Goal: Task Accomplishment & Management: Complete application form

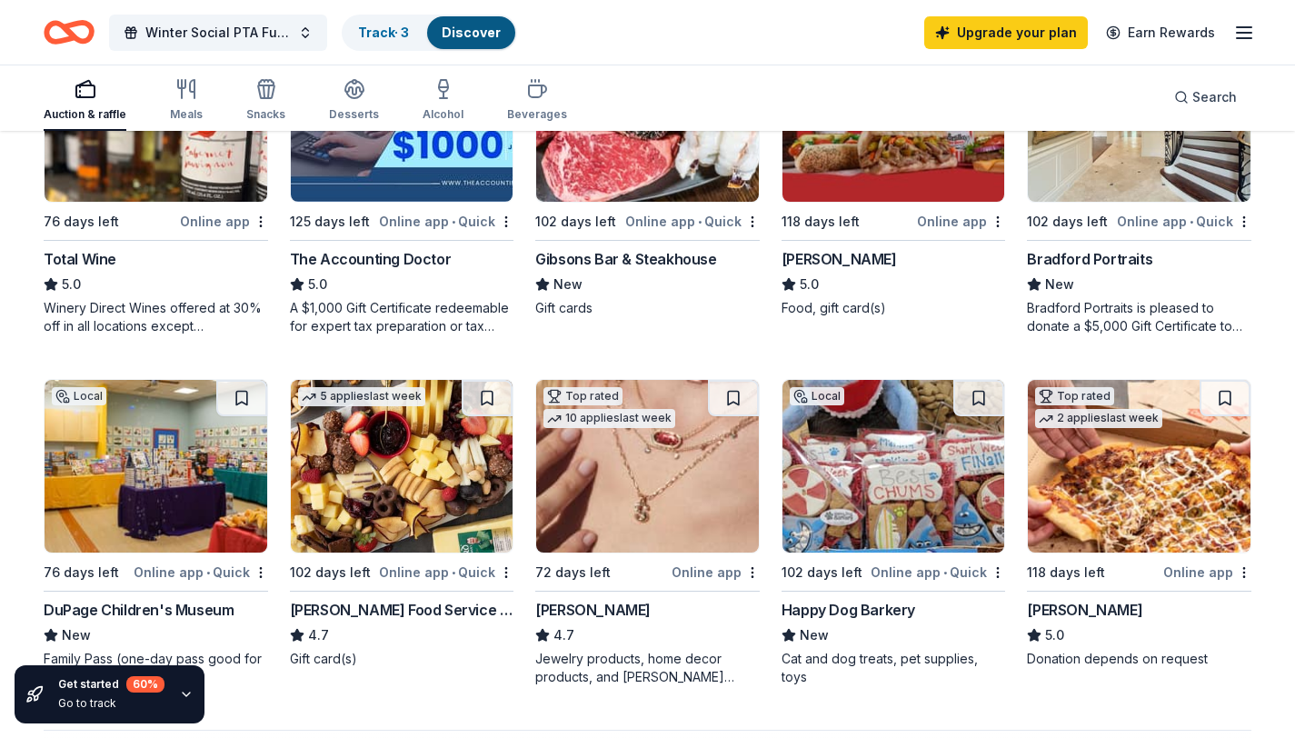
scroll to position [996, 0]
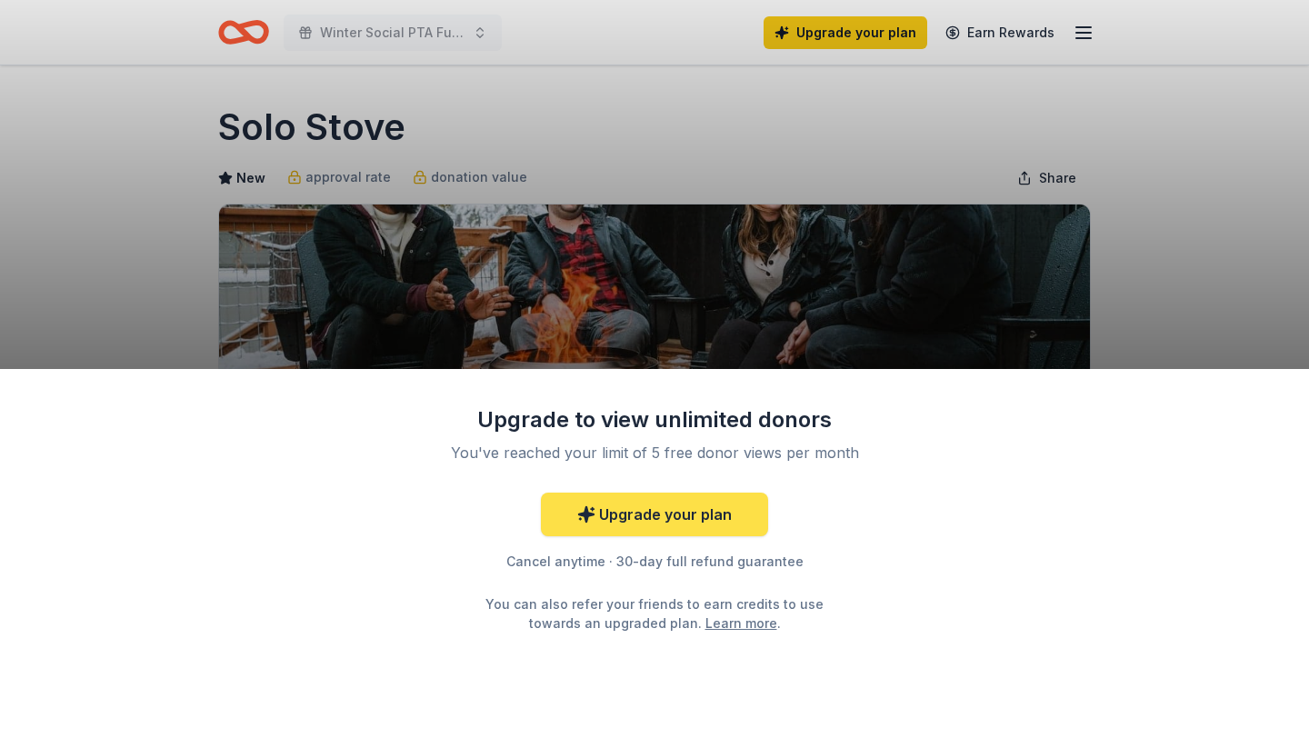
click at [635, 516] on link "Upgrade your plan" at bounding box center [654, 515] width 227 height 44
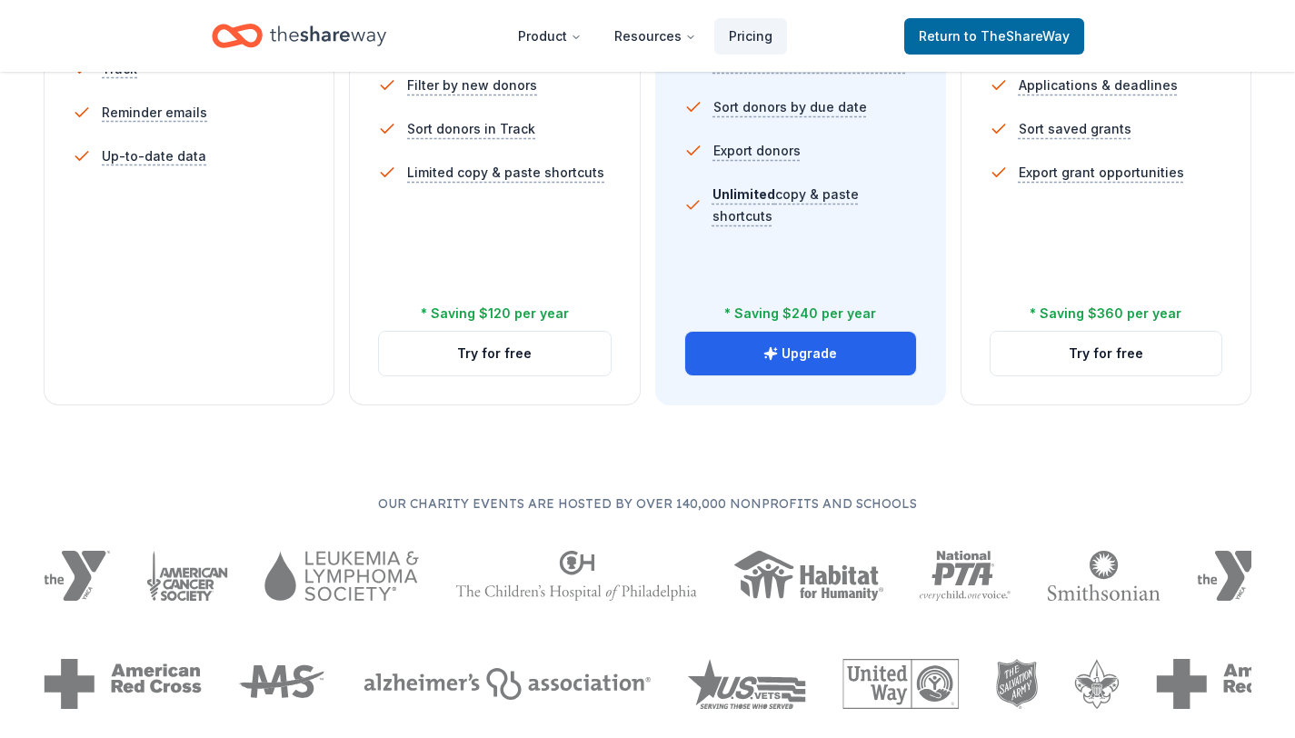
scroll to position [734, 0]
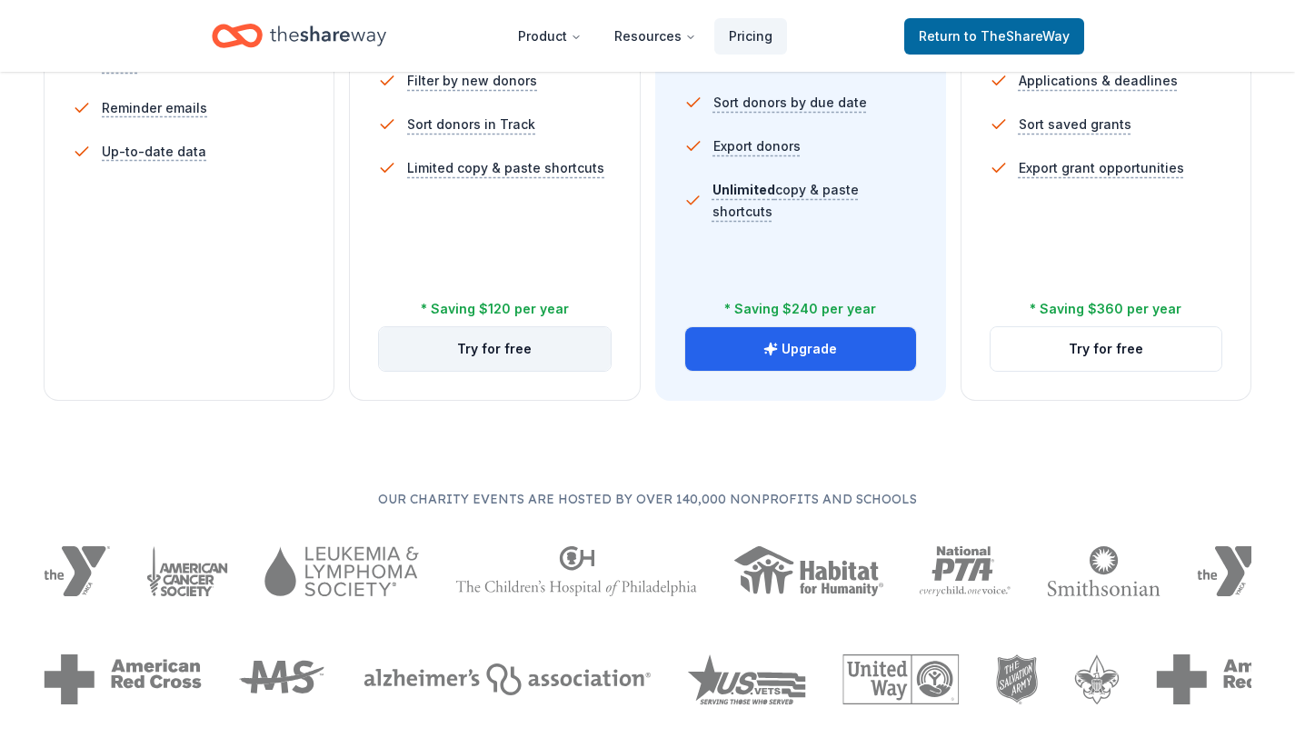
click at [488, 351] on button "Try for free" at bounding box center [494, 349] width 231 height 44
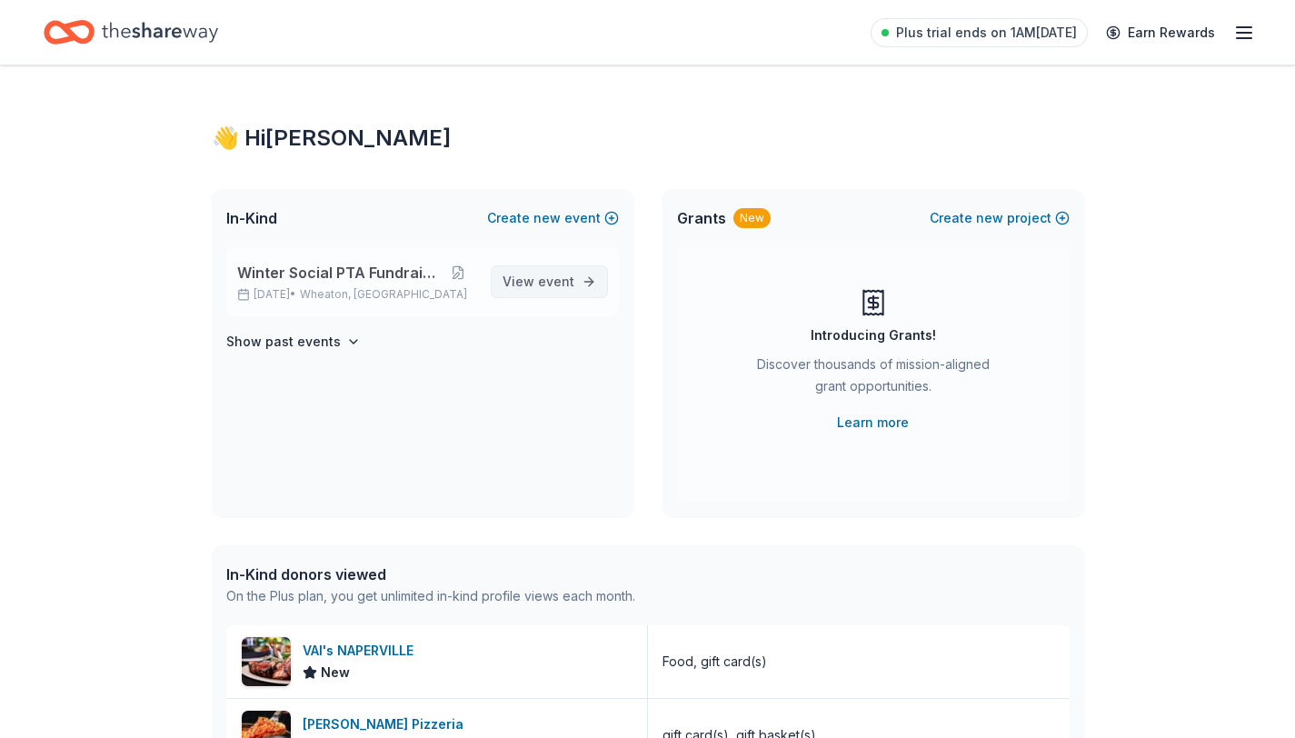
click at [522, 276] on span "View event" at bounding box center [539, 282] width 72 height 22
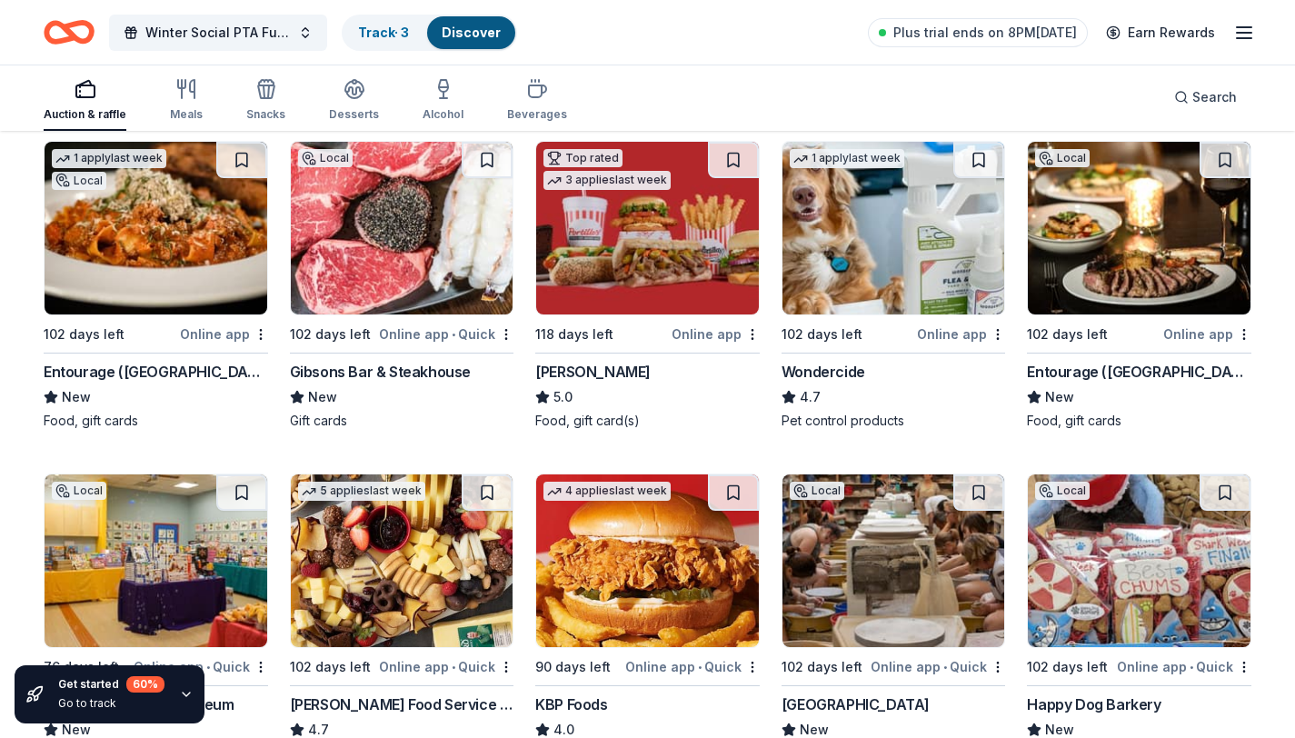
scroll to position [1251, 0]
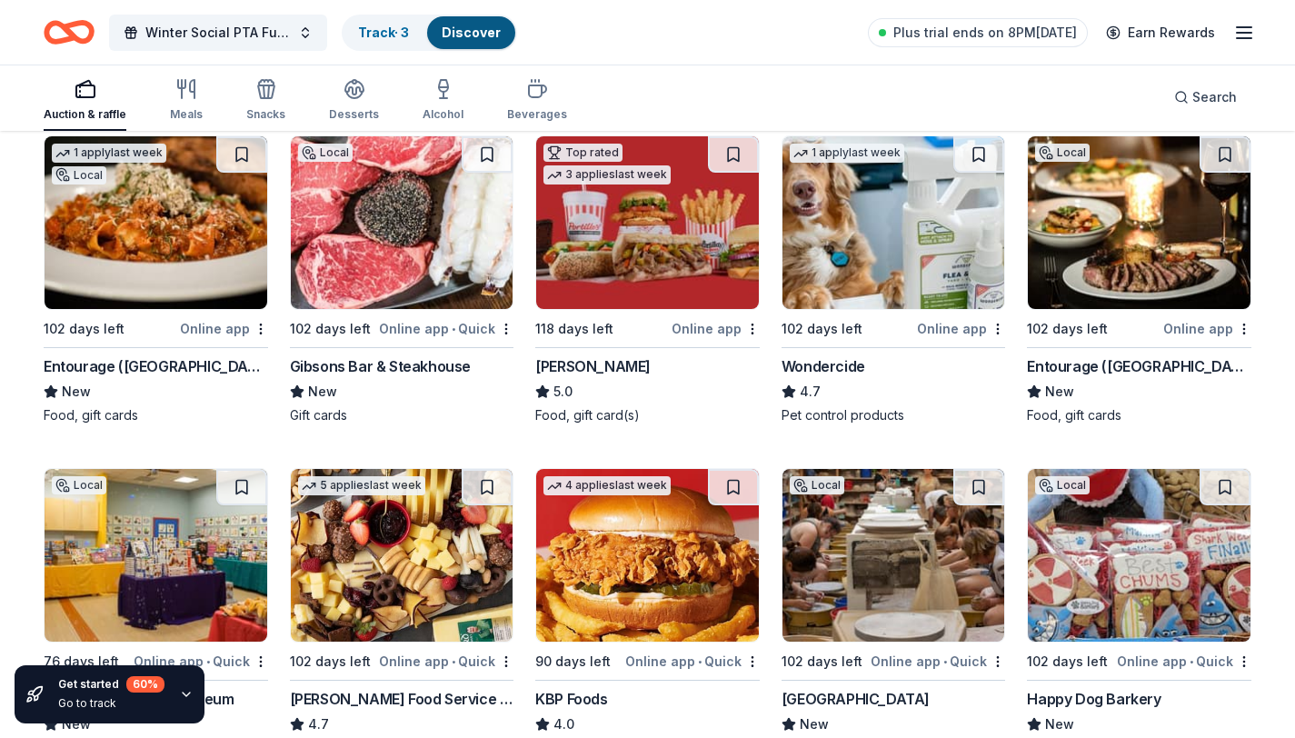
click at [1089, 289] on img at bounding box center [1139, 222] width 223 height 173
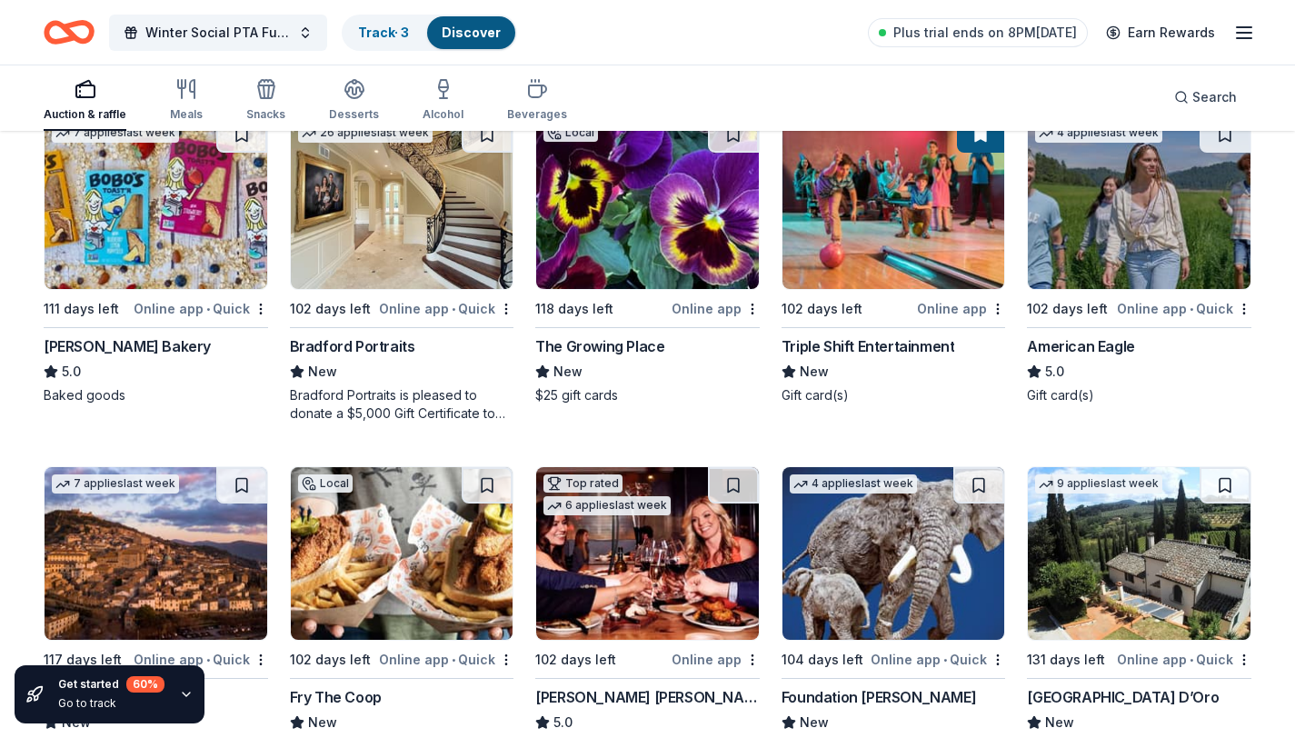
scroll to position [2285, 0]
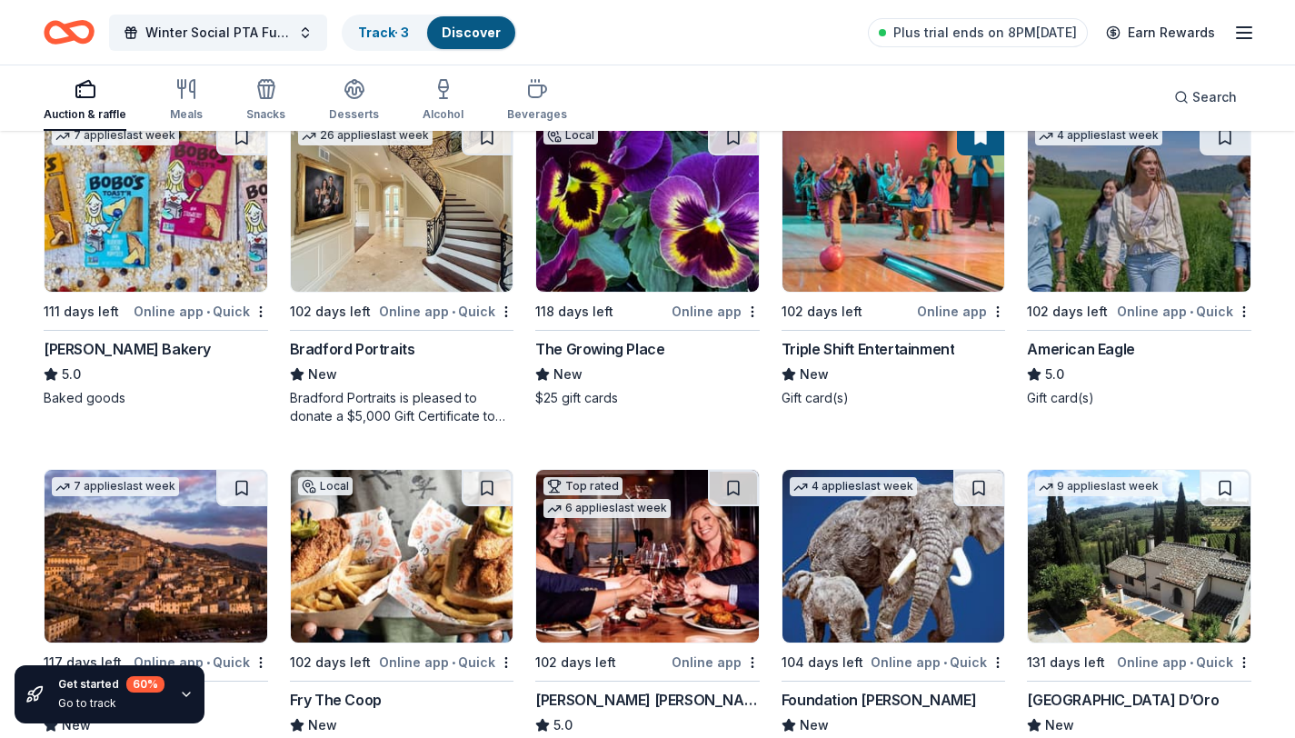
click at [1120, 250] on img at bounding box center [1139, 205] width 223 height 173
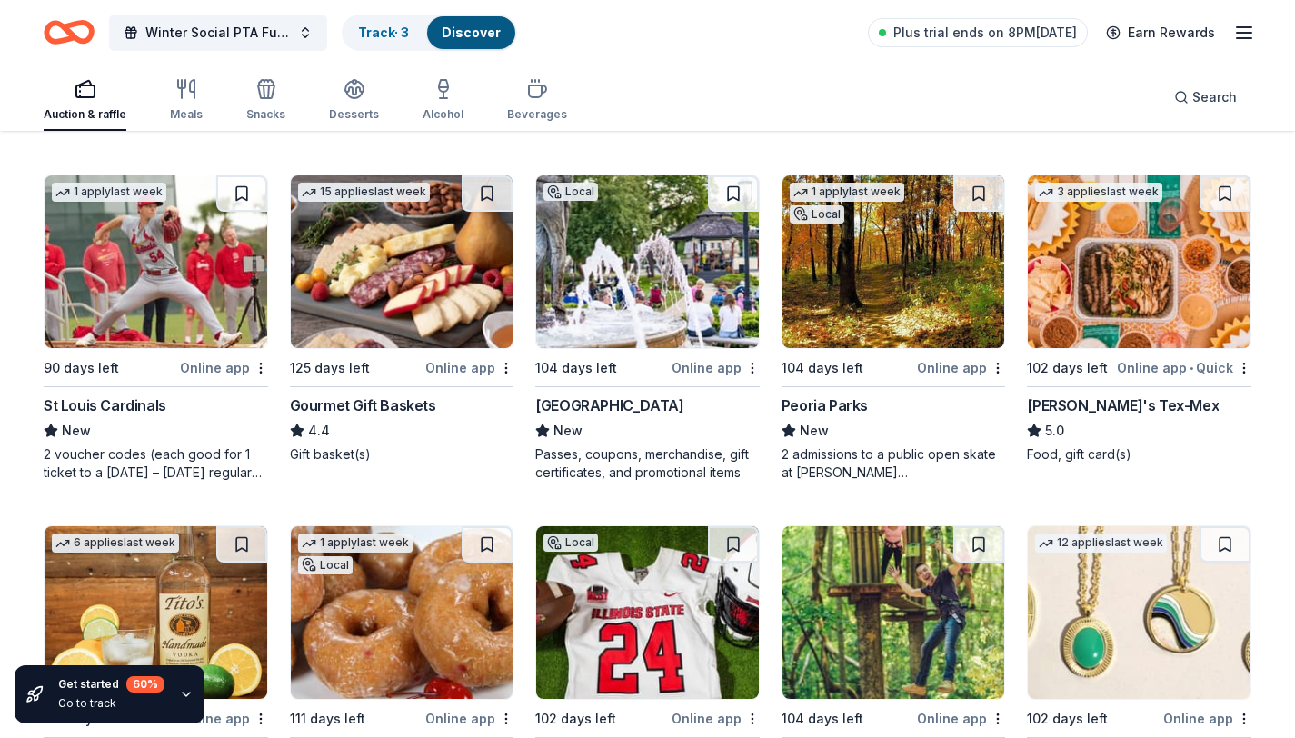
scroll to position [3290, 0]
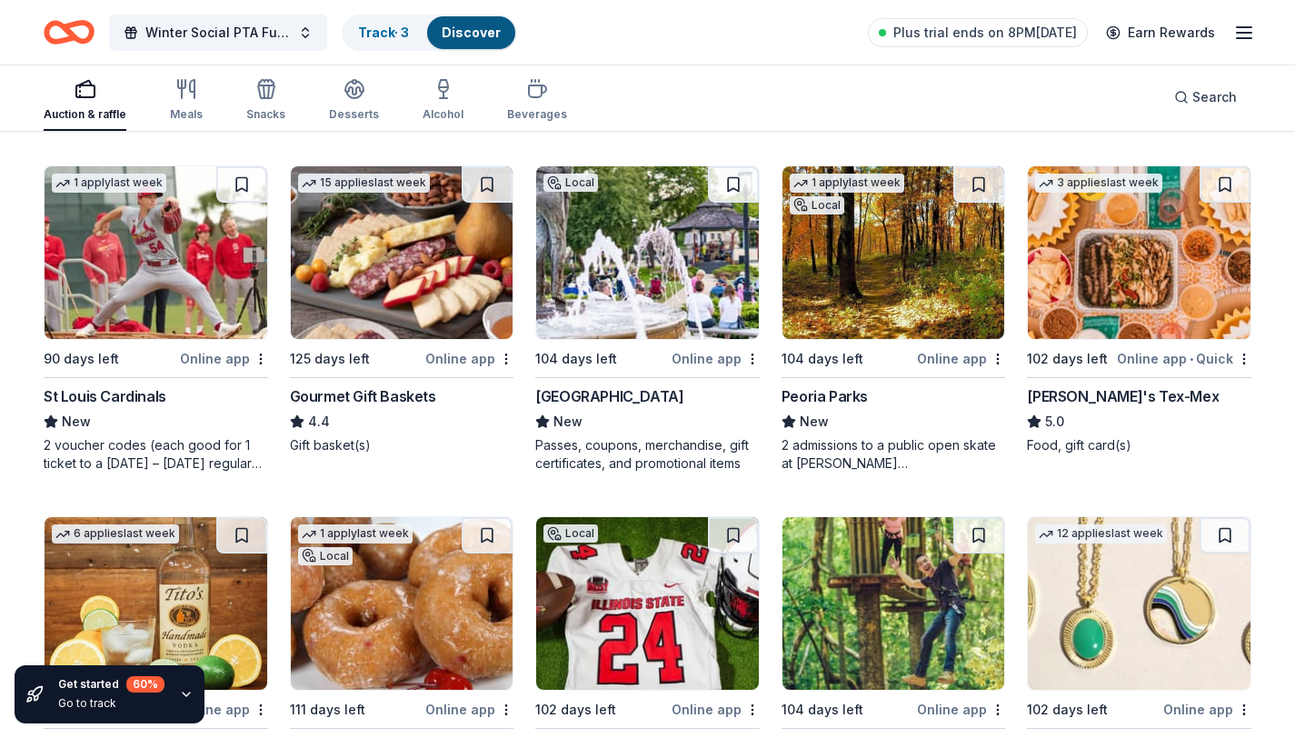
click at [209, 282] on img at bounding box center [156, 252] width 223 height 173
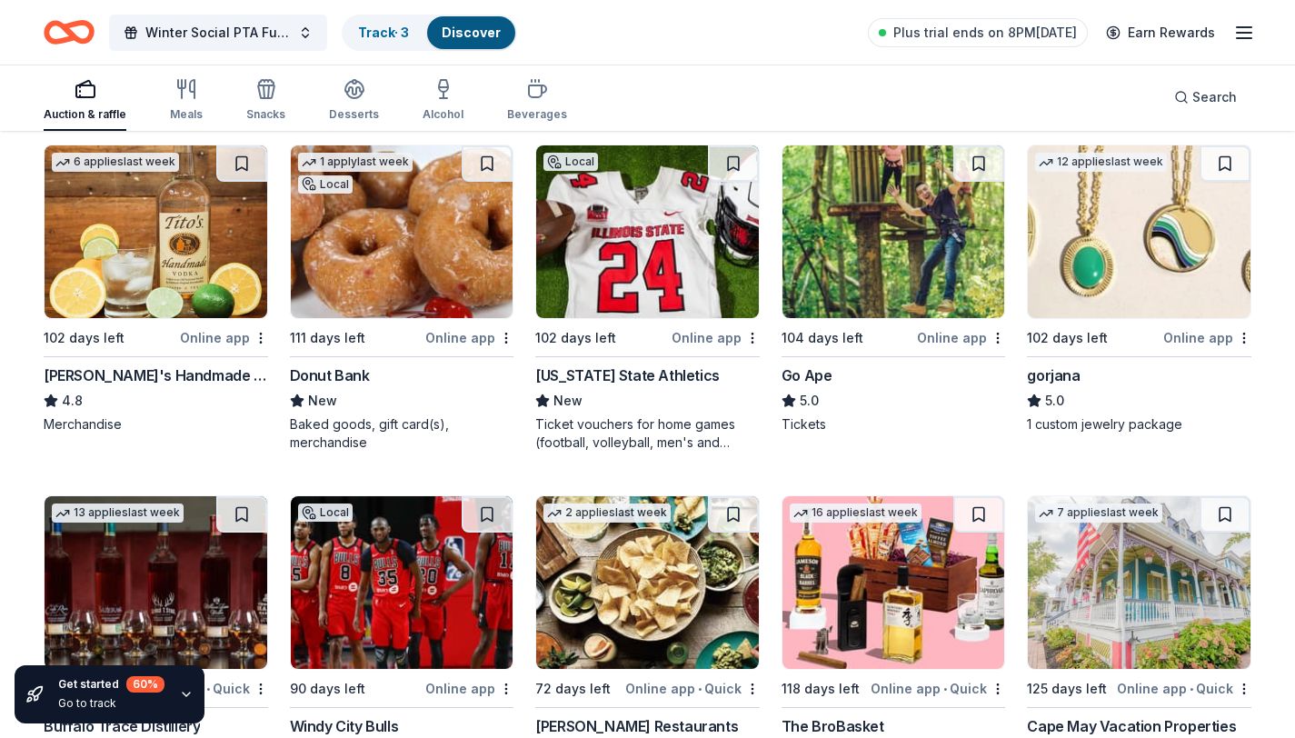
scroll to position [3644, 0]
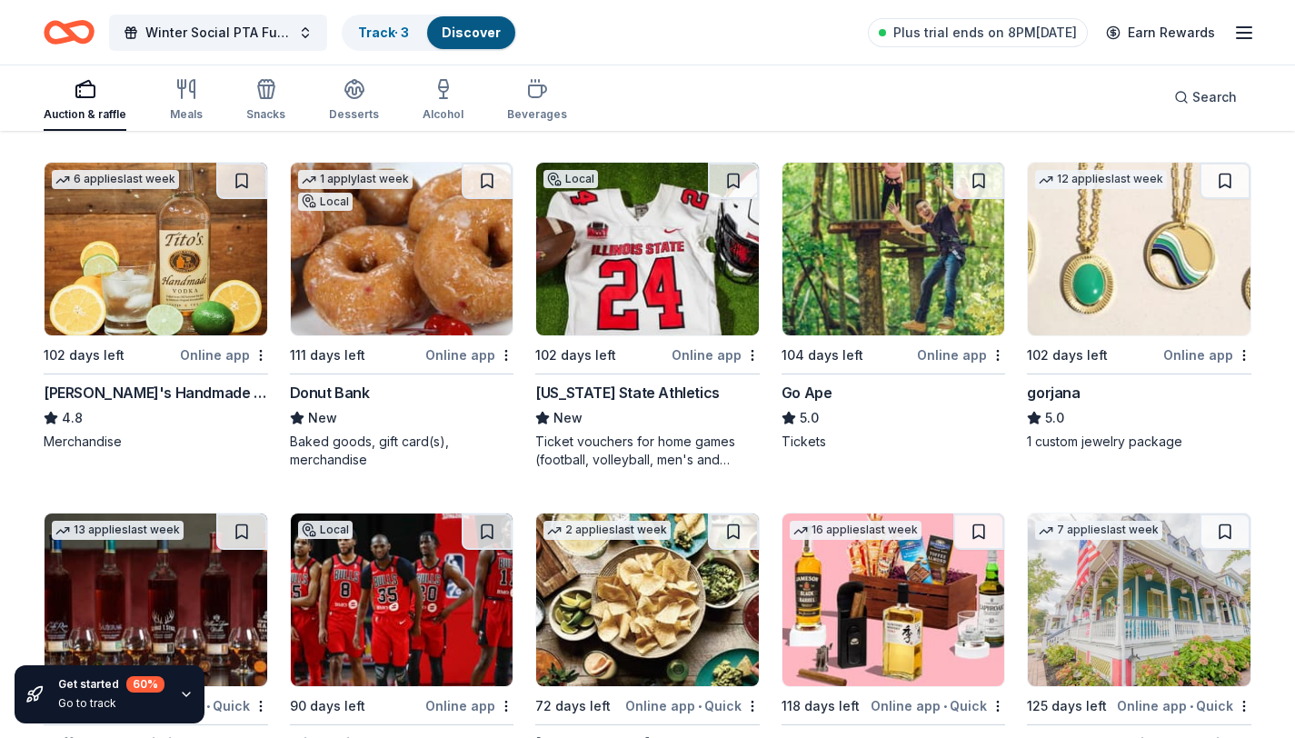
click at [891, 271] on img at bounding box center [894, 249] width 223 height 173
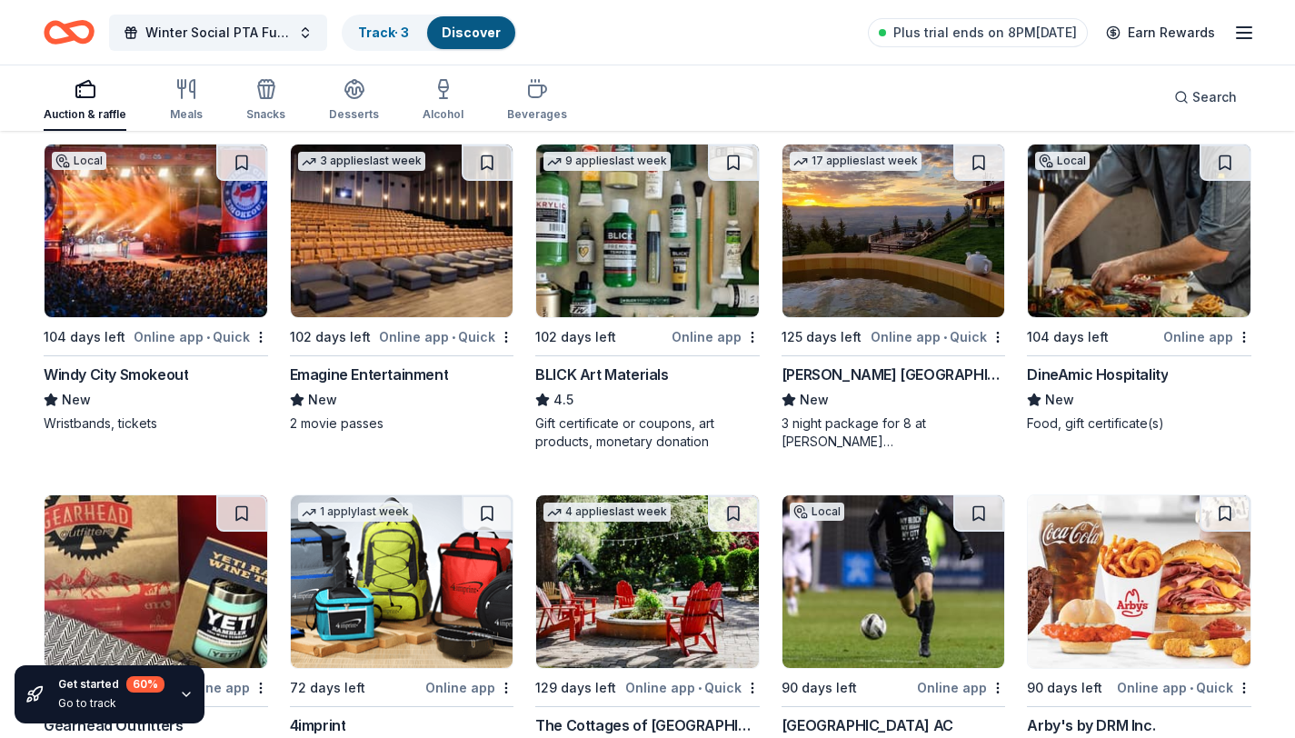
scroll to position [4367, 0]
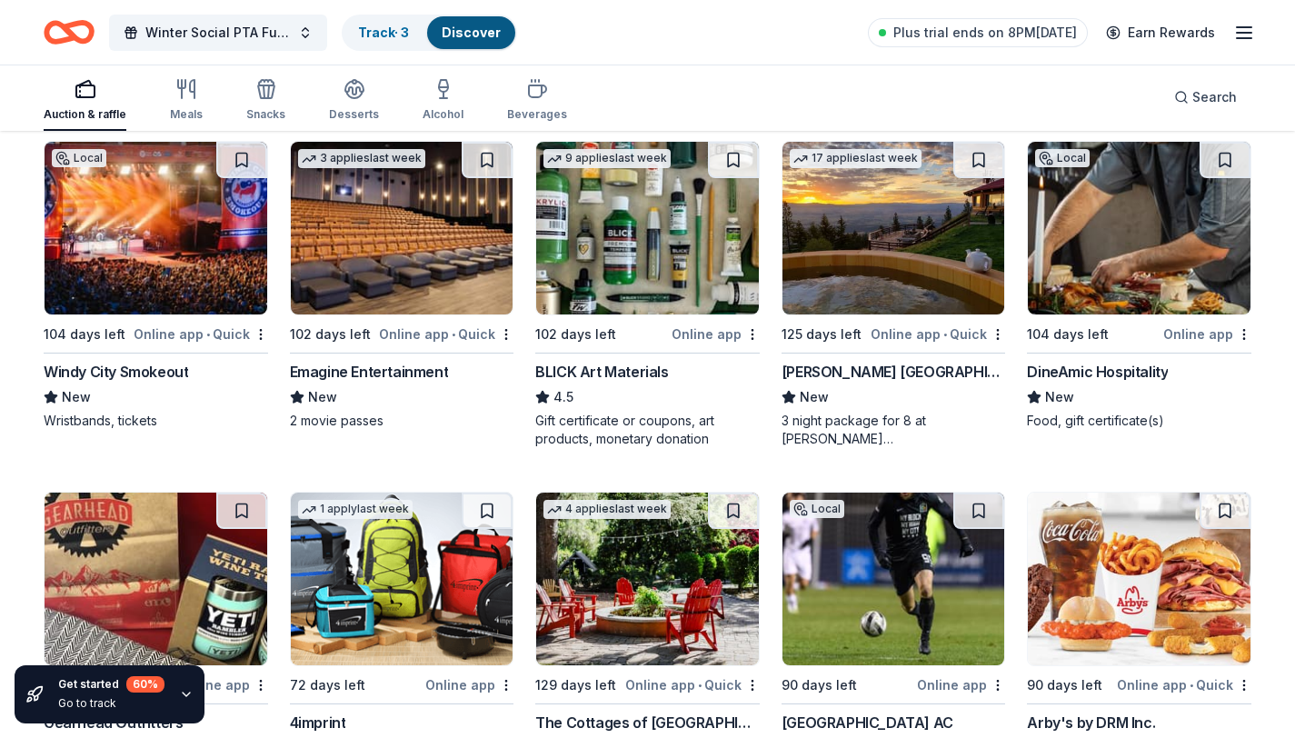
click at [127, 295] on img at bounding box center [156, 228] width 223 height 173
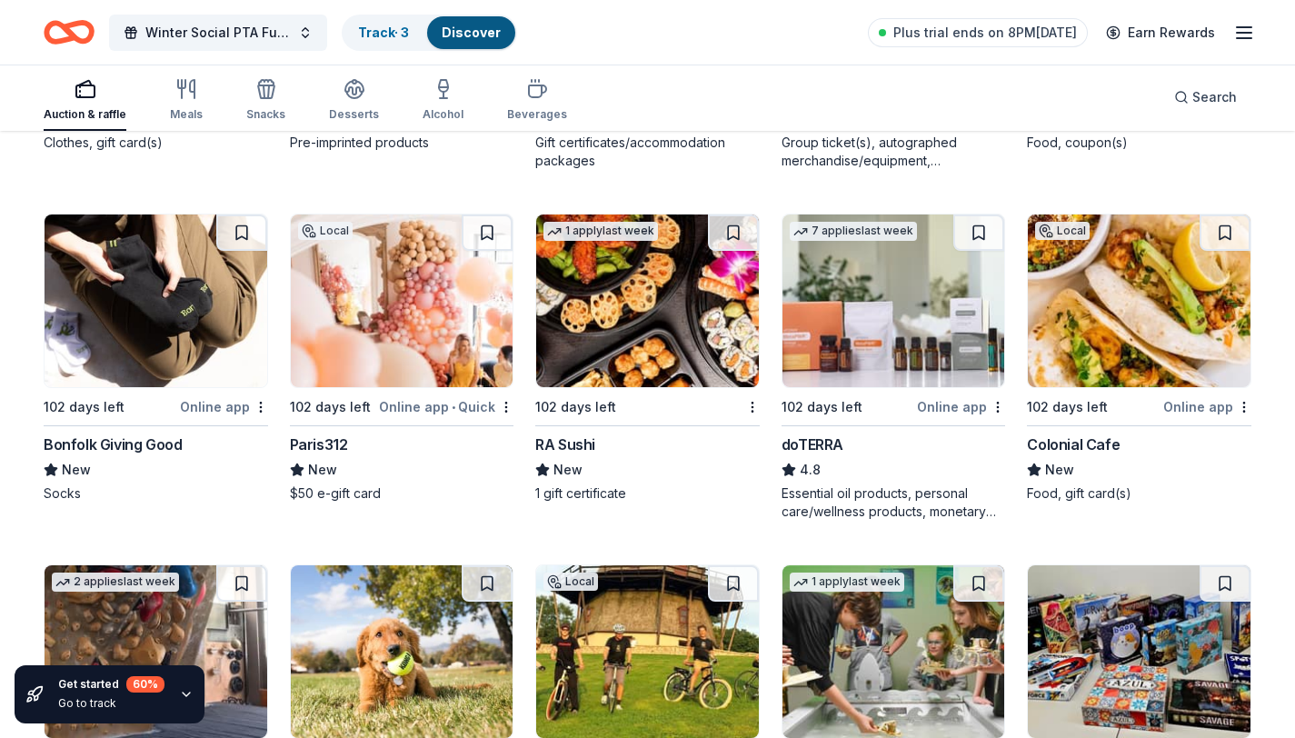
scroll to position [5003, 0]
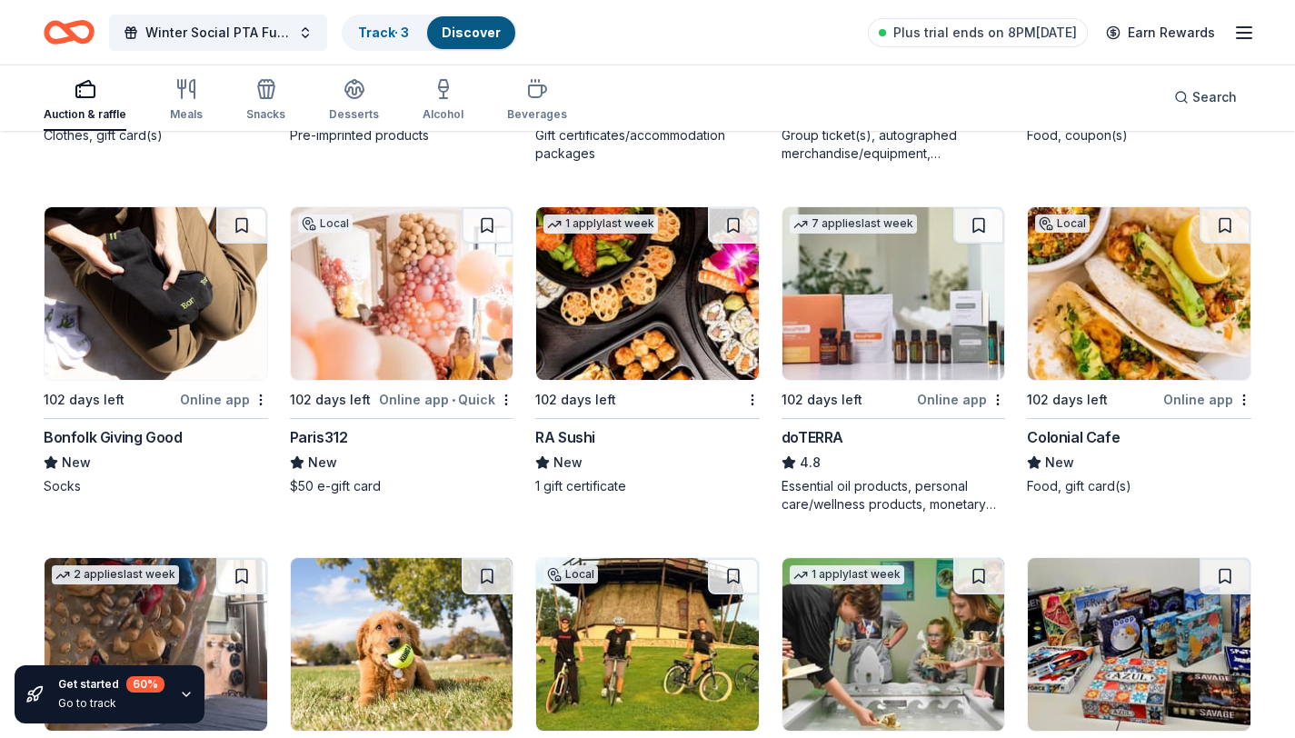
click at [598, 306] on img at bounding box center [647, 293] width 223 height 173
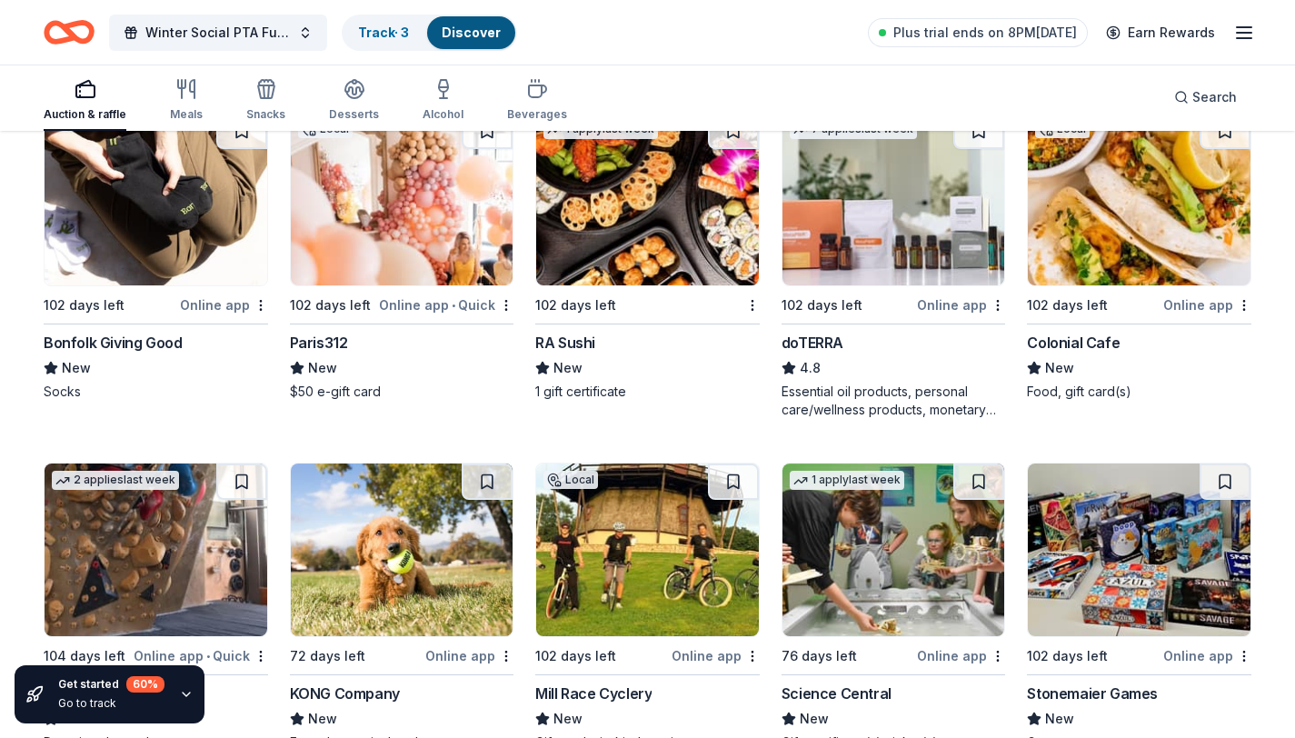
scroll to position [5099, 0]
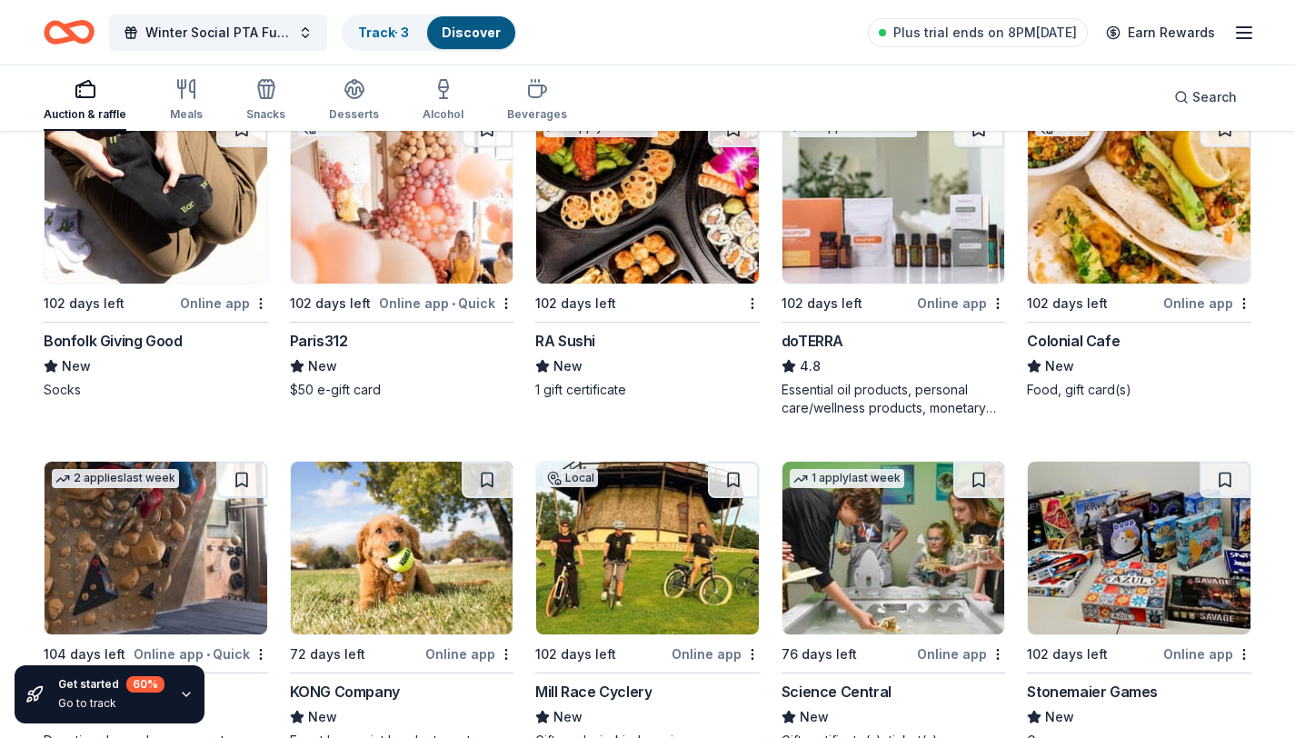
click at [937, 240] on img at bounding box center [894, 197] width 223 height 173
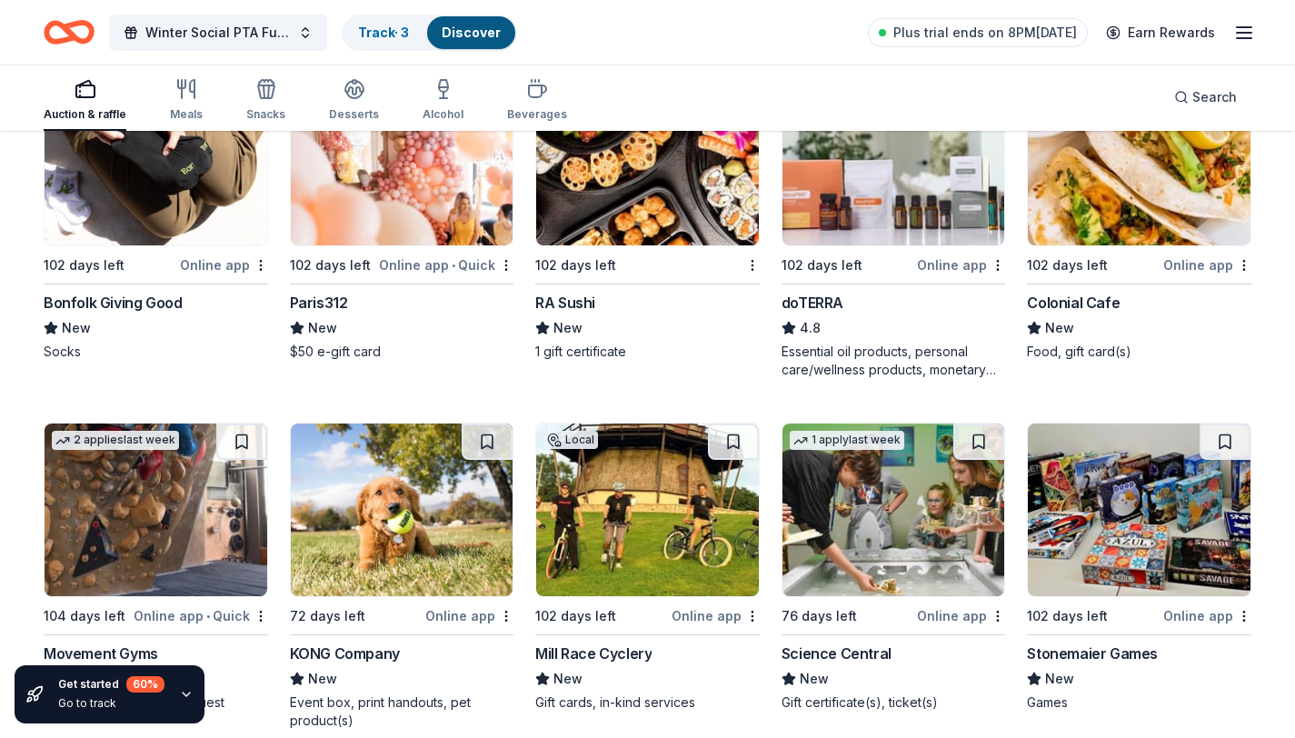
scroll to position [5131, 0]
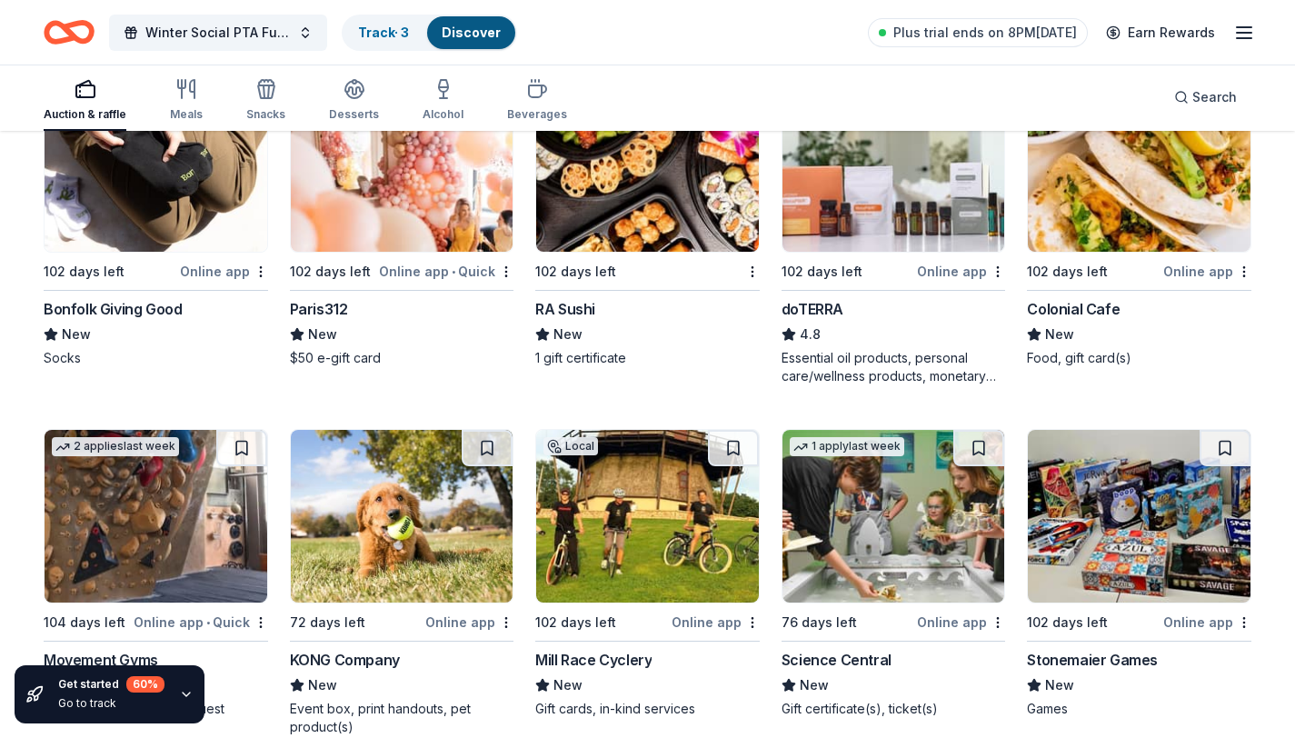
click at [1089, 206] on img at bounding box center [1139, 165] width 223 height 173
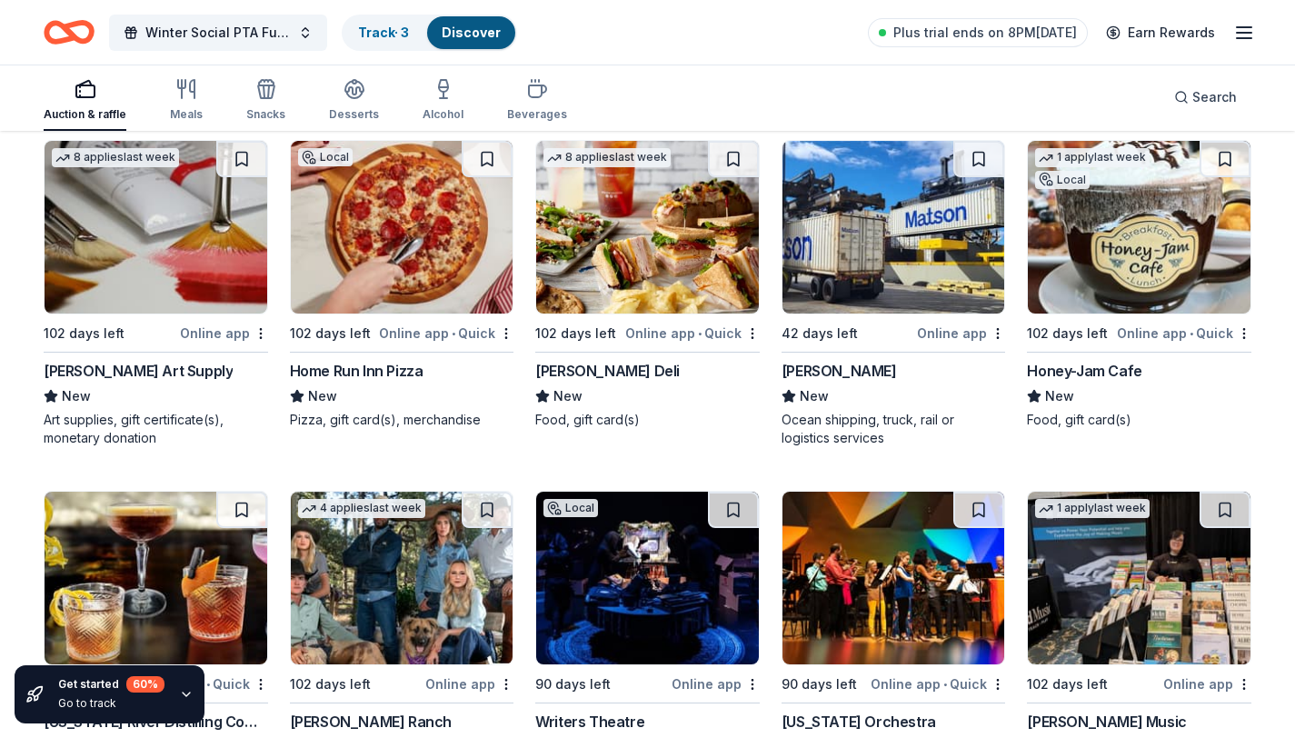
scroll to position [6084, 0]
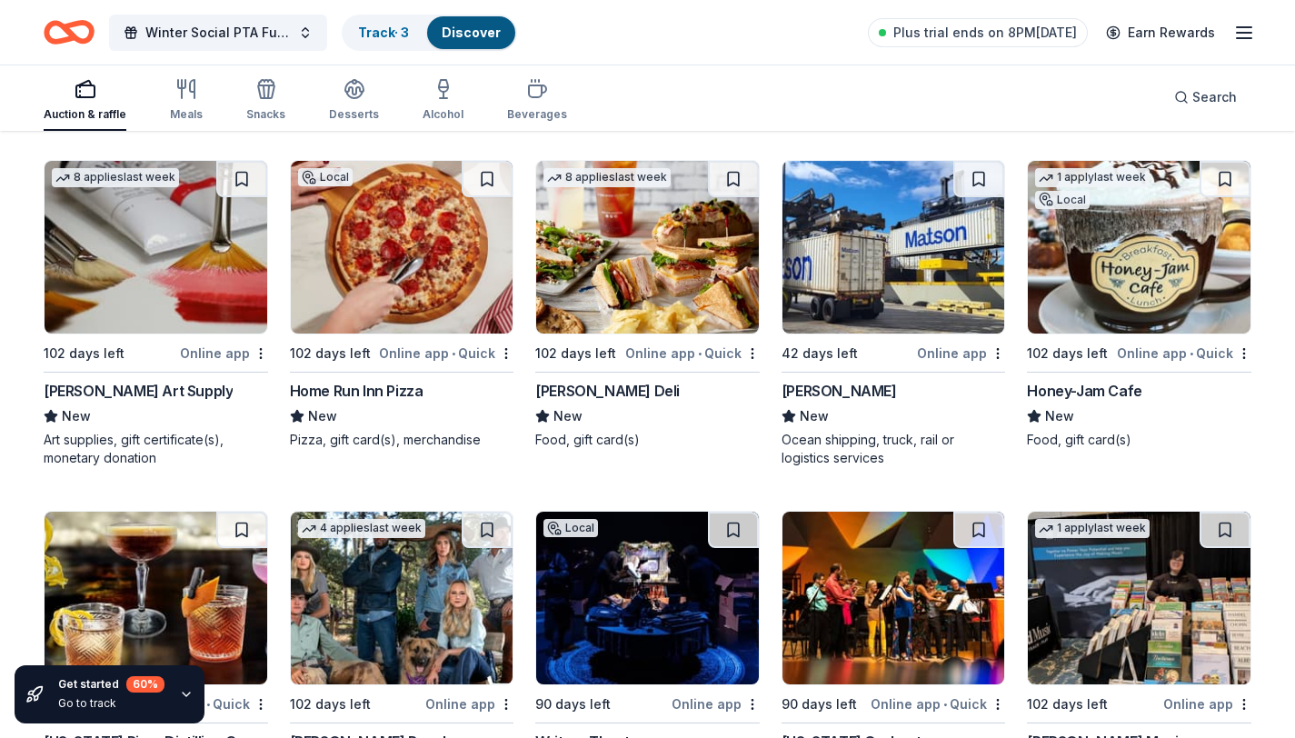
click at [456, 305] on img at bounding box center [402, 247] width 223 height 173
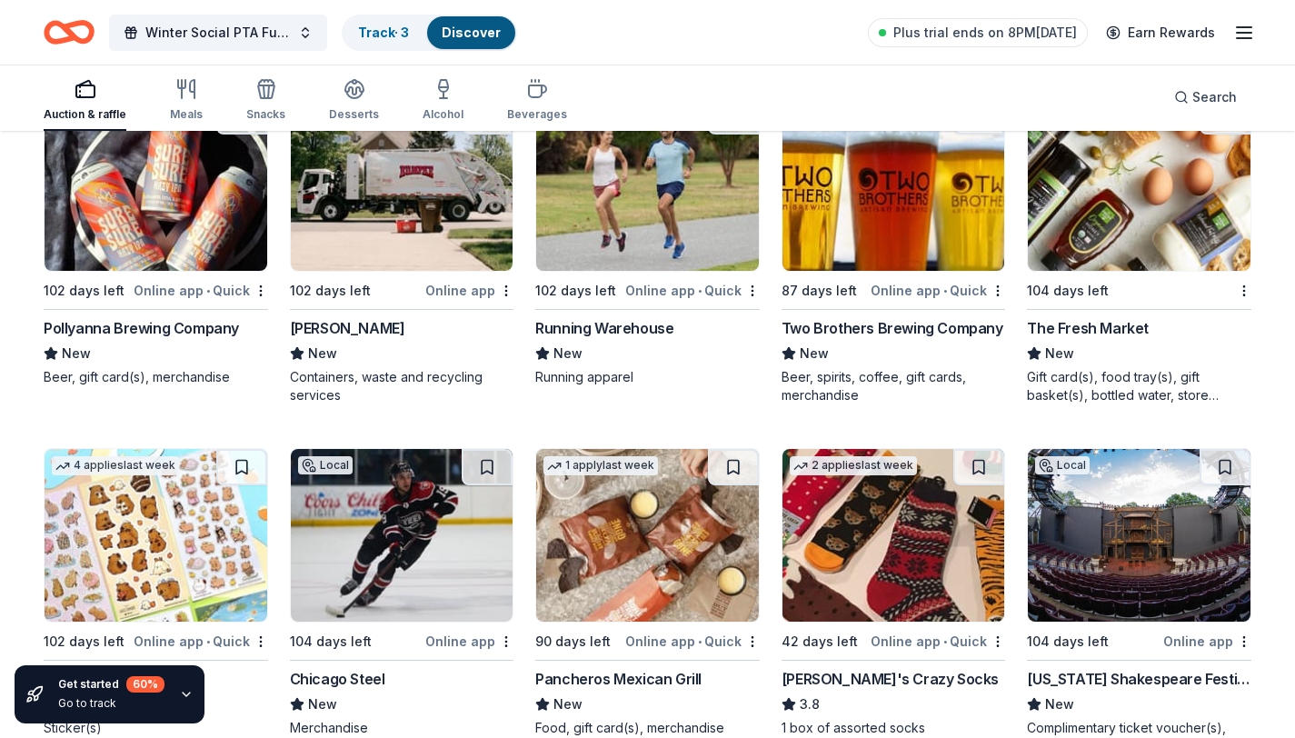
scroll to position [6850, 0]
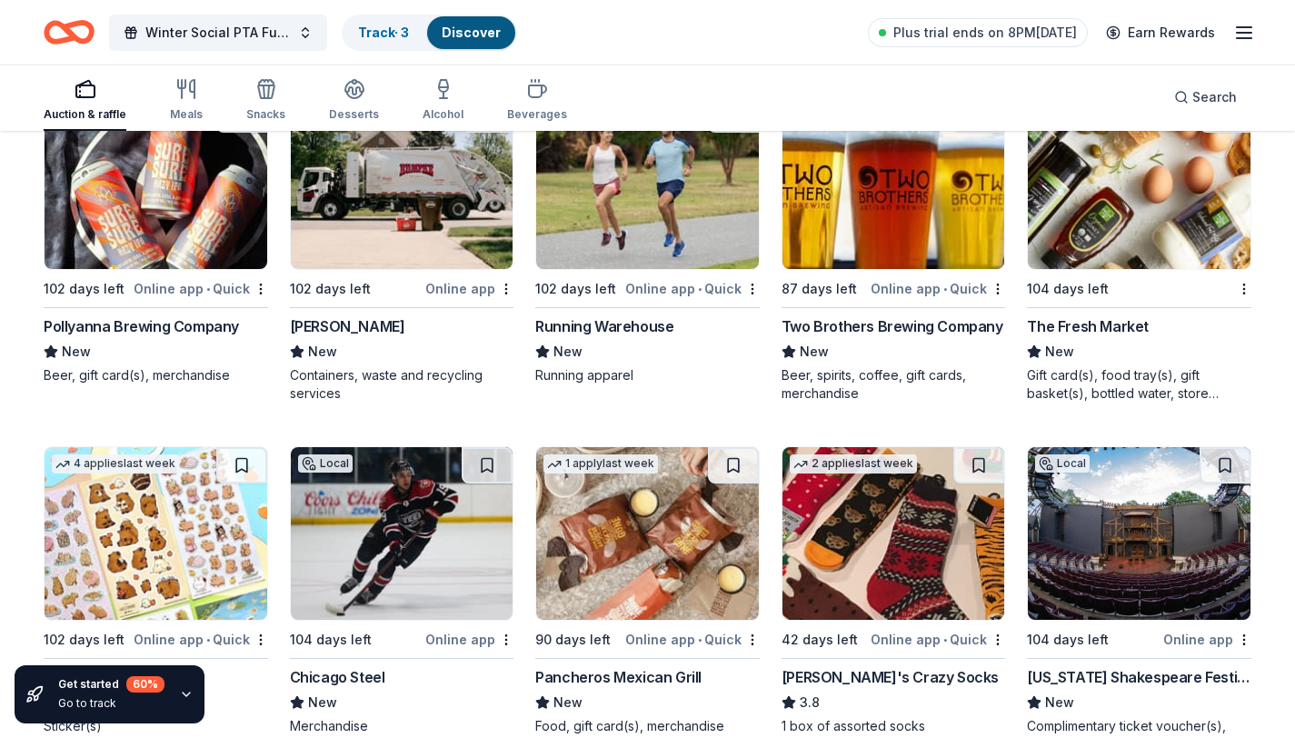
click at [1102, 207] on img at bounding box center [1139, 182] width 223 height 173
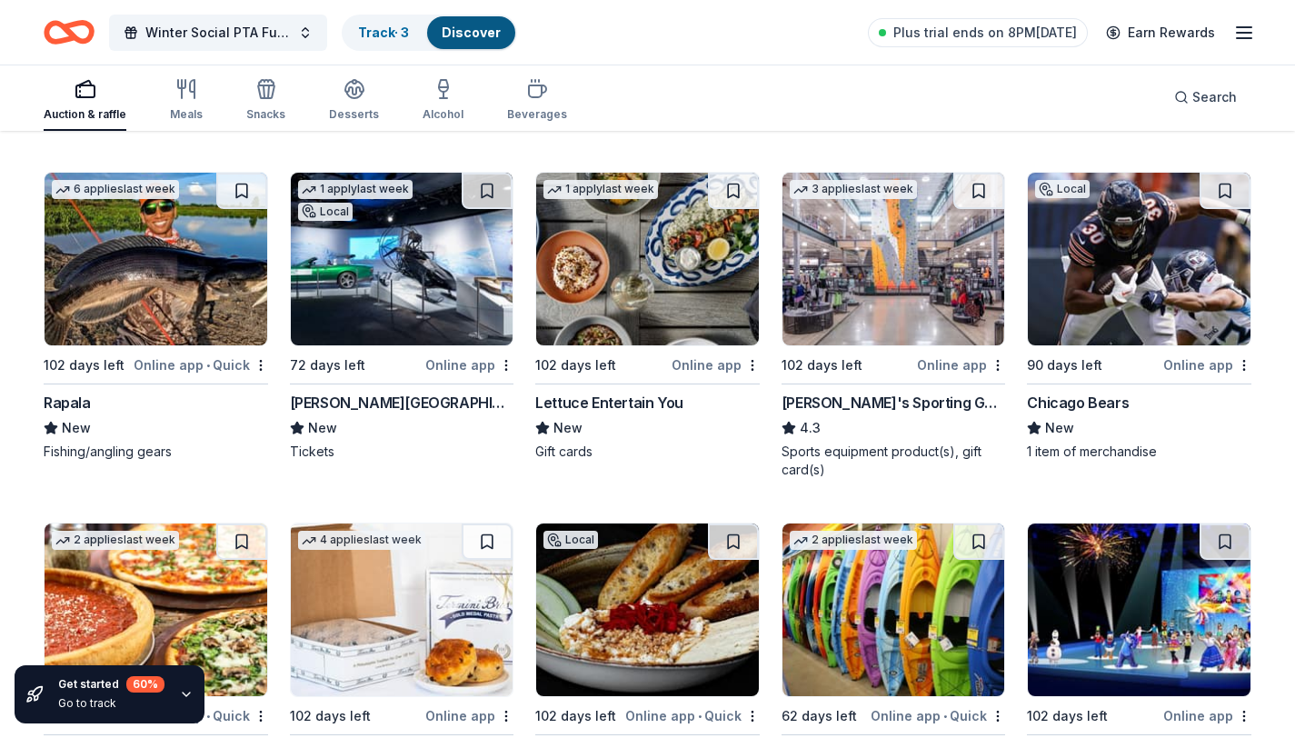
scroll to position [8175, 0]
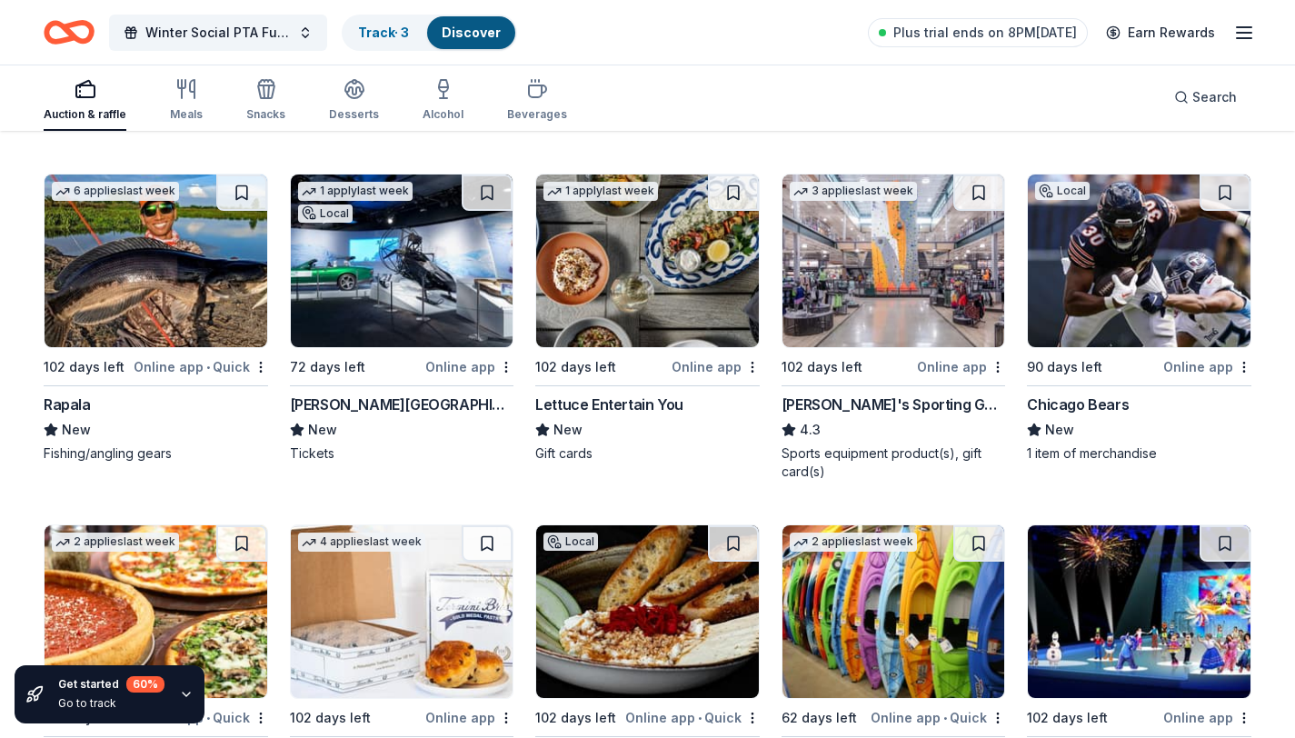
click at [806, 298] on img at bounding box center [894, 260] width 223 height 173
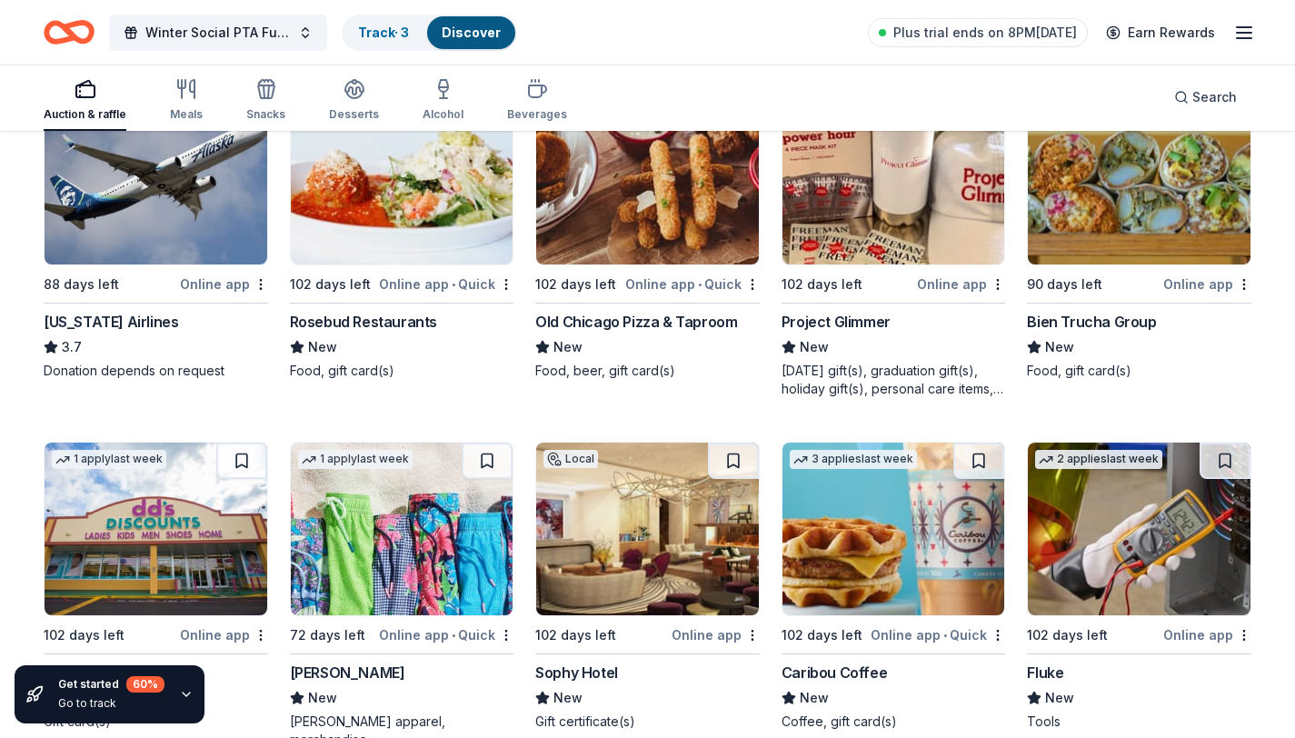
scroll to position [10329, 0]
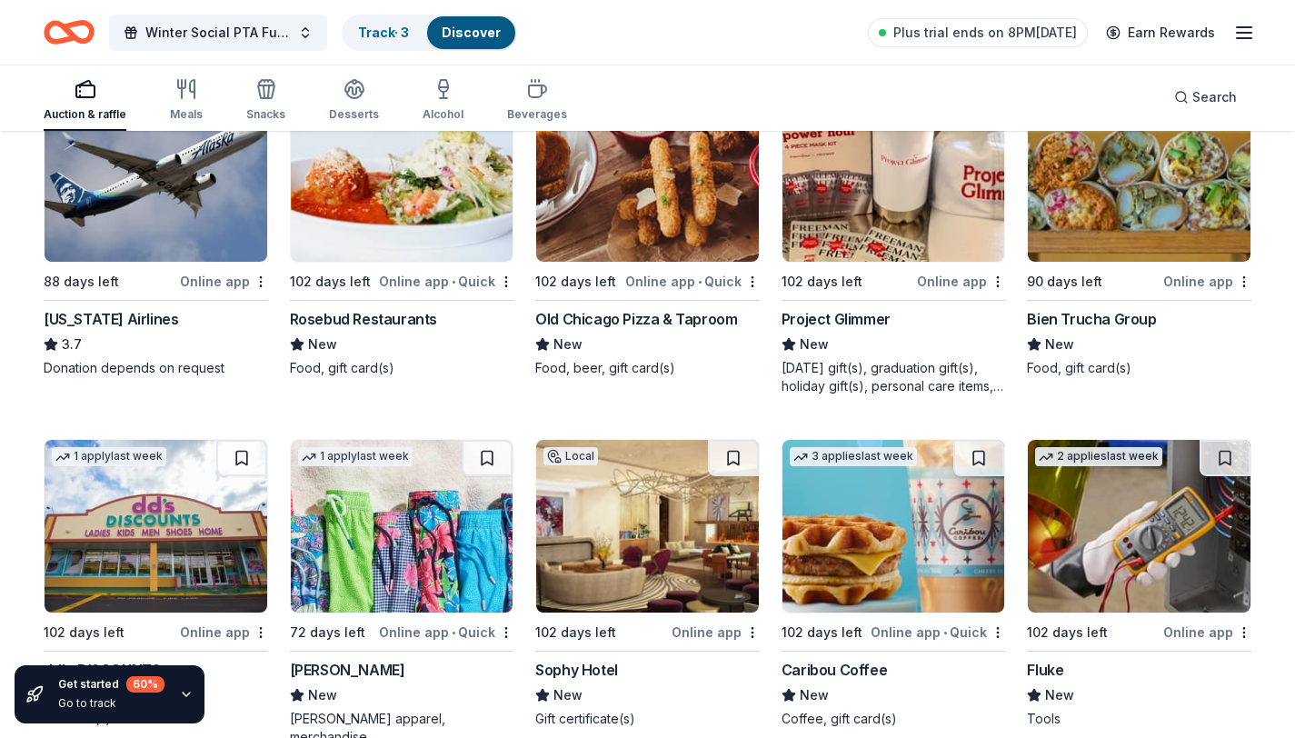
click at [170, 218] on img at bounding box center [156, 175] width 223 height 173
click at [1130, 187] on img at bounding box center [1139, 175] width 223 height 173
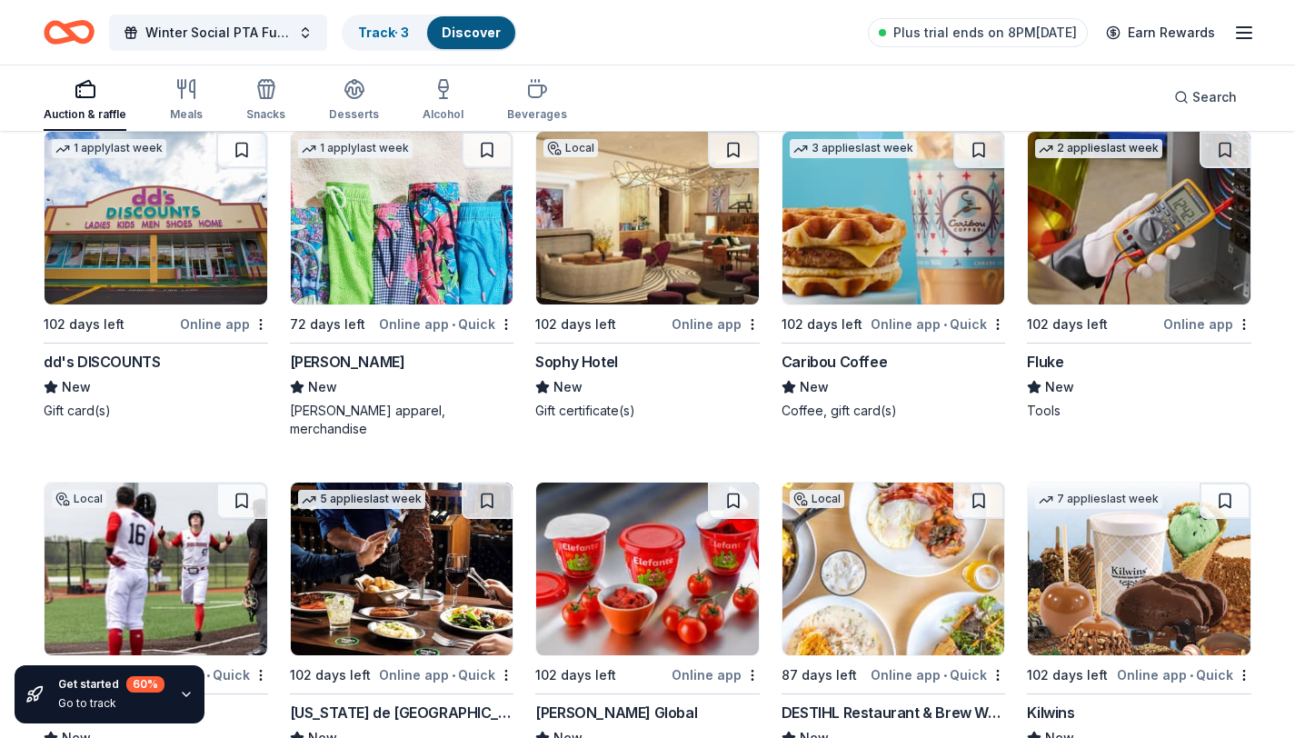
scroll to position [10641, 0]
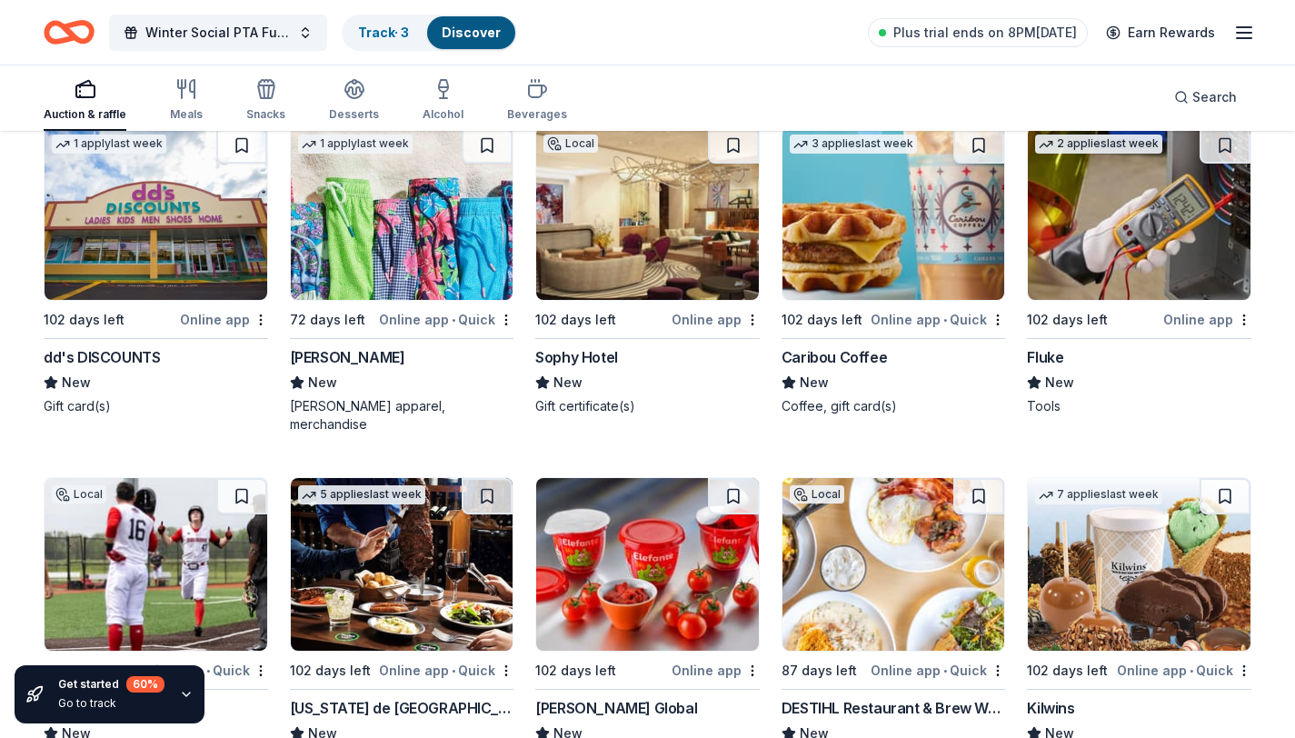
click at [440, 269] on img at bounding box center [402, 213] width 223 height 173
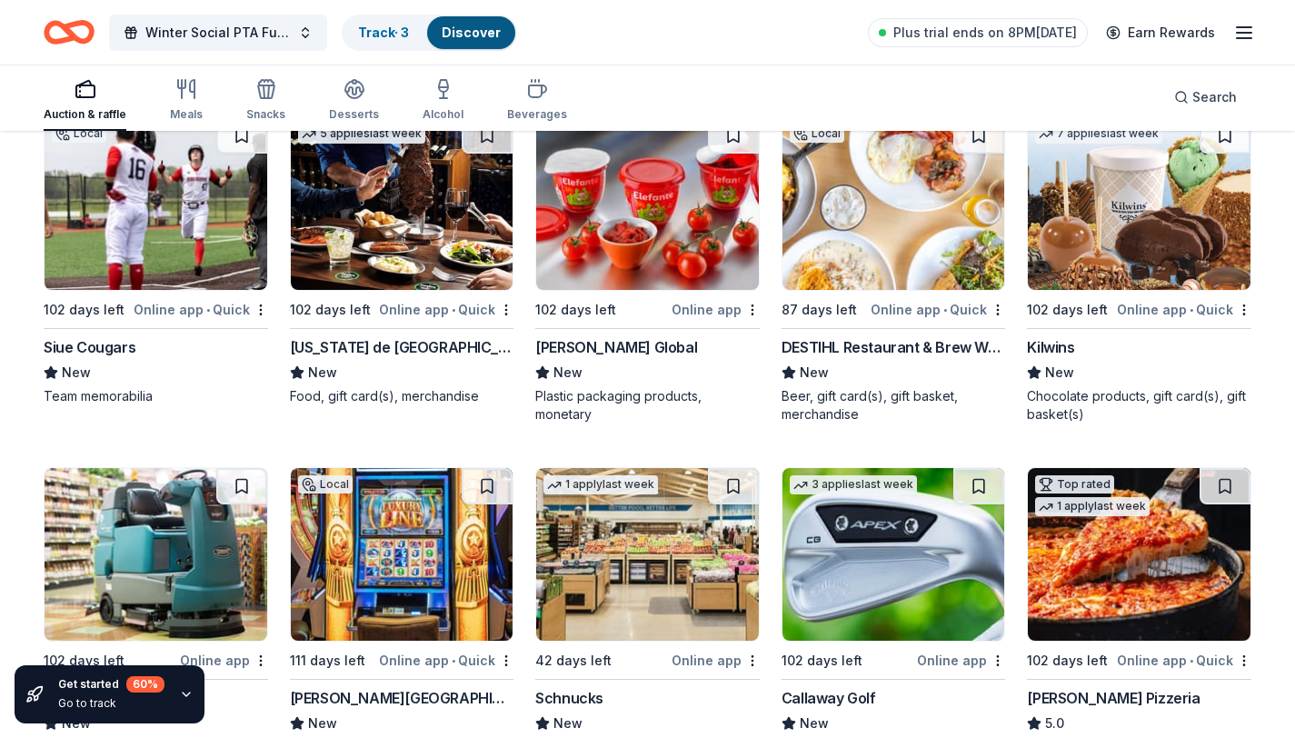
scroll to position [11001, 0]
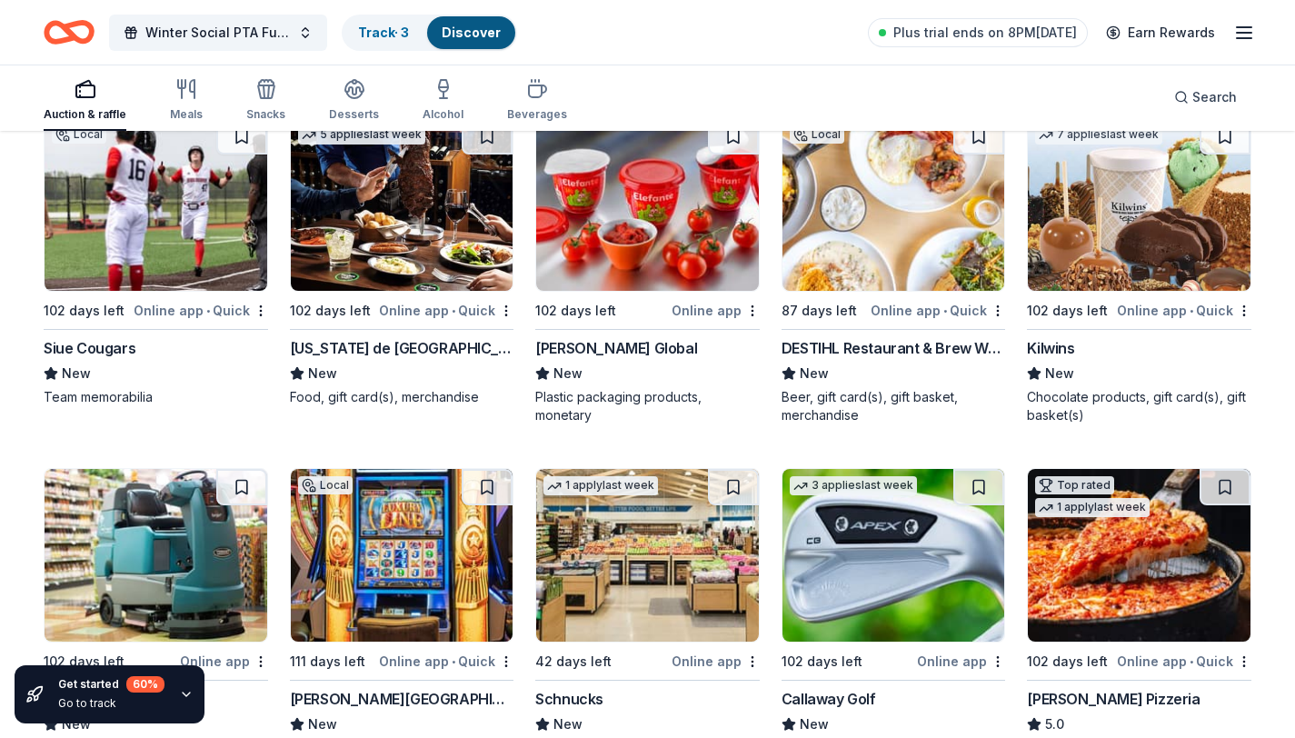
click at [1117, 204] on img at bounding box center [1139, 204] width 223 height 173
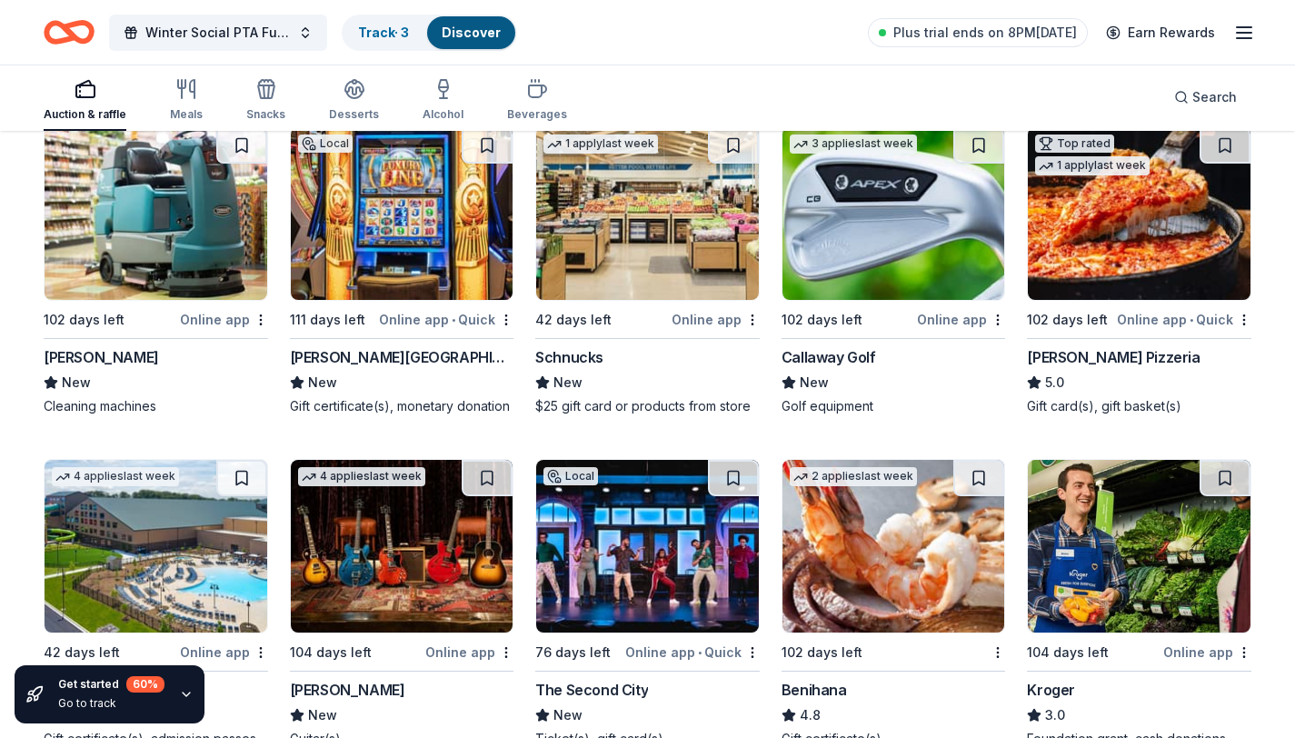
scroll to position [11305, 0]
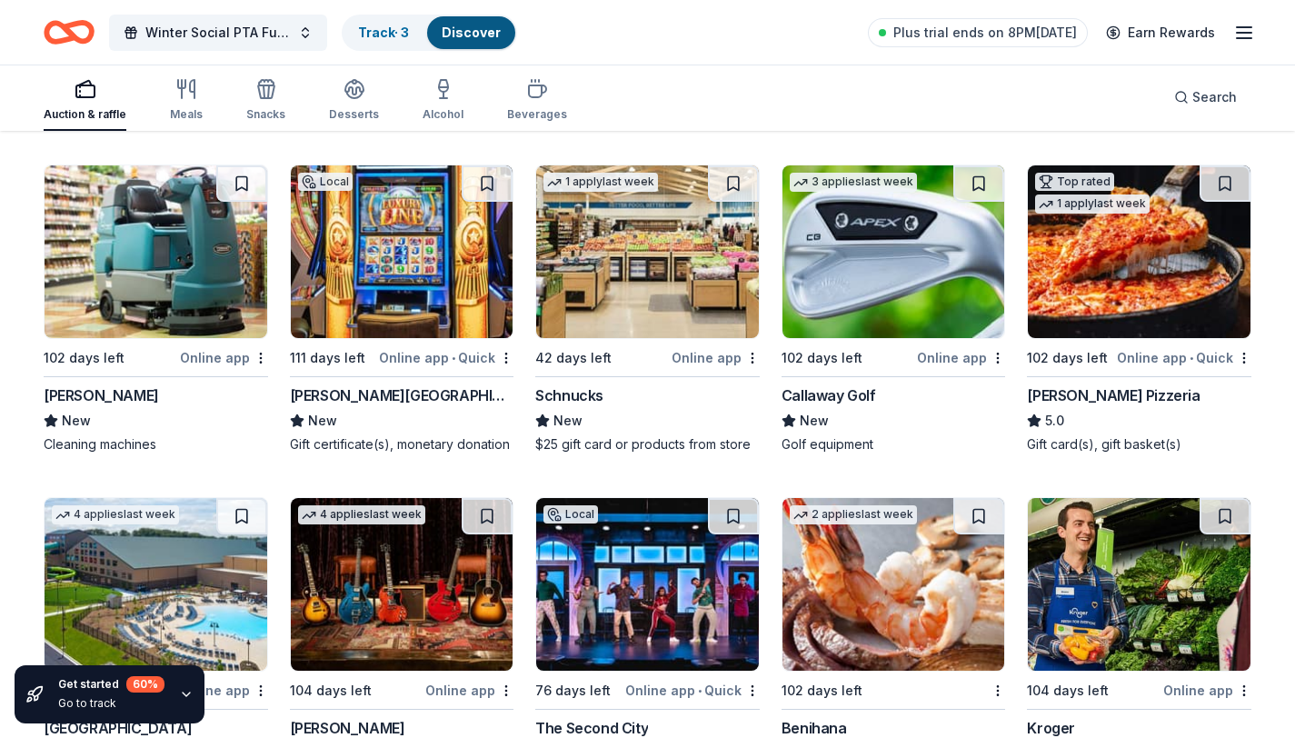
click at [875, 213] on img at bounding box center [894, 251] width 223 height 173
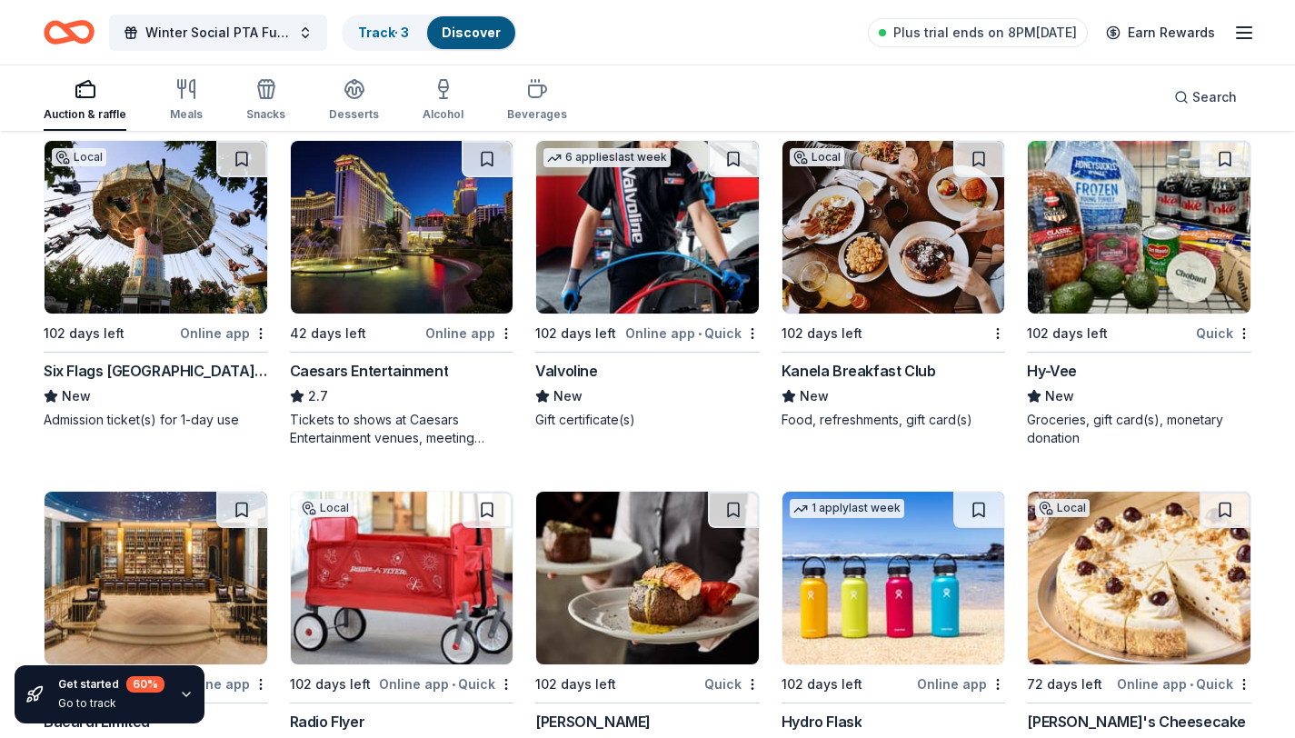
scroll to position [12007, 0]
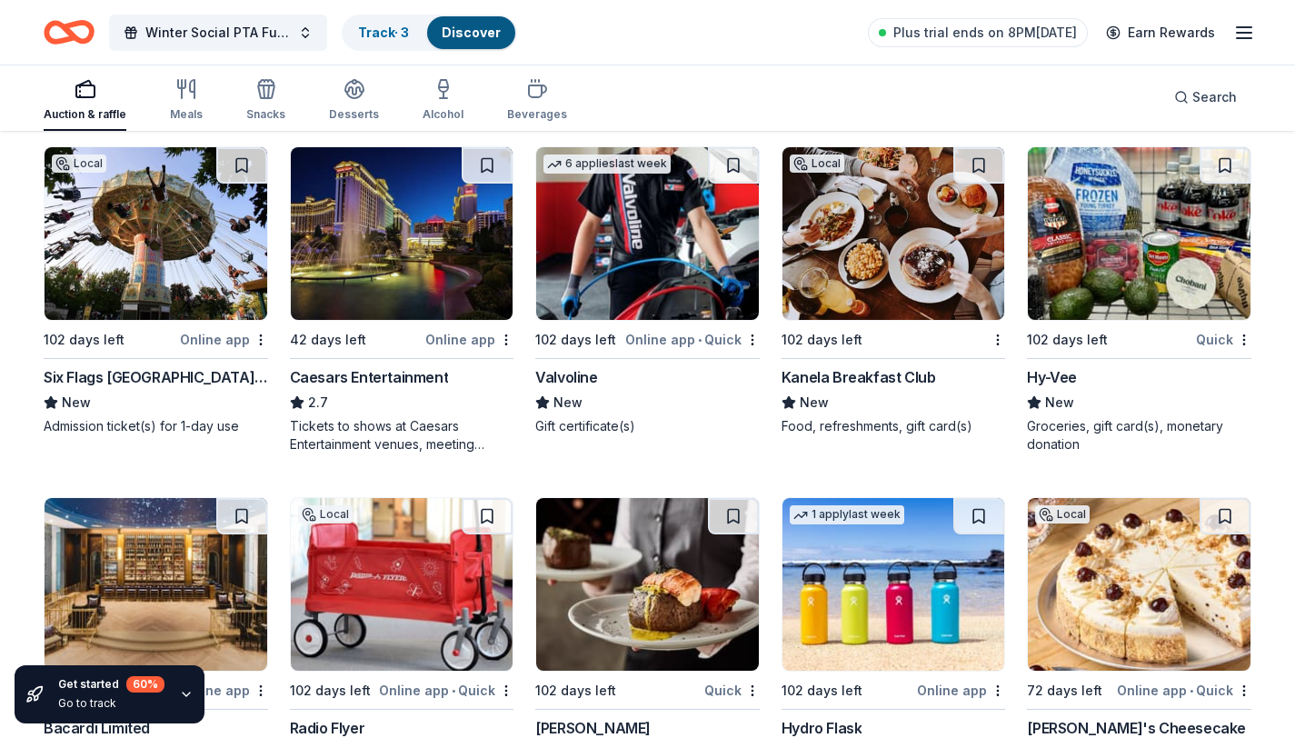
click at [1052, 244] on img at bounding box center [1139, 233] width 223 height 173
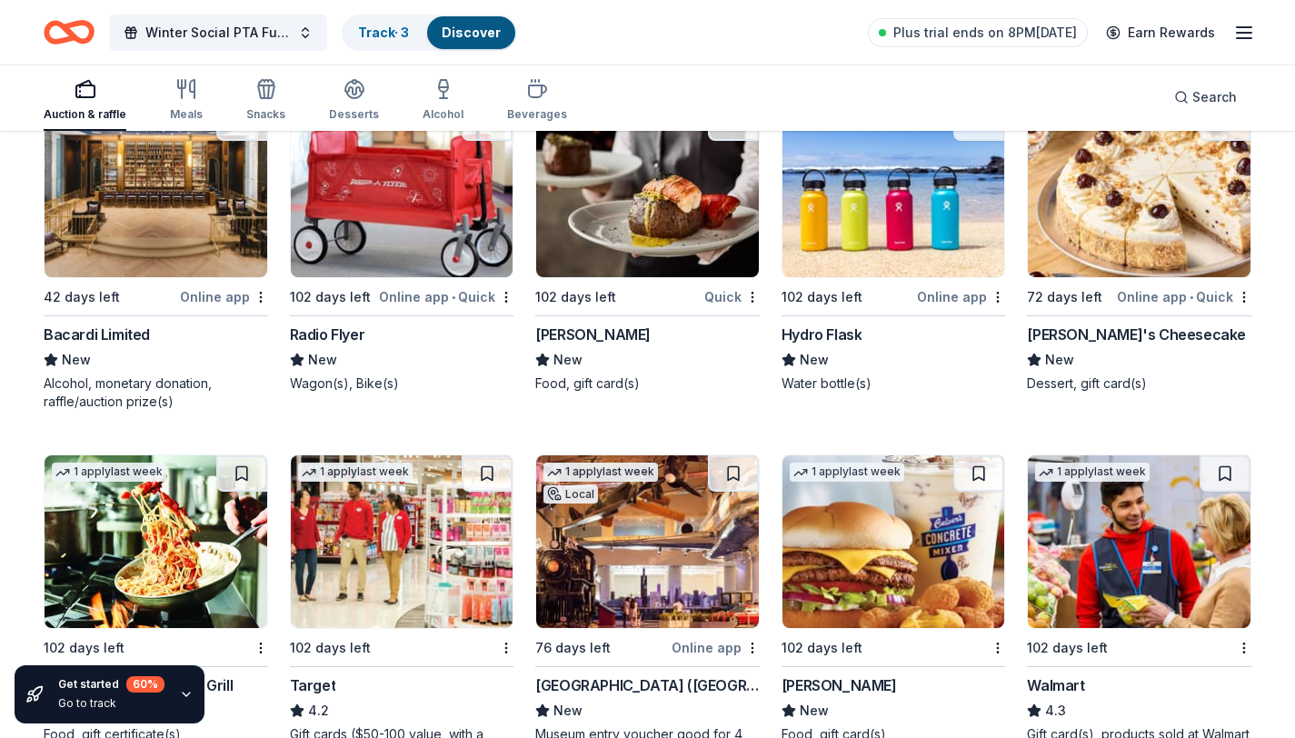
scroll to position [12402, 0]
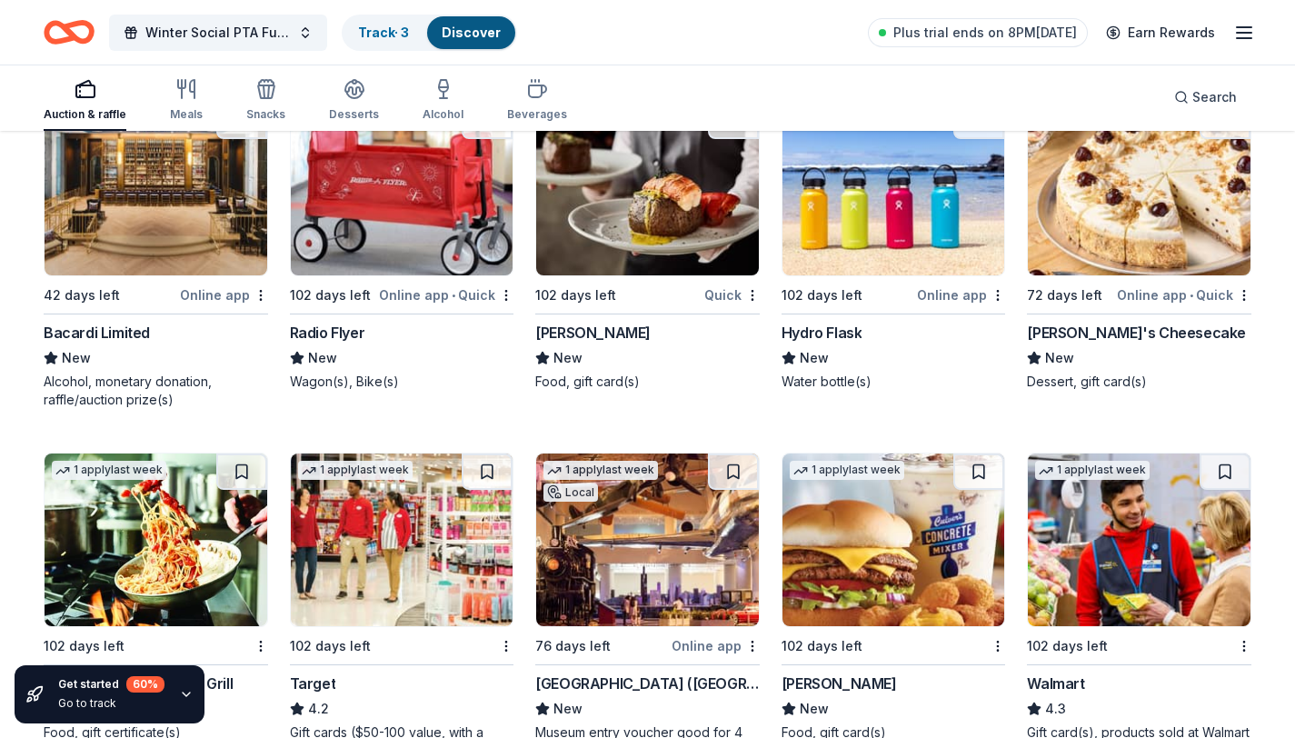
click at [882, 214] on img at bounding box center [894, 189] width 223 height 173
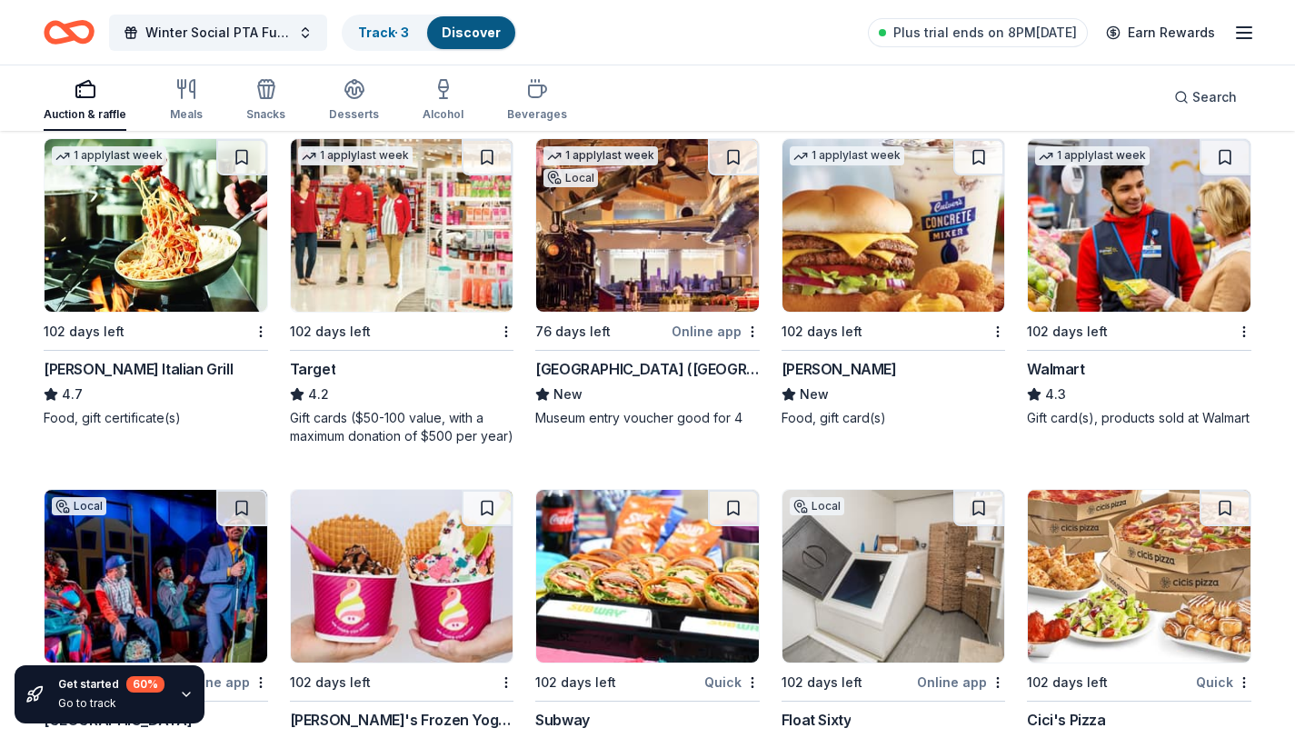
scroll to position [12715, 0]
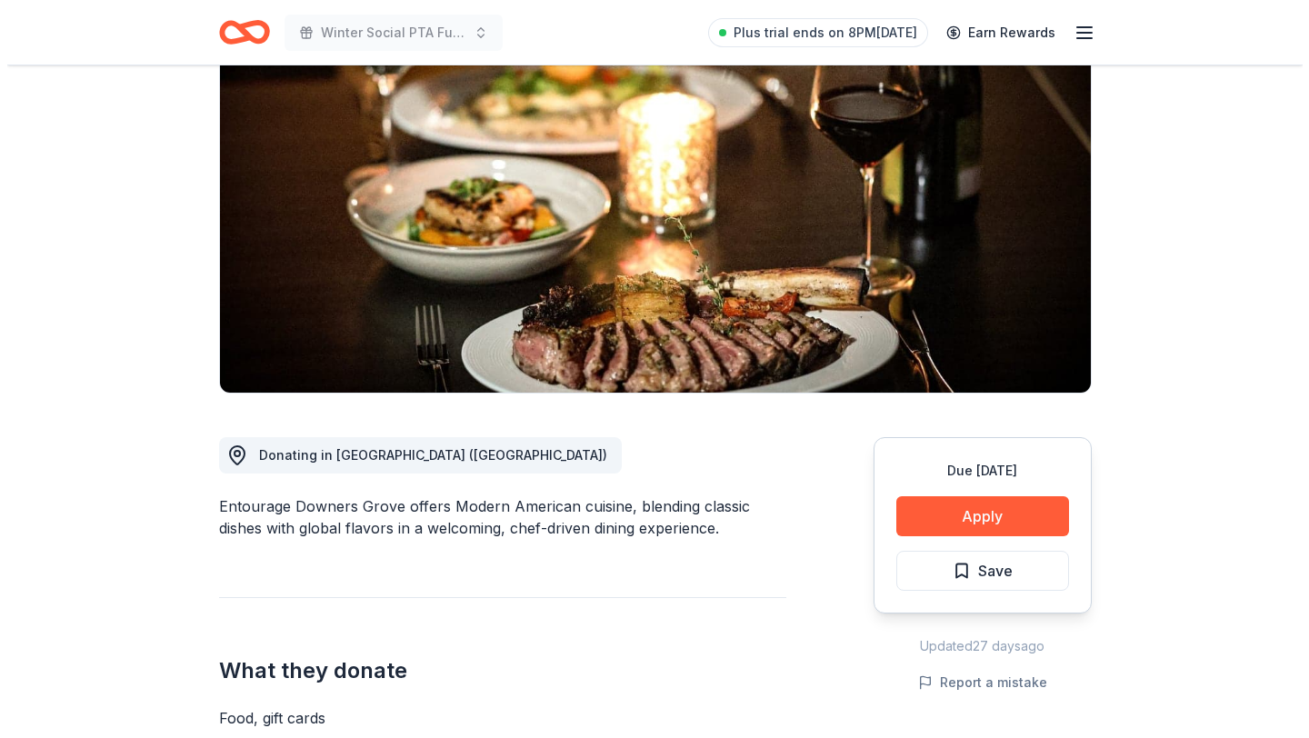
scroll to position [160, 0]
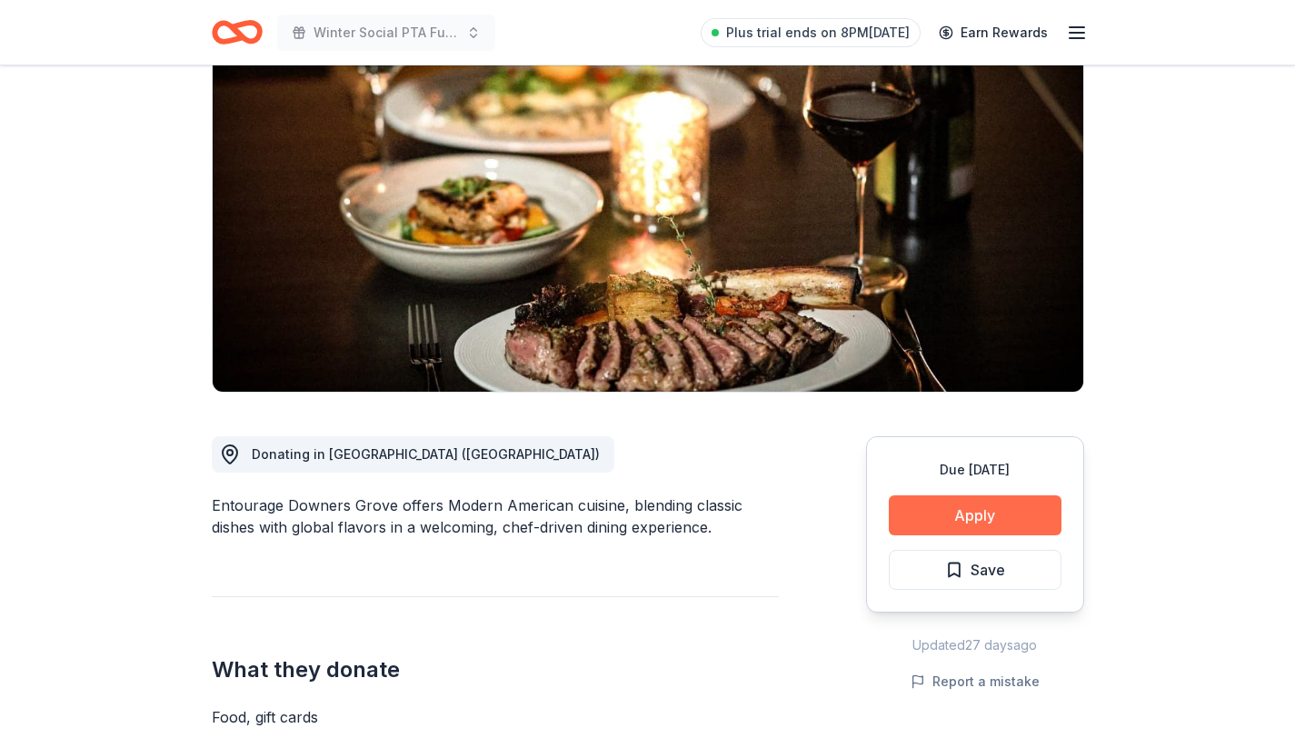
click at [1002, 519] on button "Apply" at bounding box center [975, 515] width 173 height 40
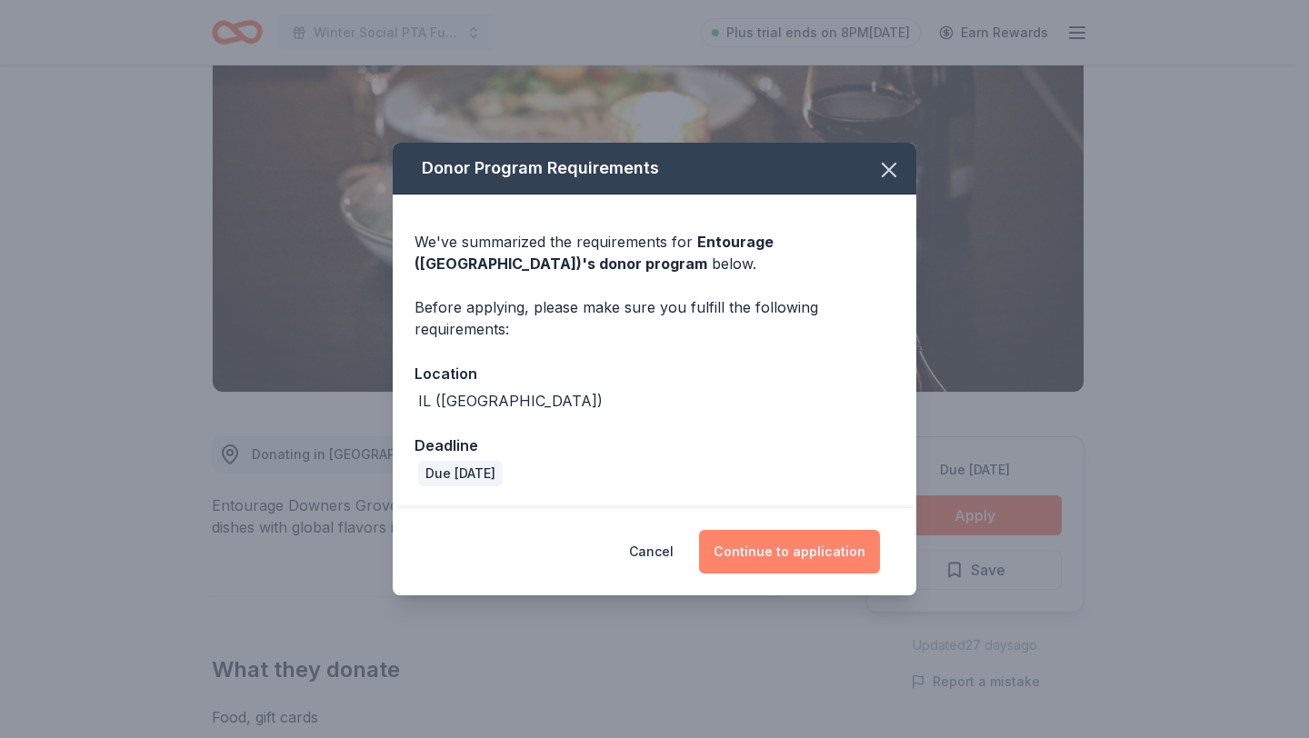
click at [764, 561] on button "Continue to application" at bounding box center [789, 552] width 181 height 44
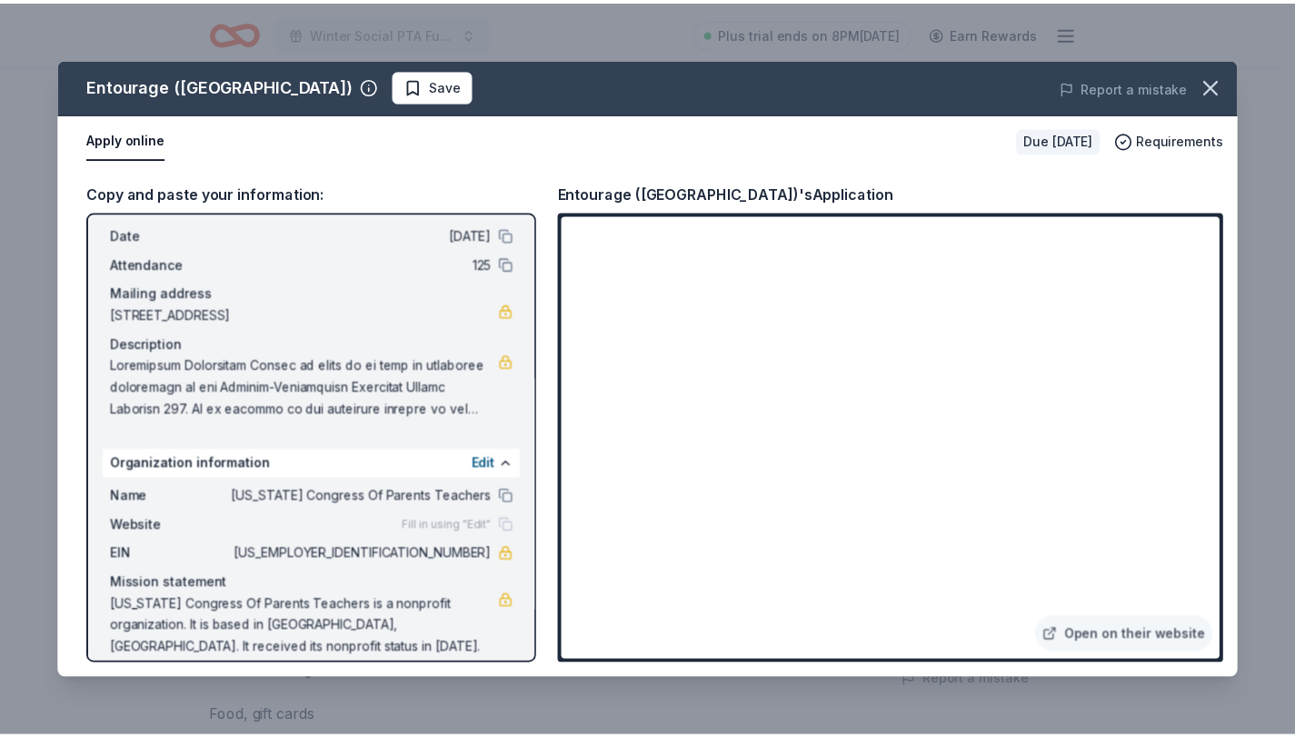
scroll to position [88, 0]
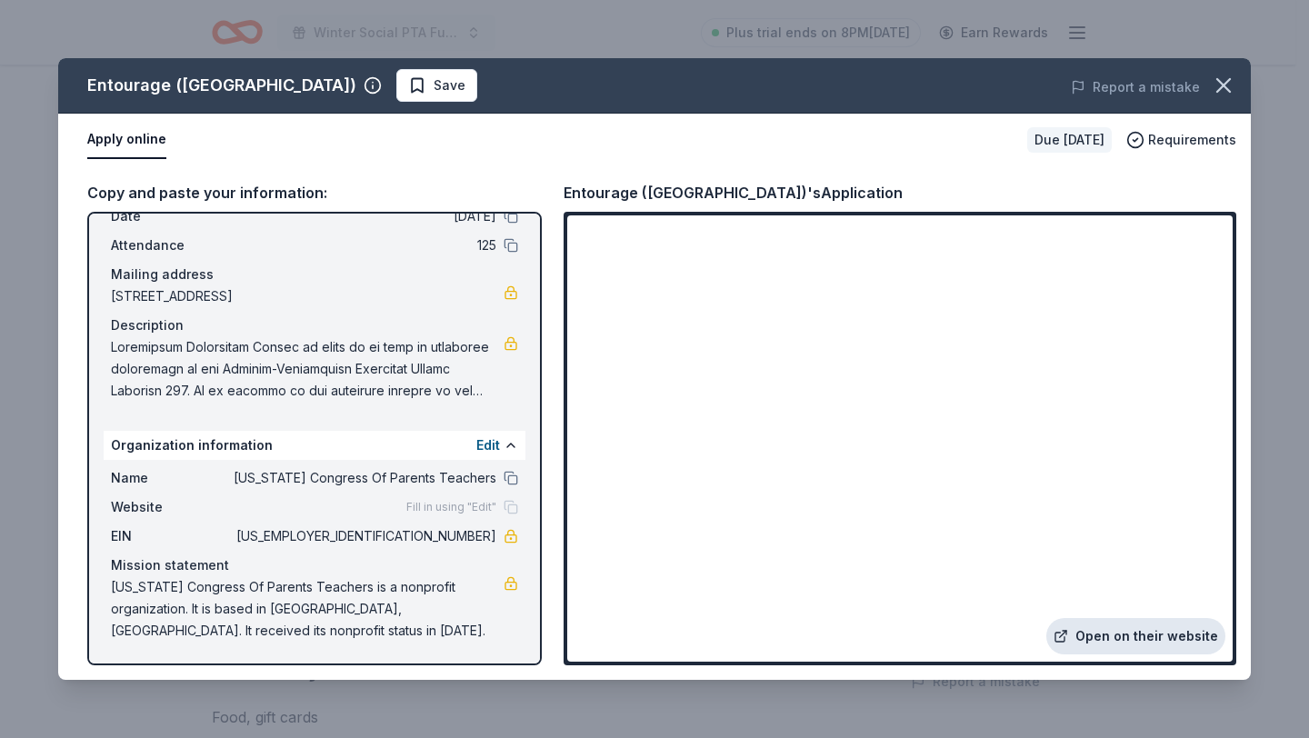
click at [1082, 645] on link "Open on their website" at bounding box center [1135, 636] width 179 height 36
click at [1228, 84] on icon "button" at bounding box center [1223, 85] width 25 height 25
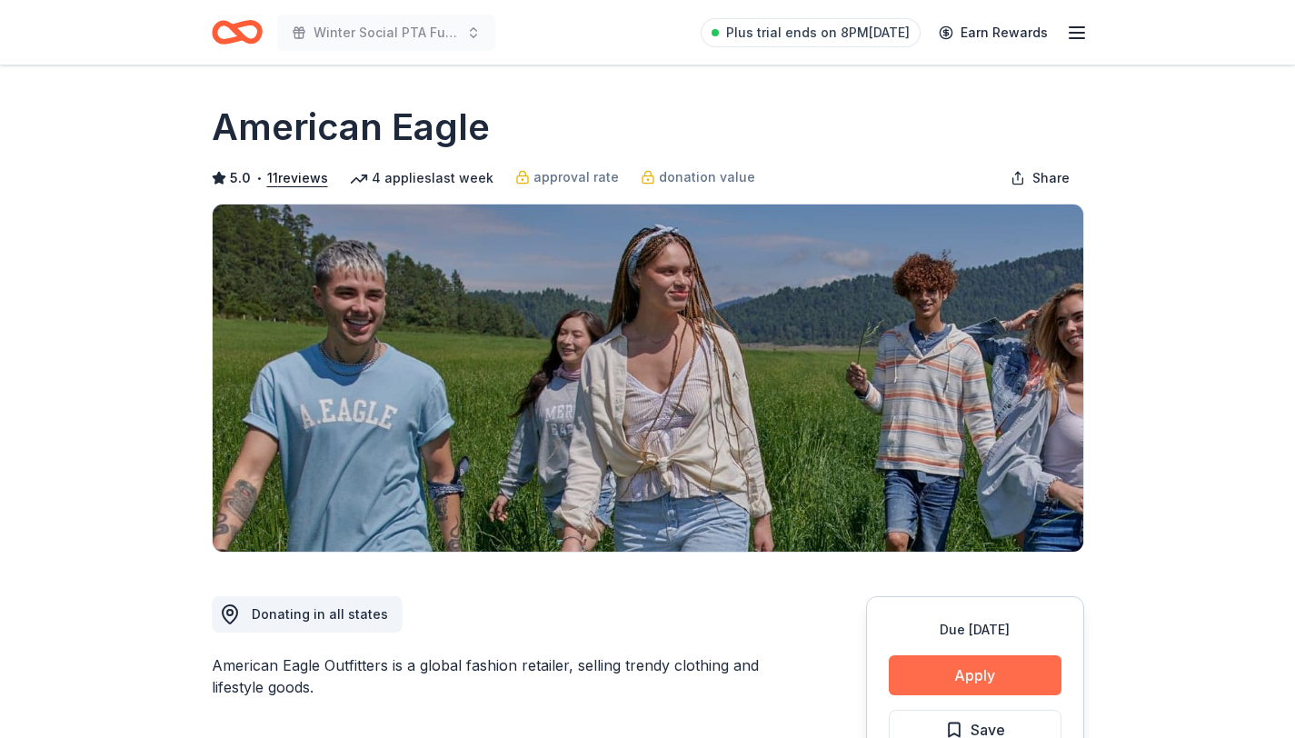
click at [941, 671] on button "Apply" at bounding box center [975, 675] width 173 height 40
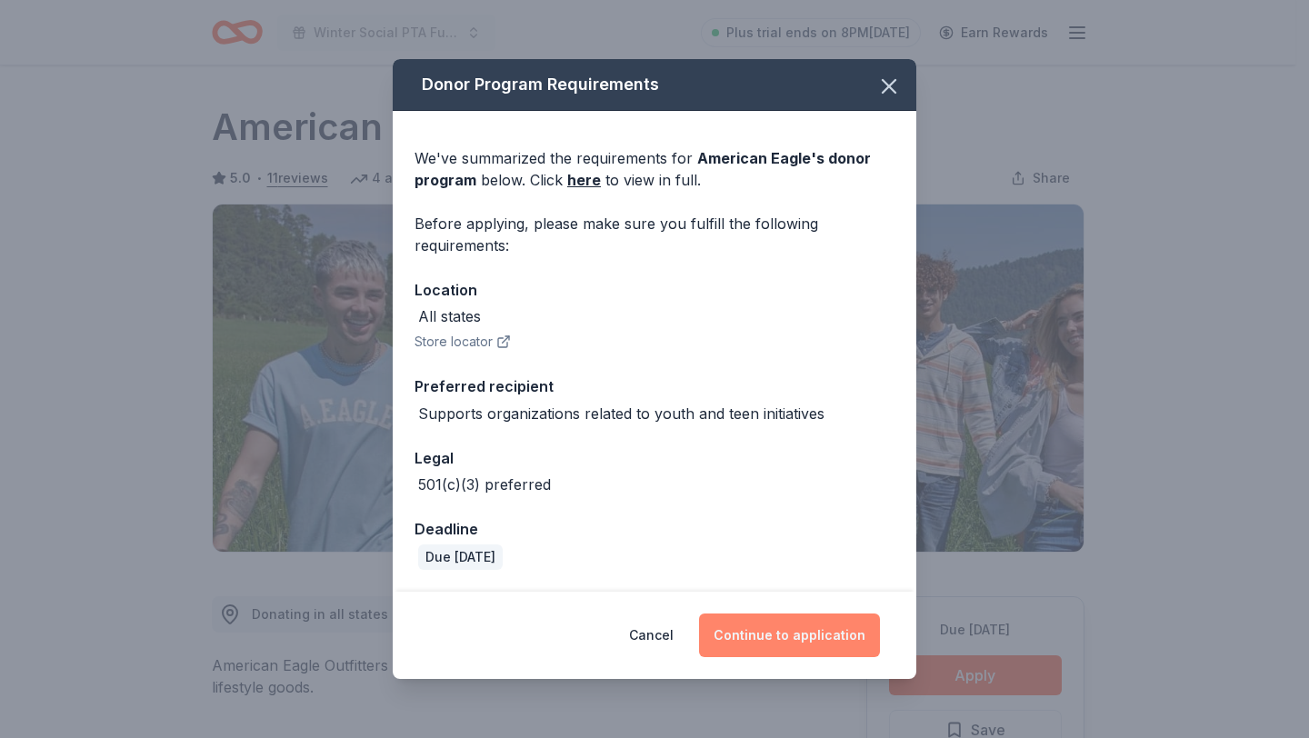
click at [844, 643] on button "Continue to application" at bounding box center [789, 635] width 181 height 44
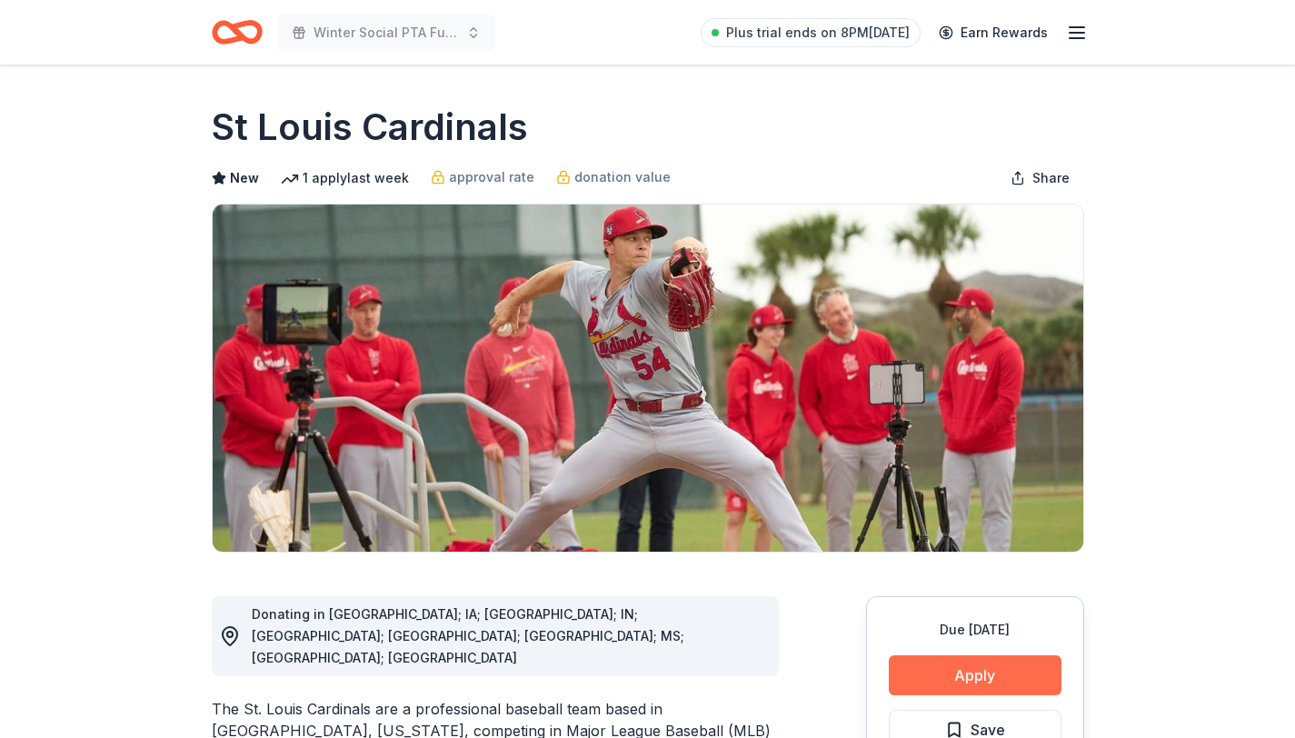
click at [992, 681] on button "Apply" at bounding box center [975, 675] width 173 height 40
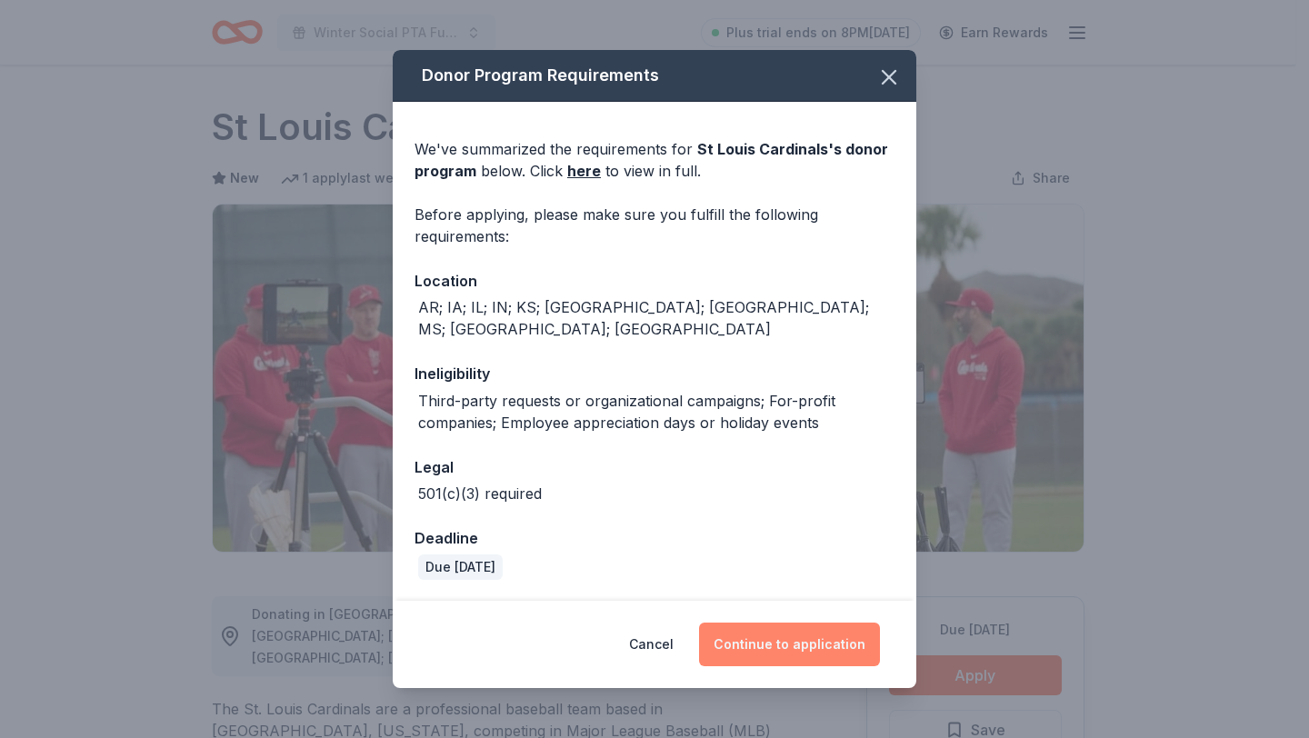
click at [784, 645] on button "Continue to application" at bounding box center [789, 645] width 181 height 44
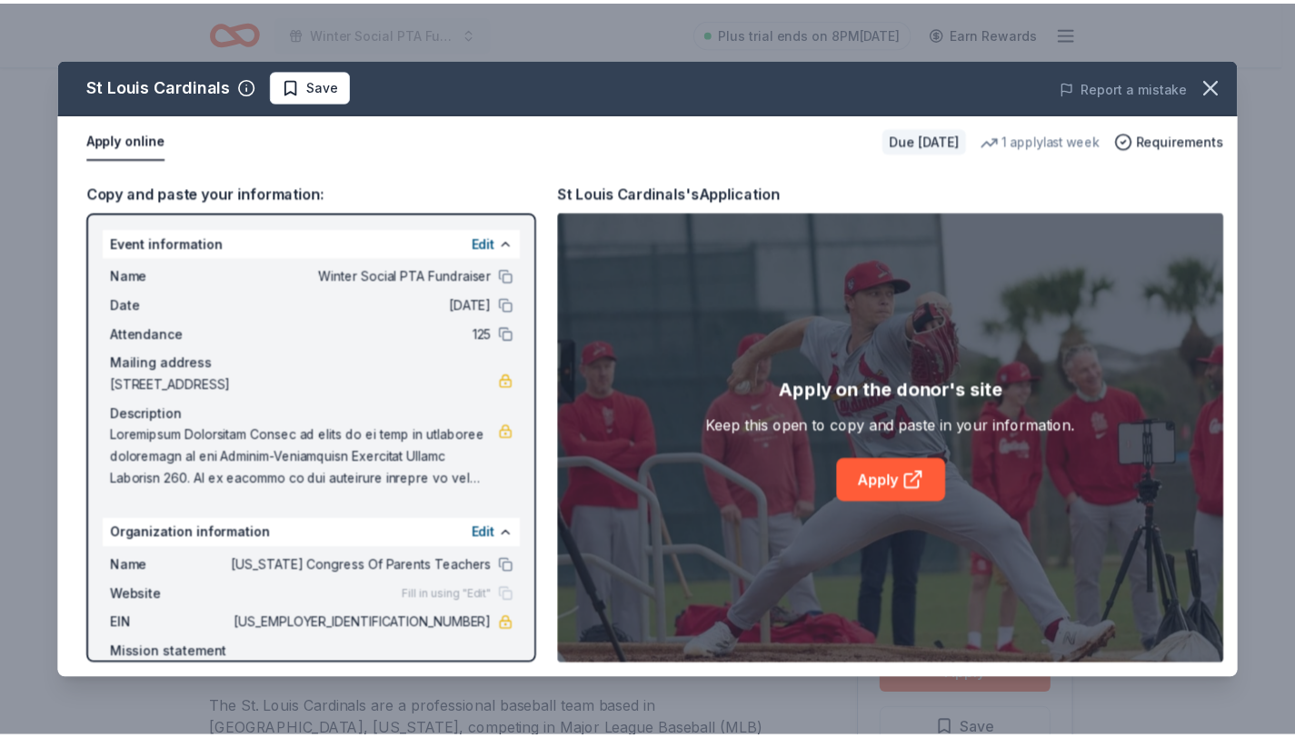
scroll to position [88, 0]
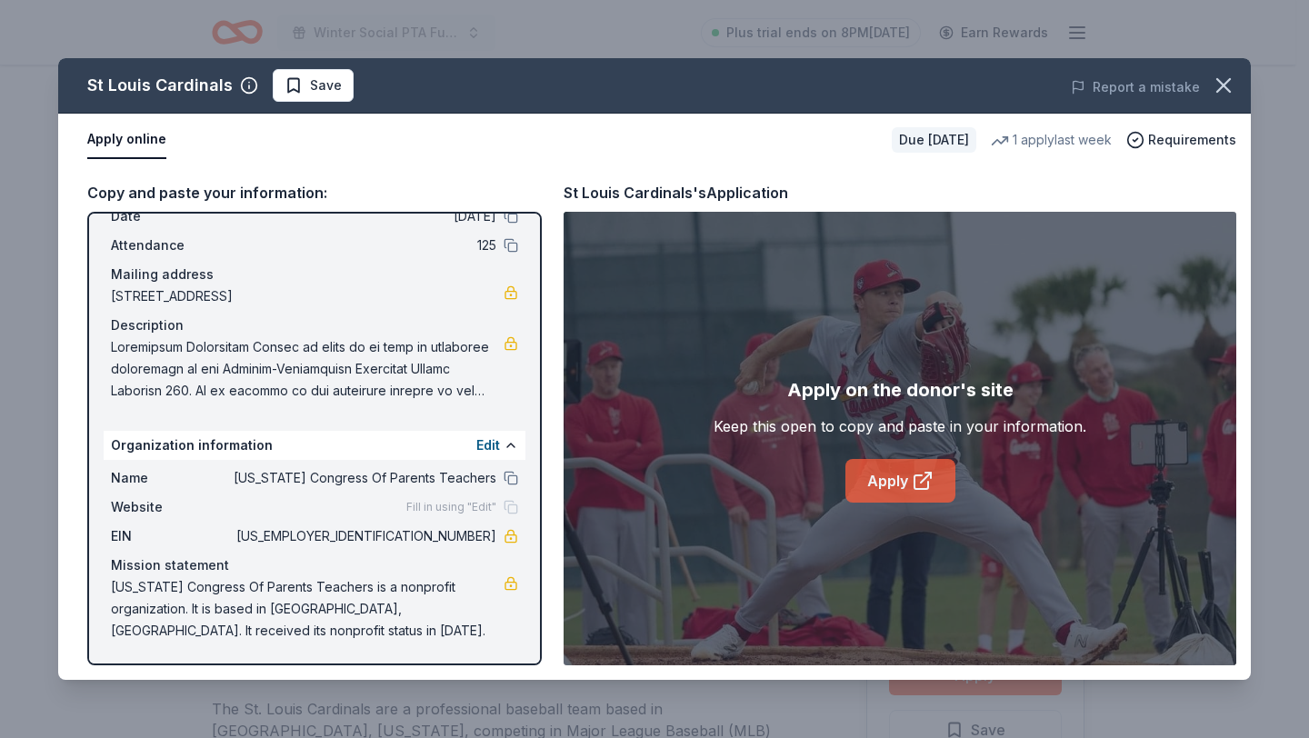
click at [871, 479] on link "Apply" at bounding box center [900, 481] width 110 height 44
click at [1216, 85] on icon "button" at bounding box center [1223, 85] width 25 height 25
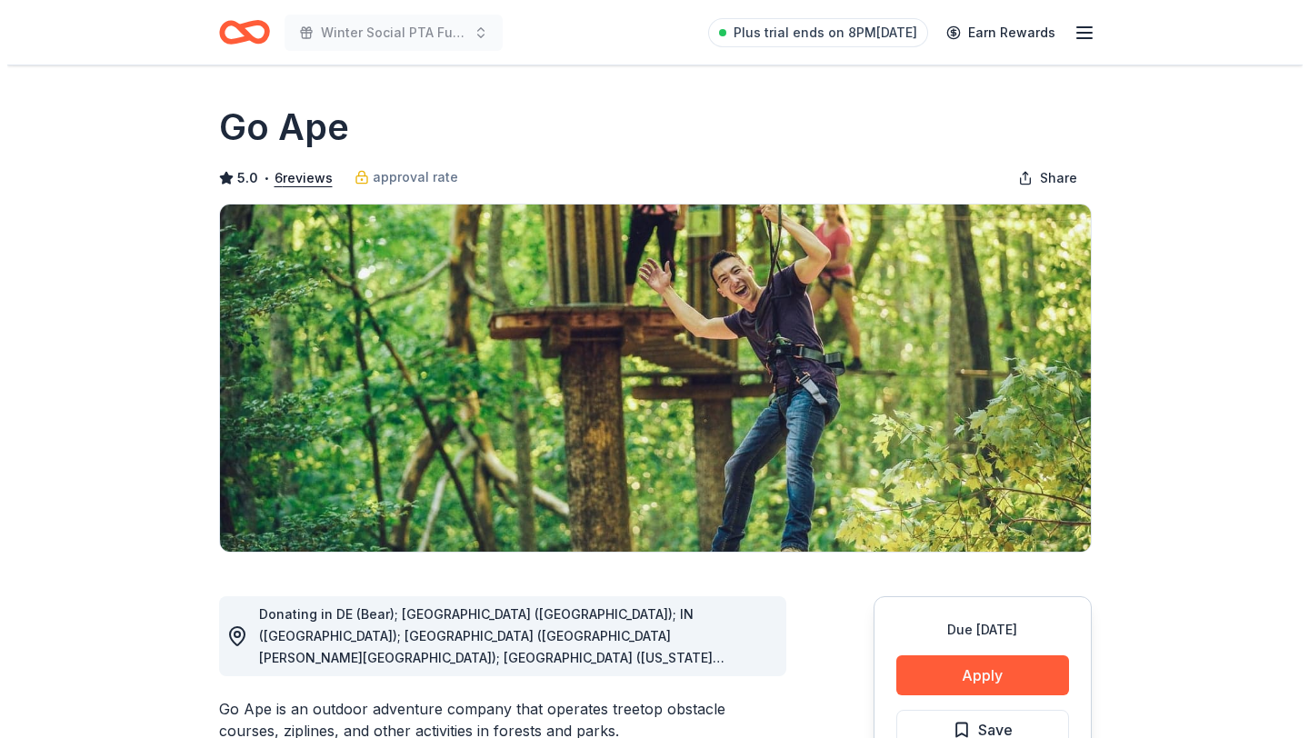
scroll to position [85, 0]
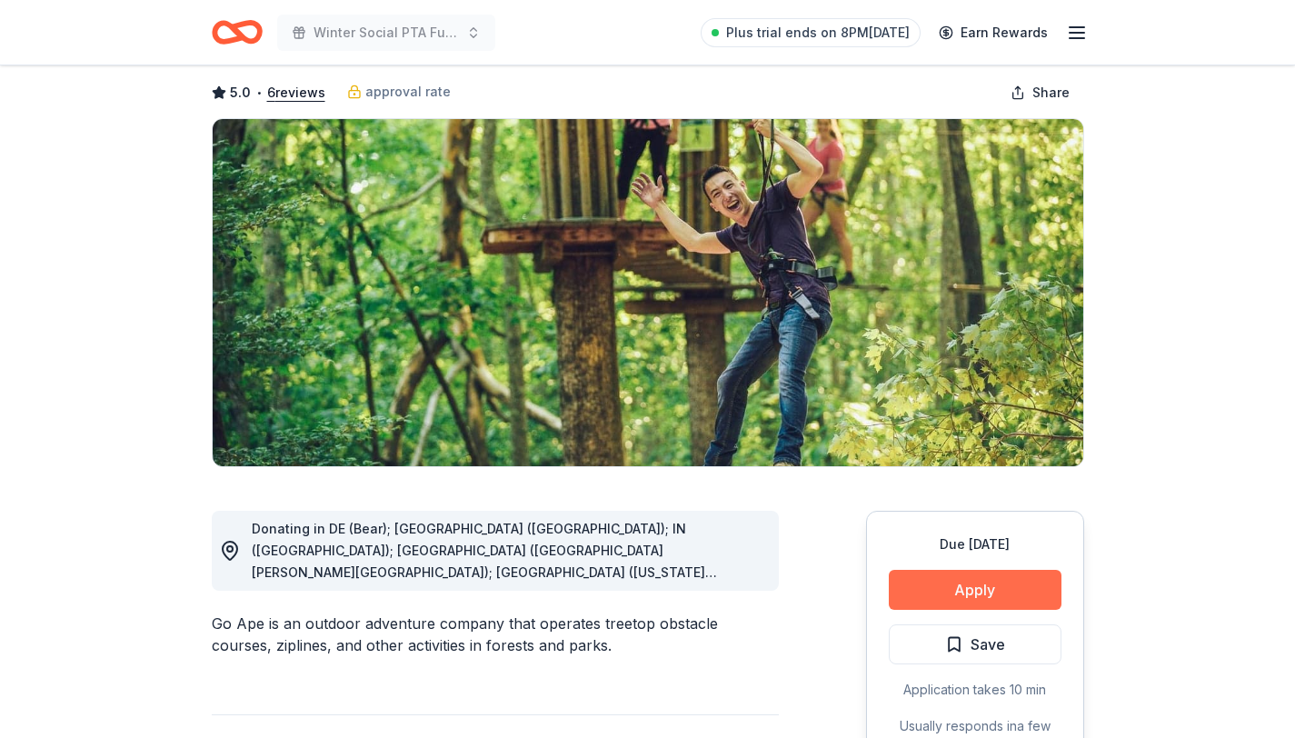
click at [967, 602] on button "Apply" at bounding box center [975, 590] width 173 height 40
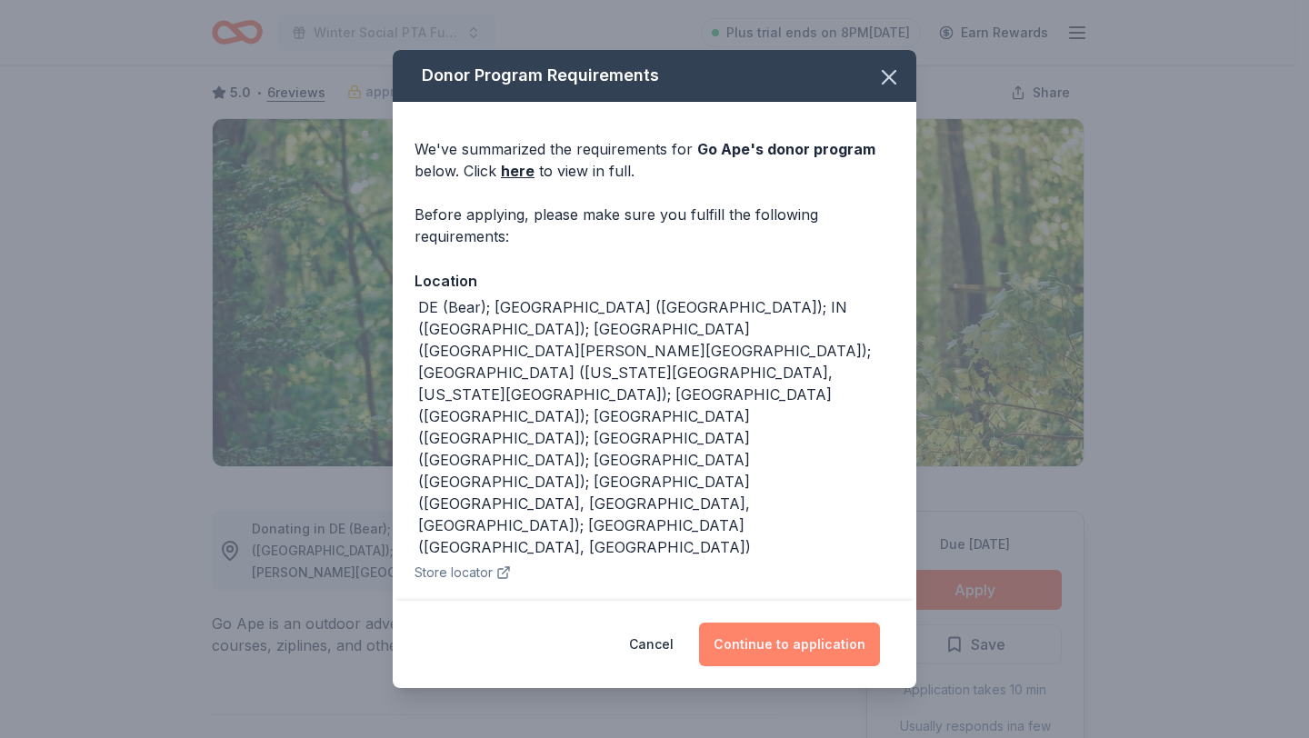
click at [799, 648] on button "Continue to application" at bounding box center [789, 645] width 181 height 44
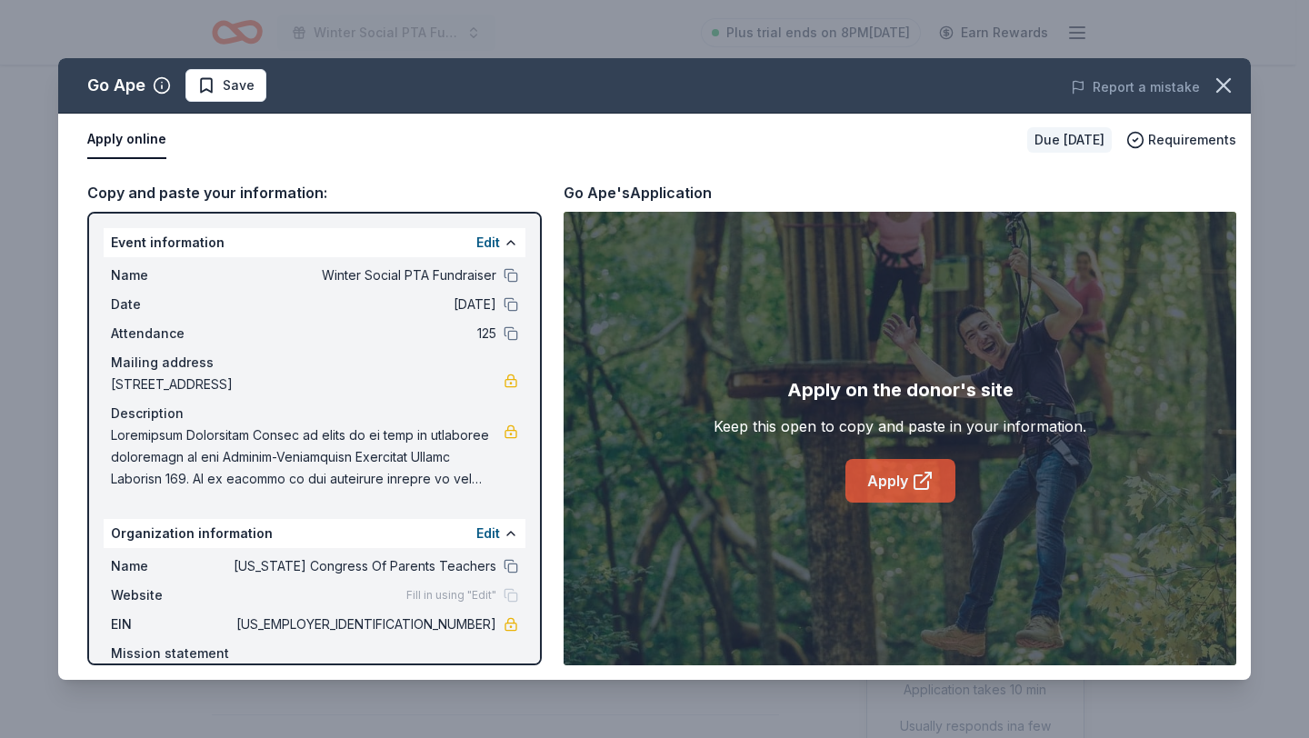
click at [878, 478] on link "Apply" at bounding box center [900, 481] width 110 height 44
click at [915, 481] on icon at bounding box center [923, 481] width 22 height 22
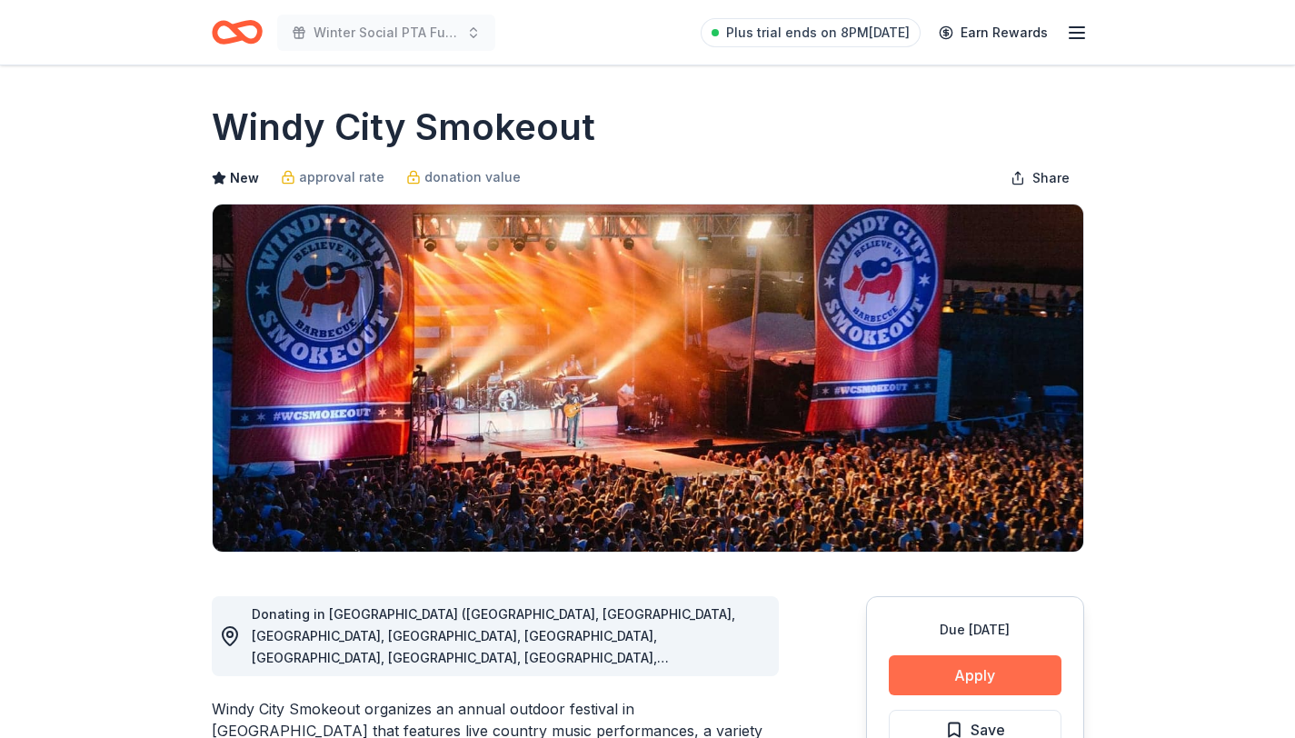
click at [977, 671] on button "Apply" at bounding box center [975, 675] width 173 height 40
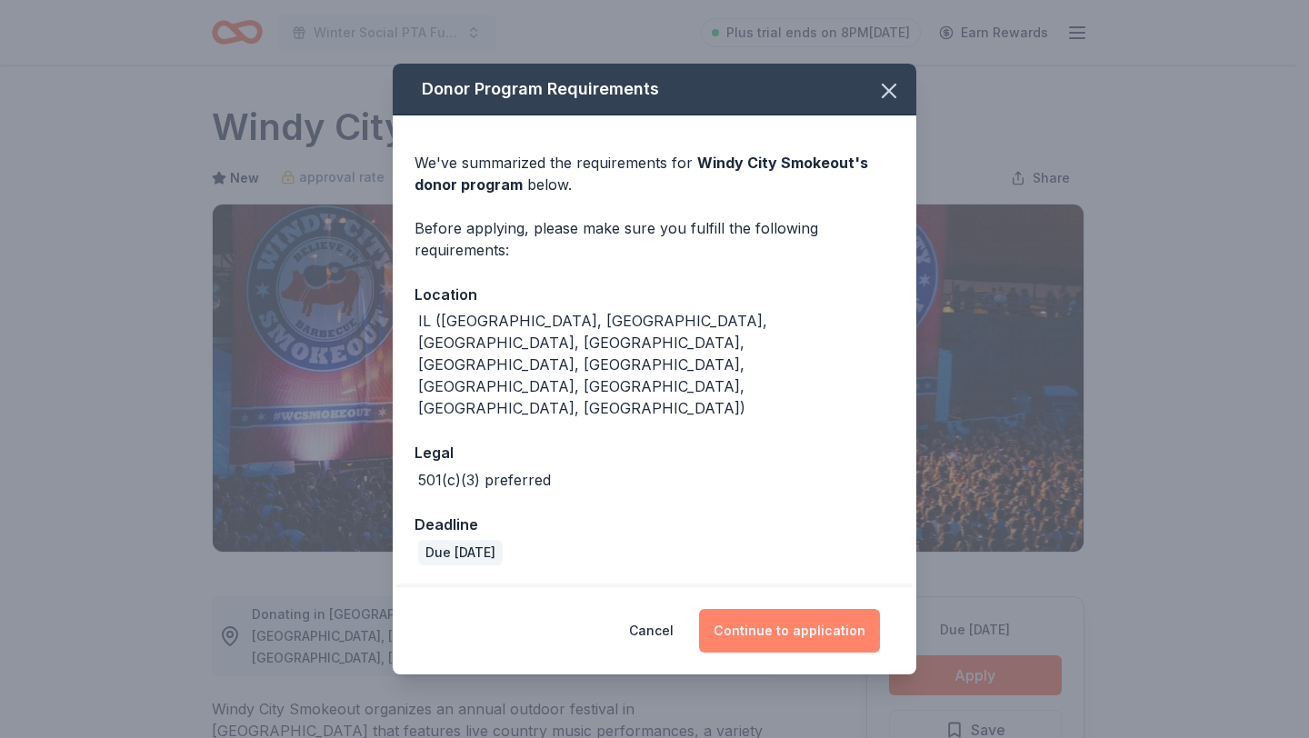
click at [776, 610] on button "Continue to application" at bounding box center [789, 631] width 181 height 44
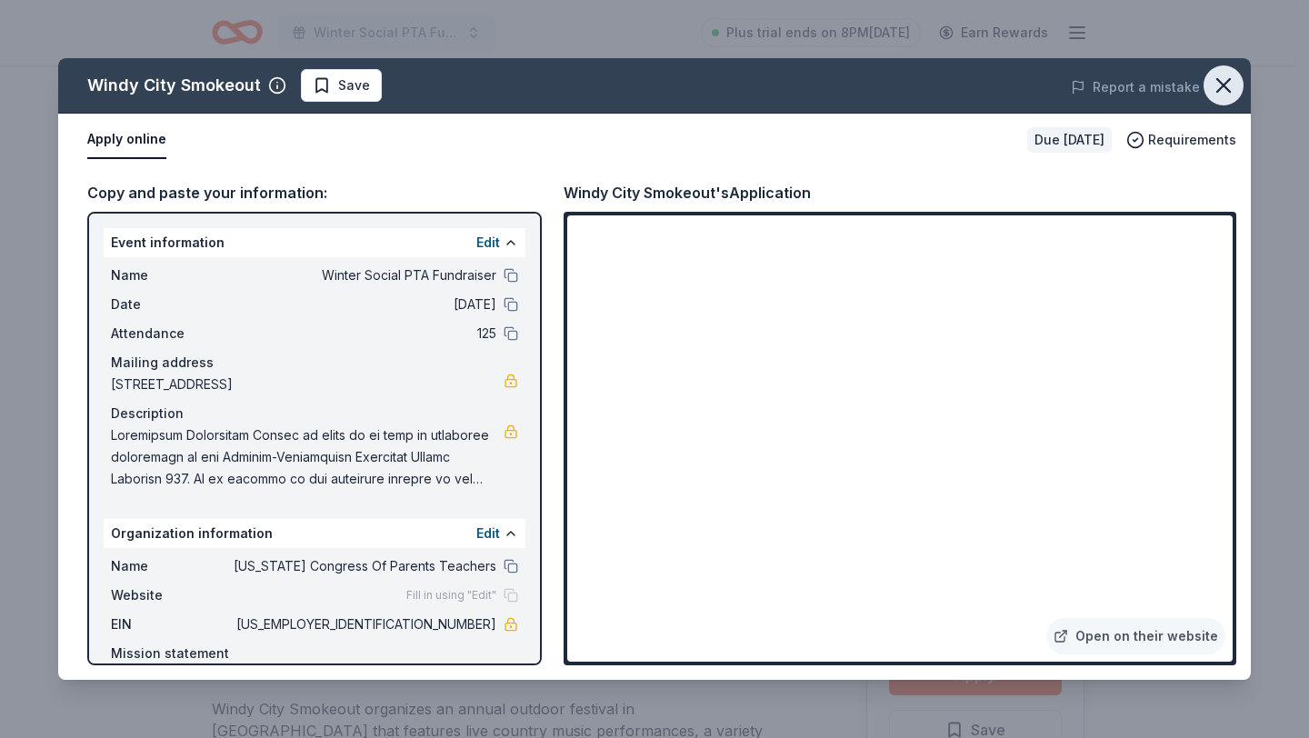
click at [1221, 93] on icon "button" at bounding box center [1223, 85] width 25 height 25
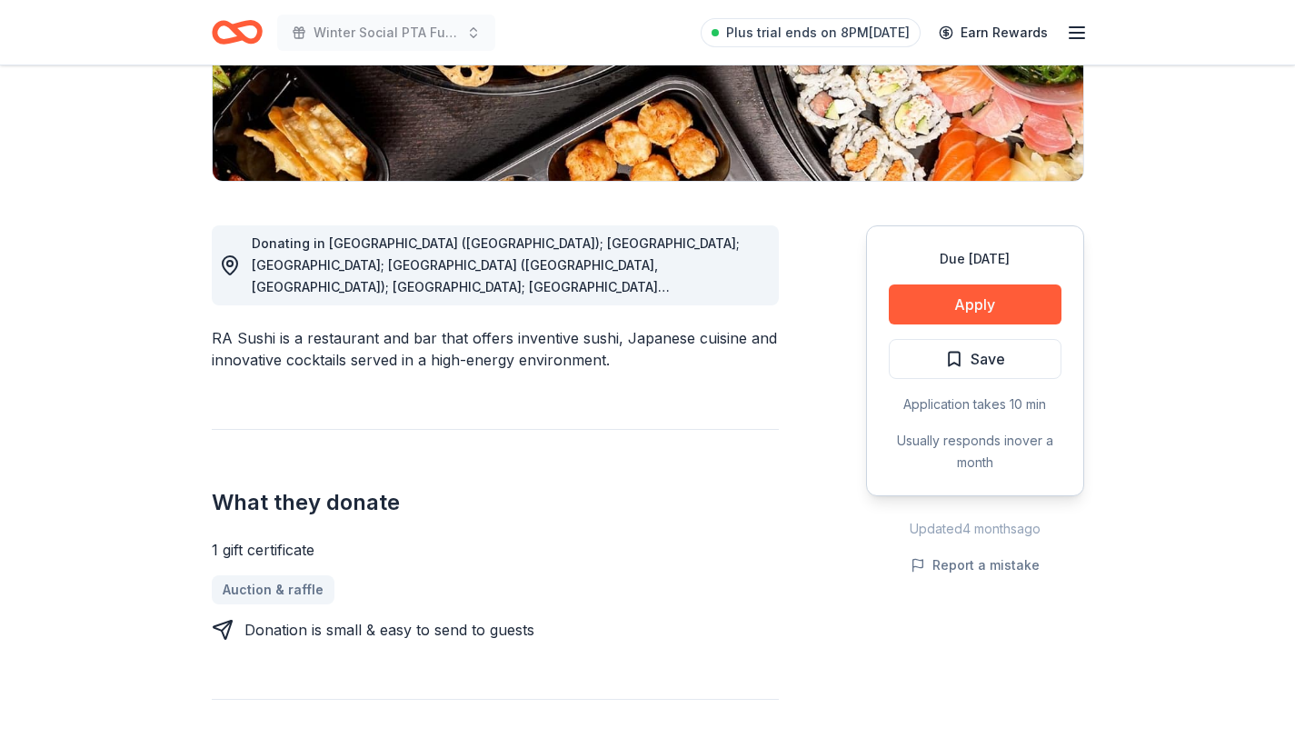
scroll to position [373, 0]
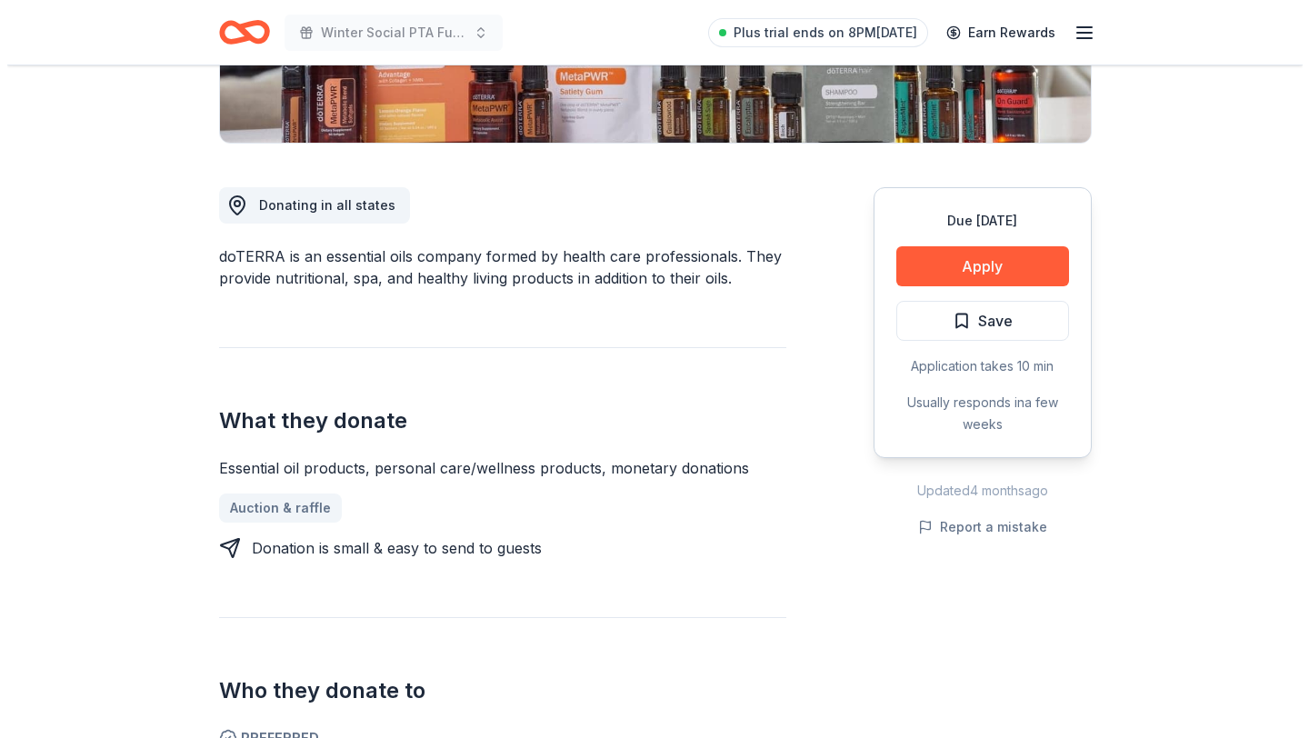
scroll to position [414, 0]
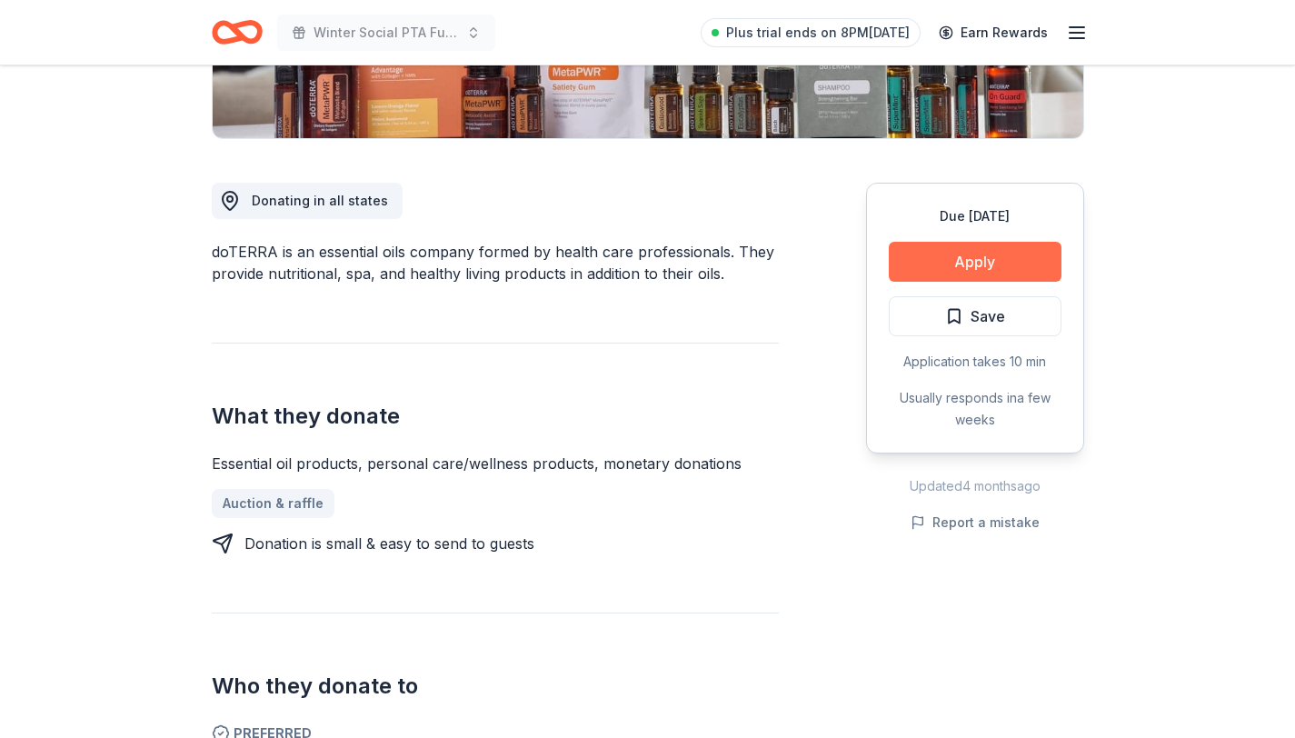
click at [965, 268] on button "Apply" at bounding box center [975, 262] width 173 height 40
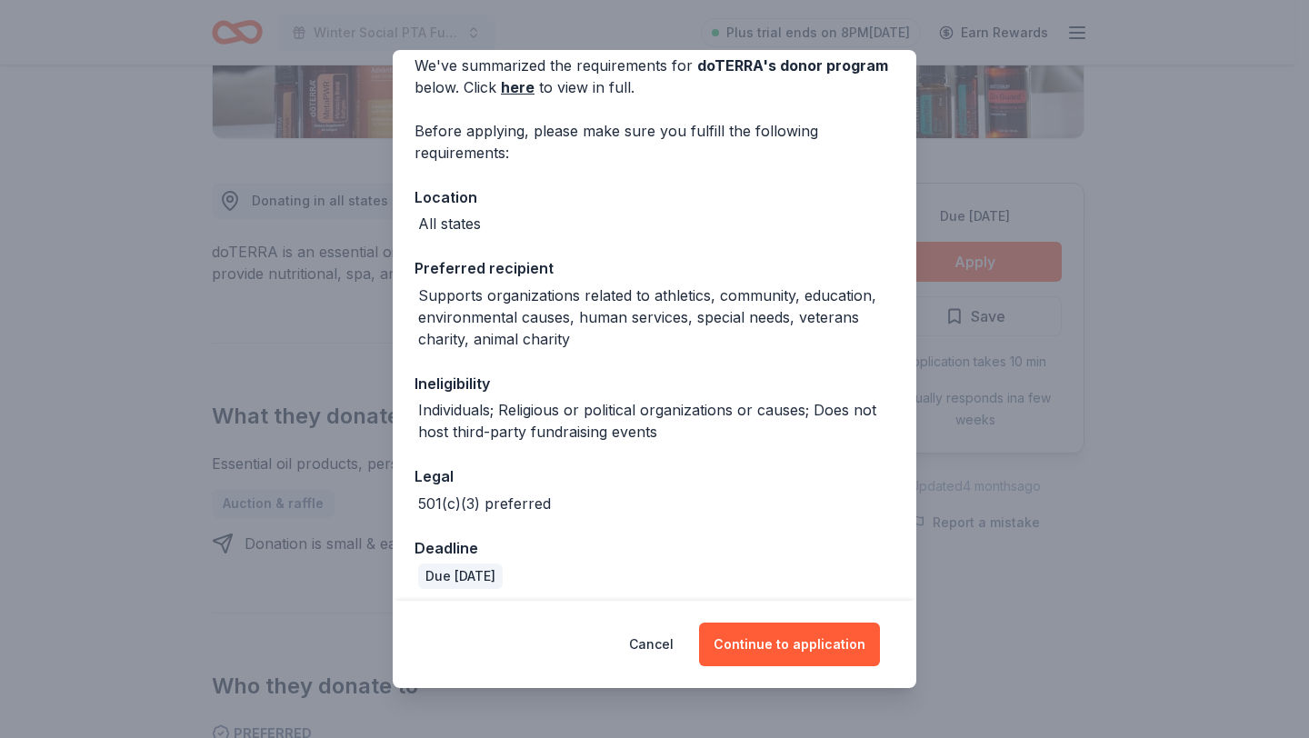
scroll to position [94, 0]
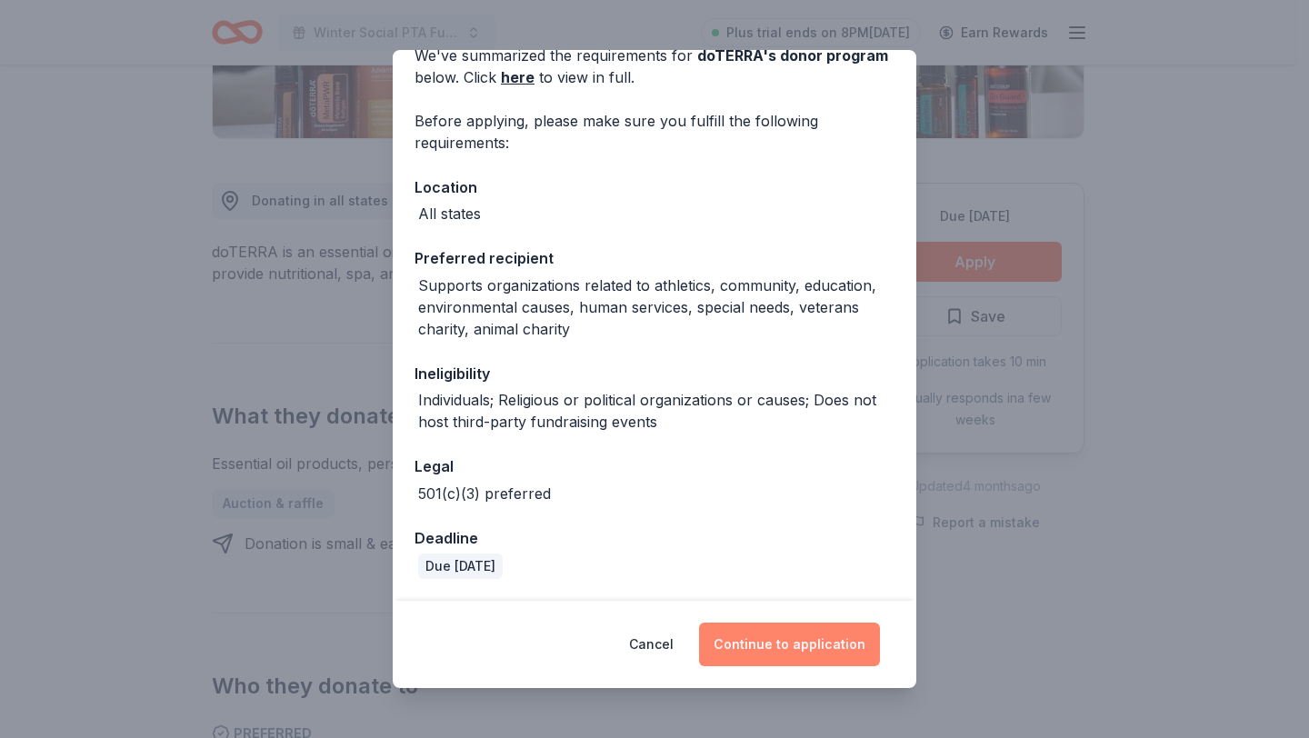
click at [820, 630] on button "Continue to application" at bounding box center [789, 645] width 181 height 44
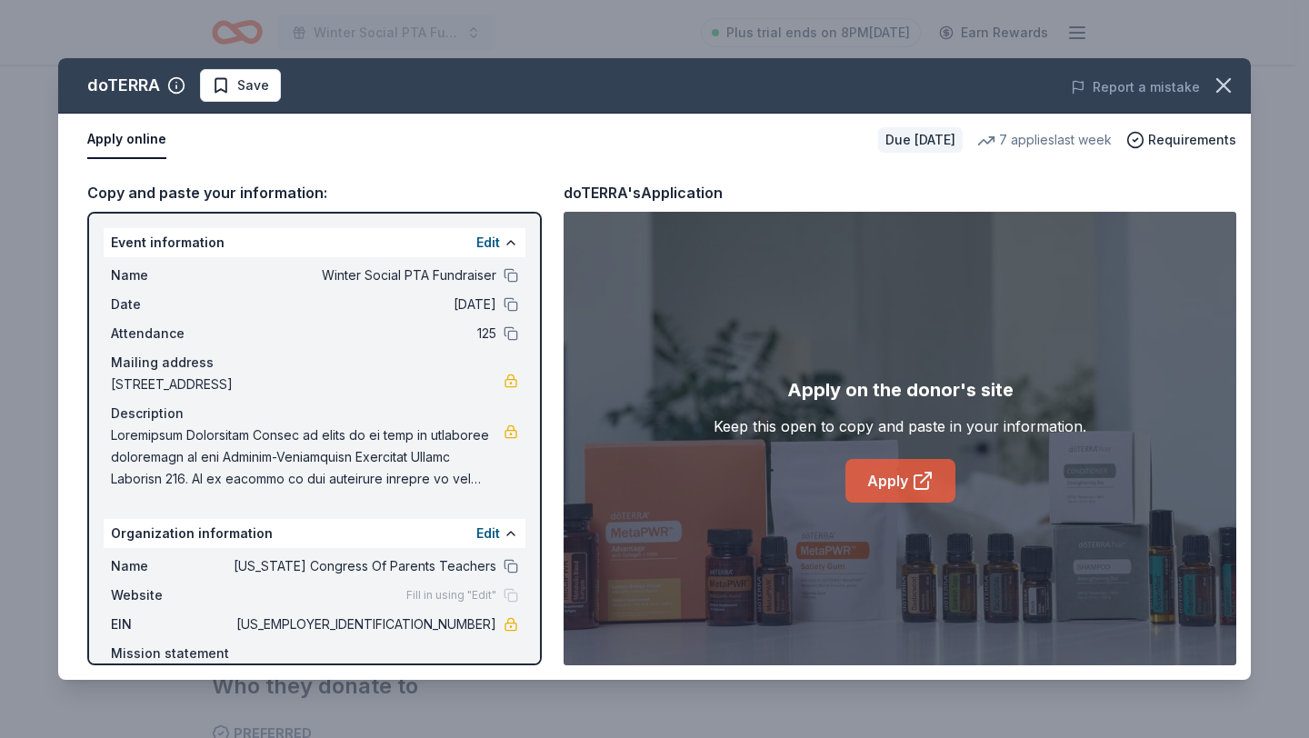
click at [883, 492] on link "Apply" at bounding box center [900, 481] width 110 height 44
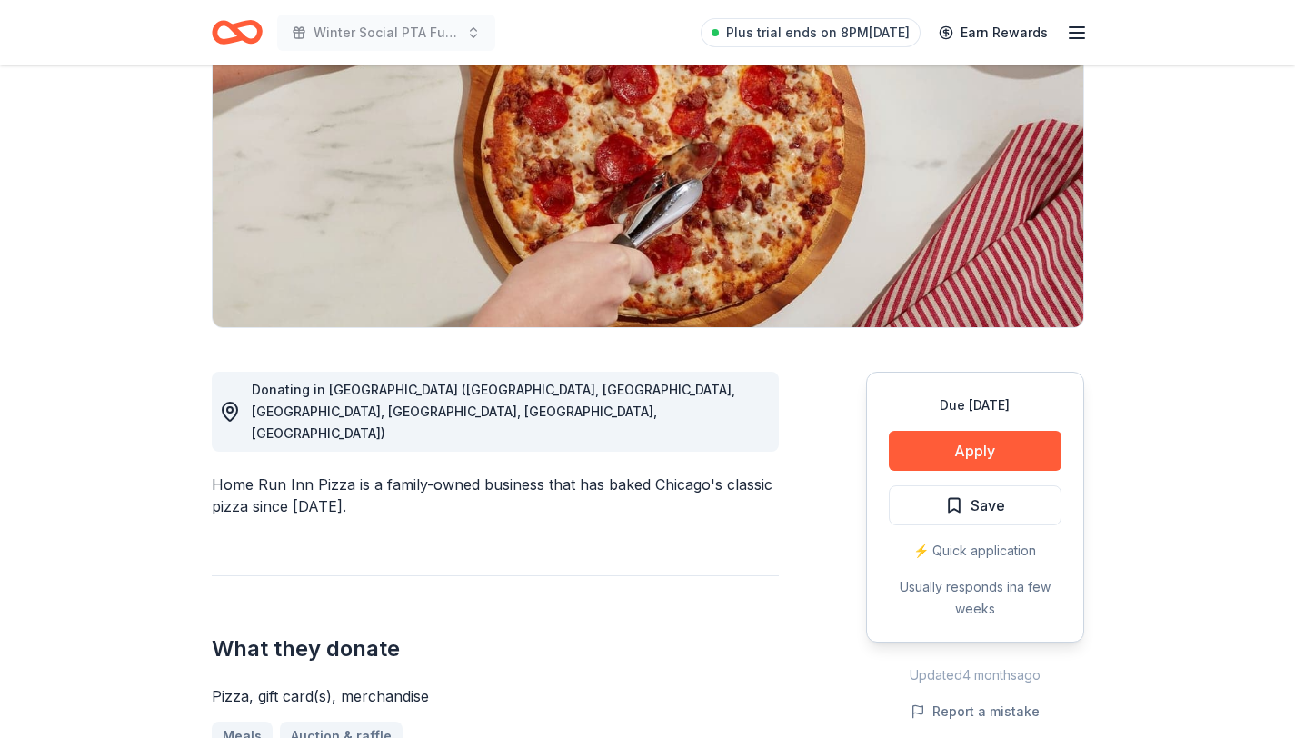
scroll to position [226, 0]
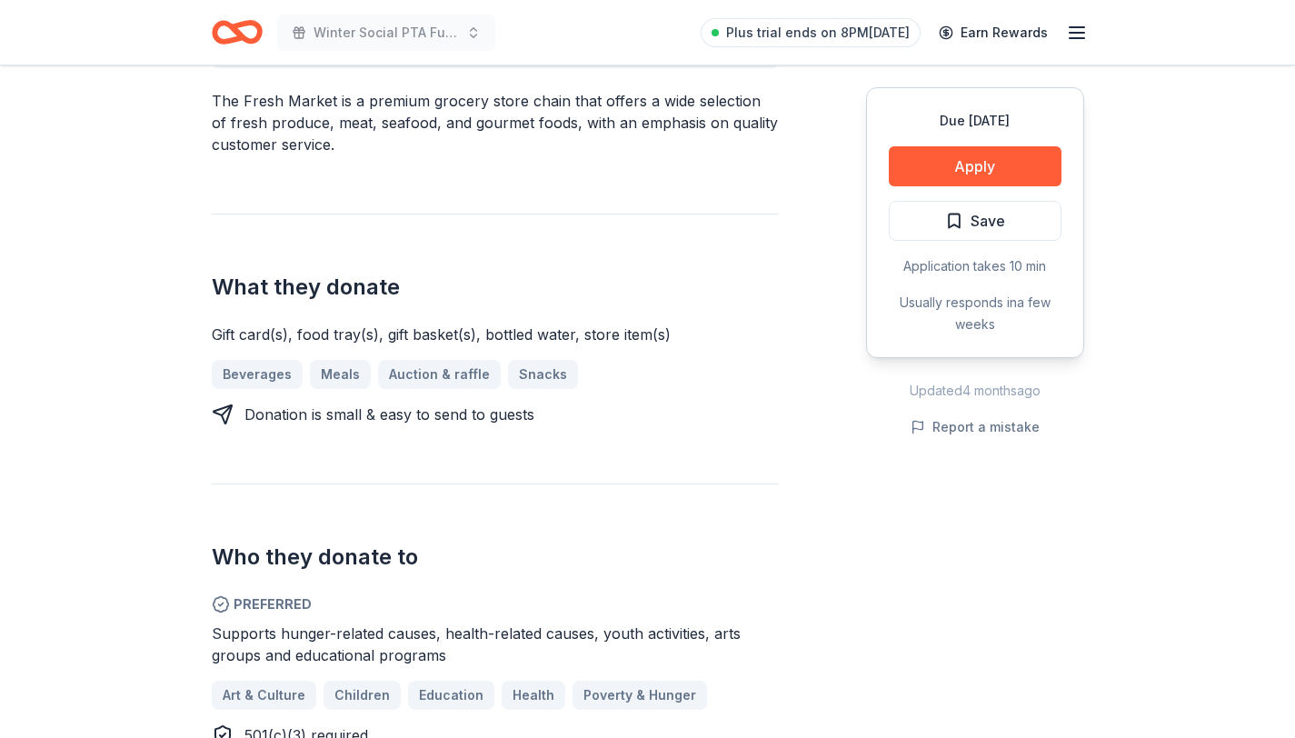
scroll to position [613, 0]
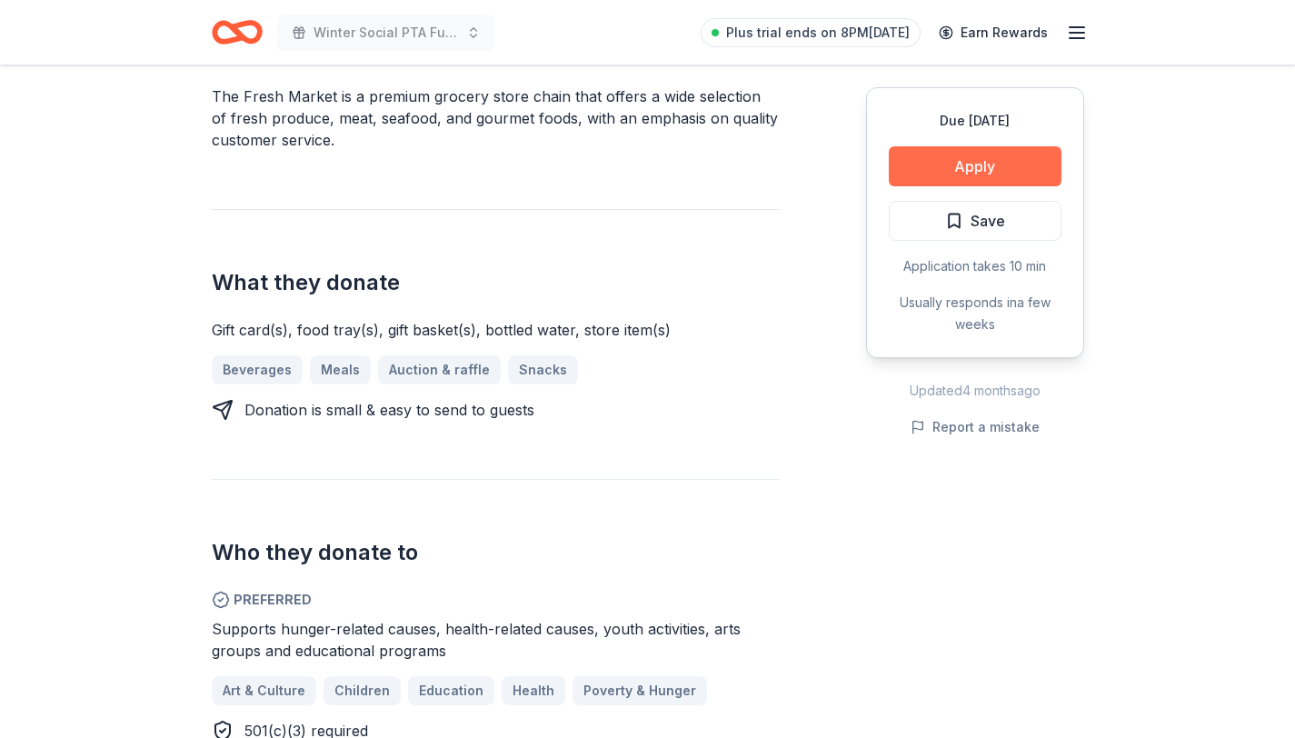
click at [961, 171] on button "Apply" at bounding box center [975, 166] width 173 height 40
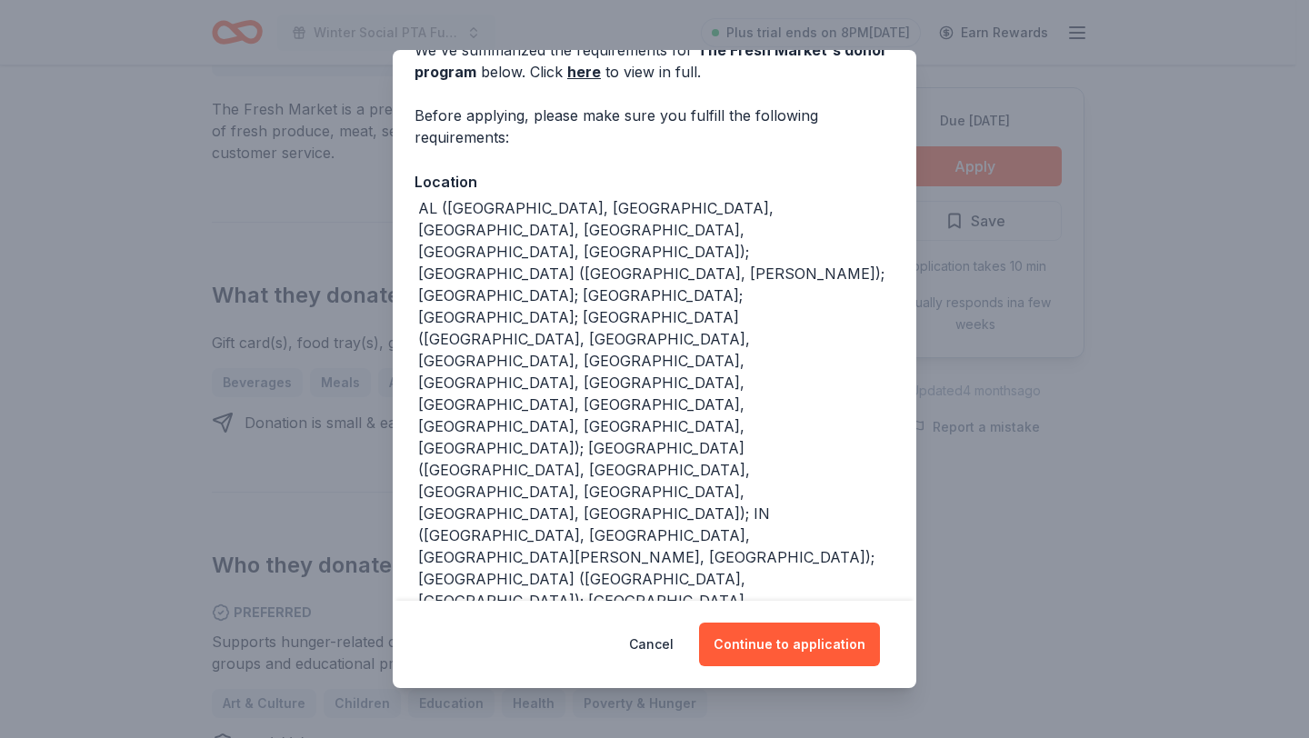
scroll to position [101, 0]
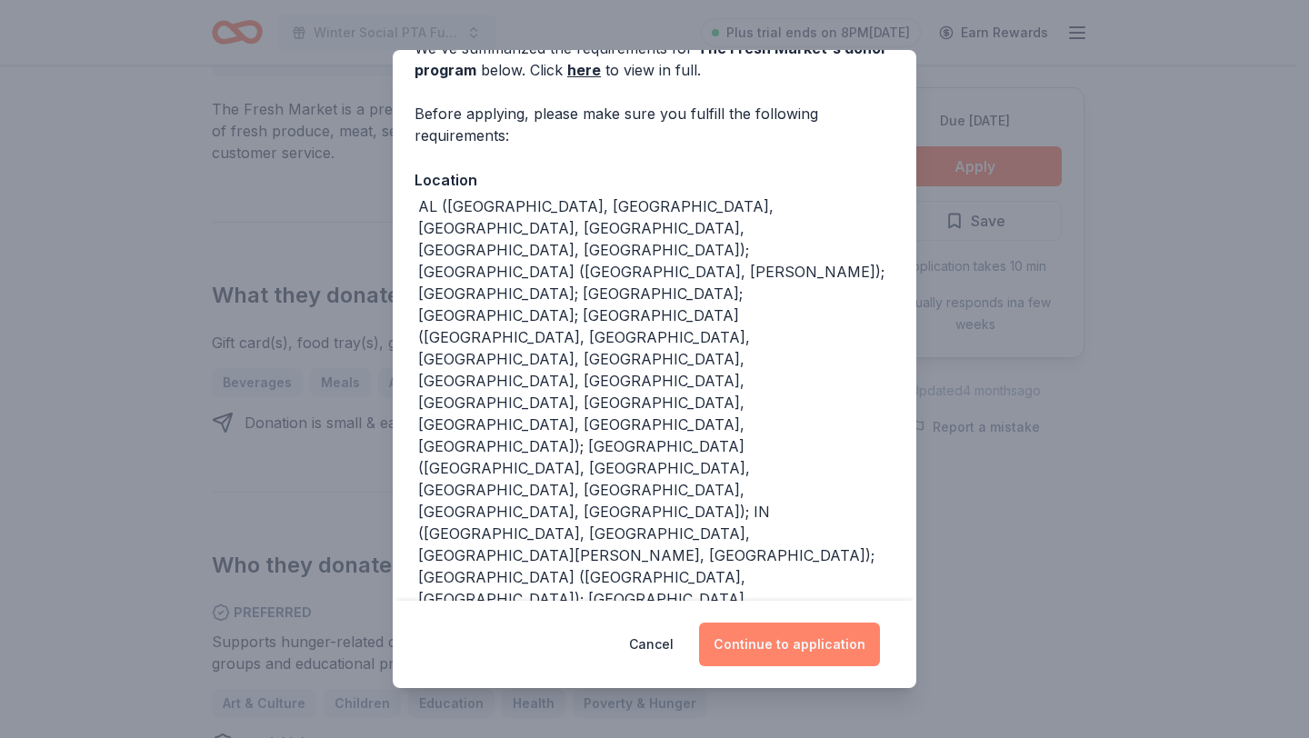
click at [797, 658] on button "Continue to application" at bounding box center [789, 645] width 181 height 44
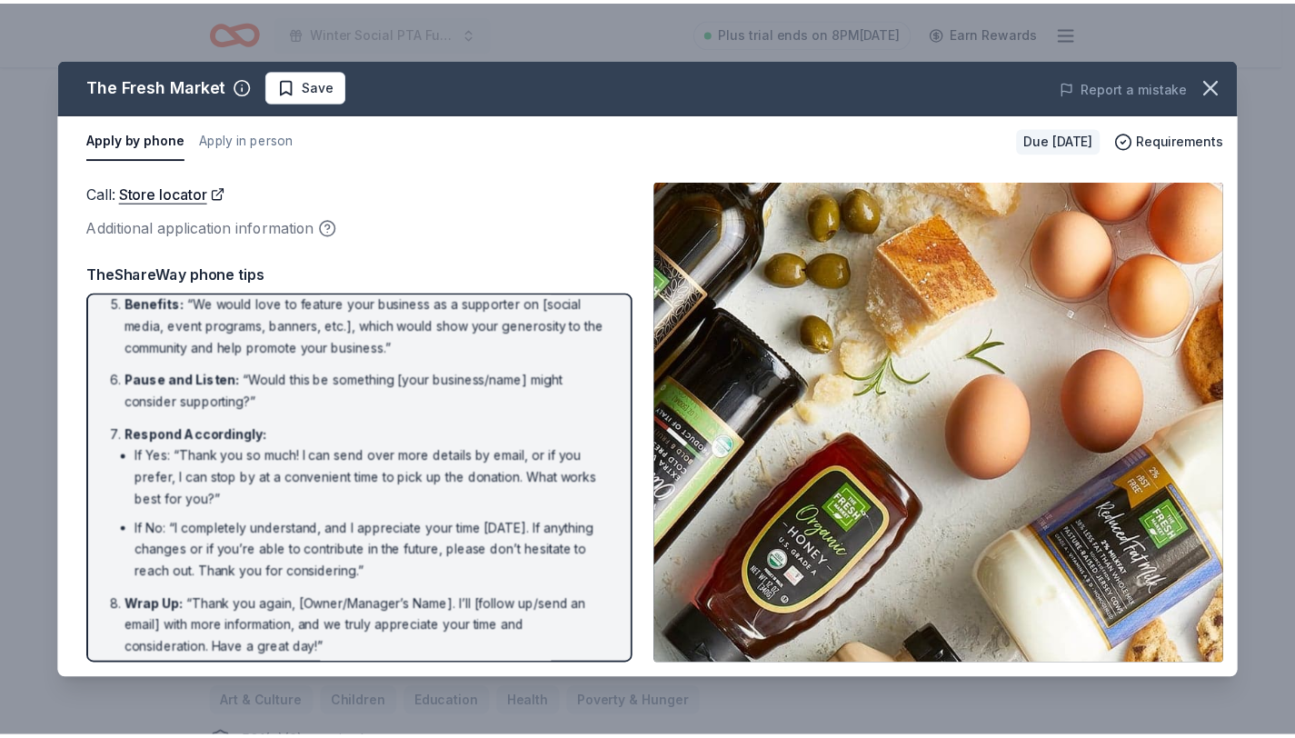
scroll to position [333, 0]
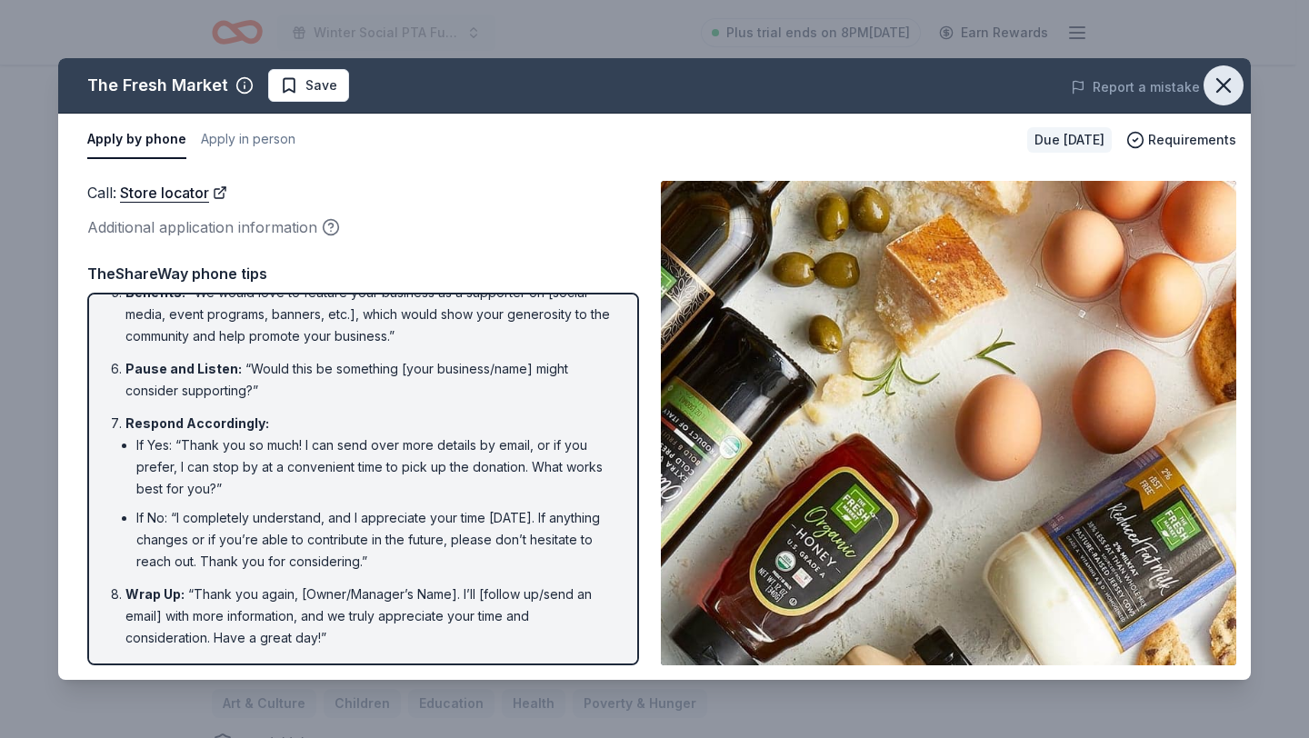
click at [1219, 92] on icon "button" at bounding box center [1223, 85] width 25 height 25
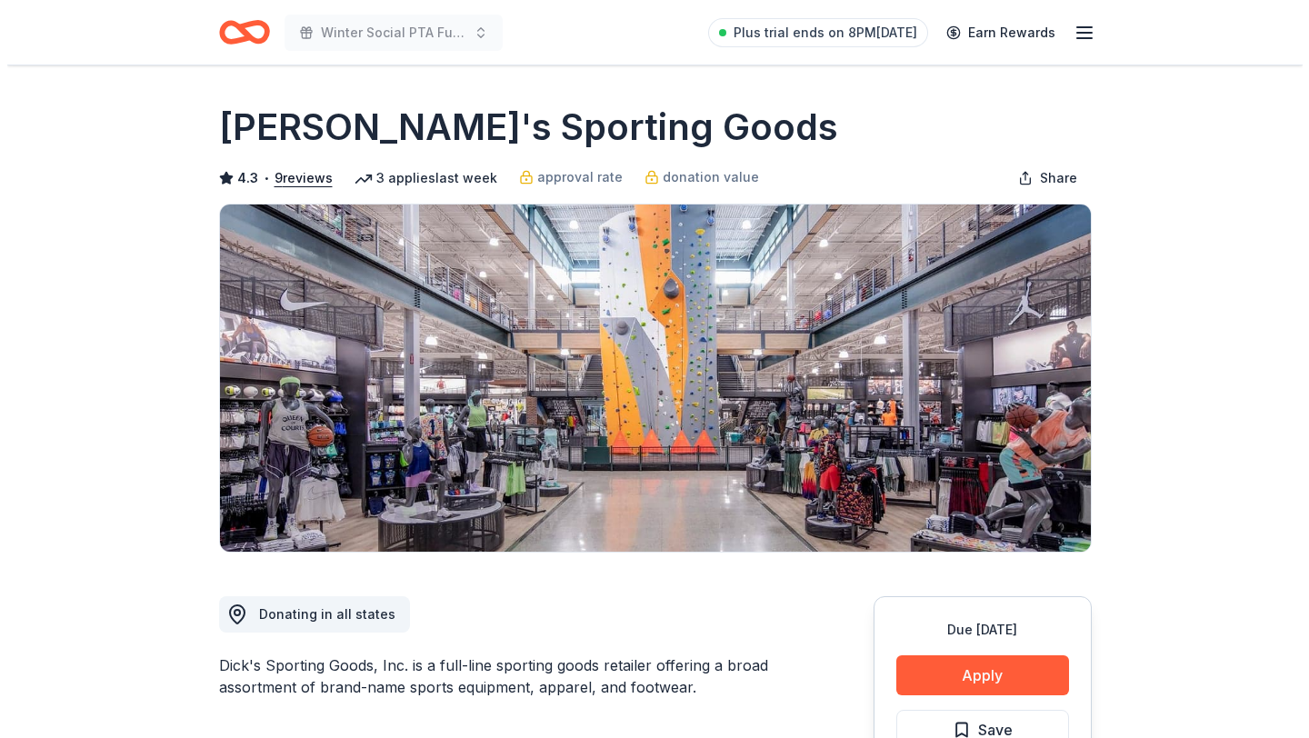
scroll to position [155, 0]
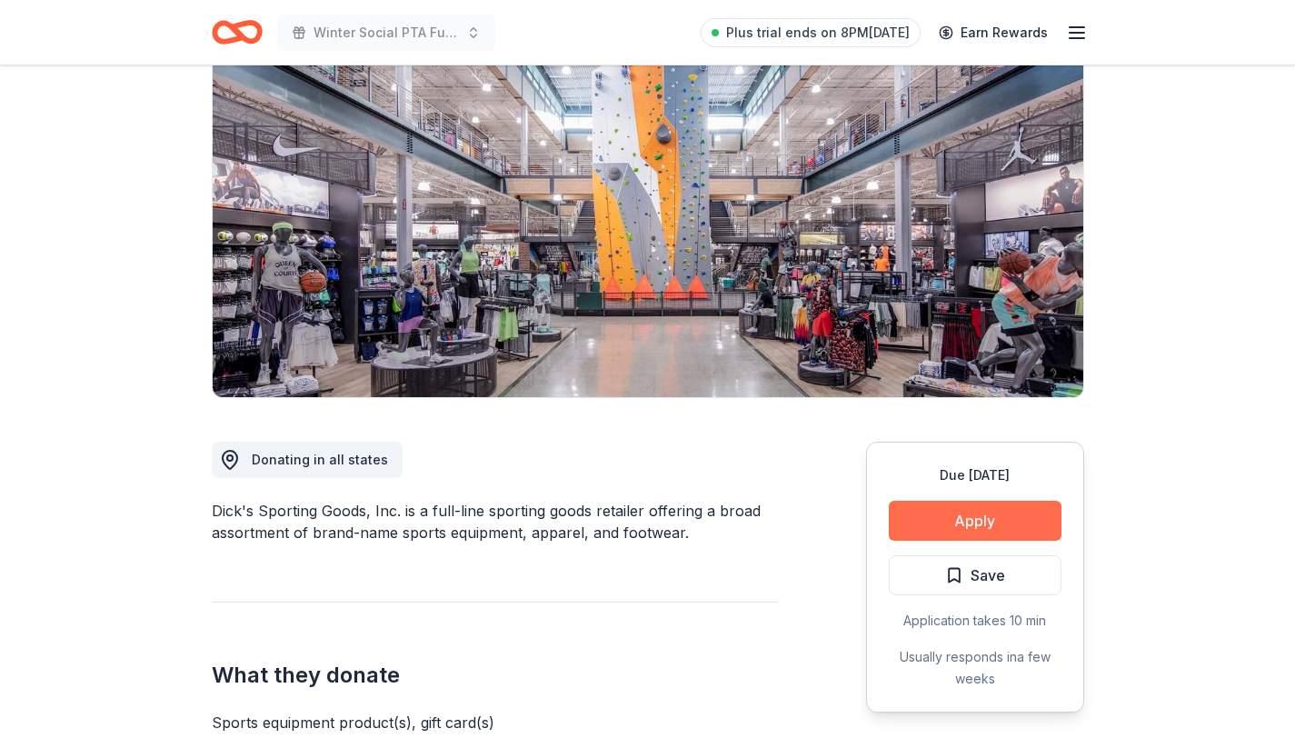
click at [977, 520] on button "Apply" at bounding box center [975, 521] width 173 height 40
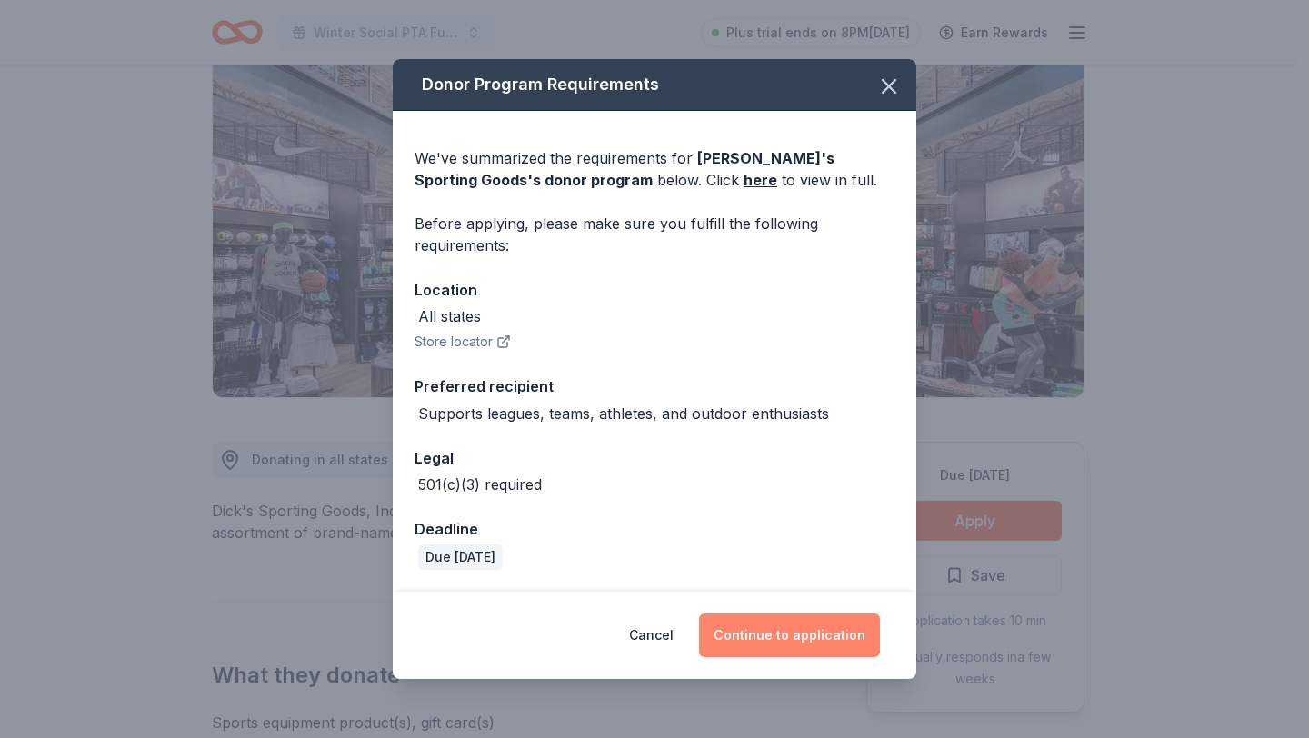
click at [811, 645] on button "Continue to application" at bounding box center [789, 635] width 181 height 44
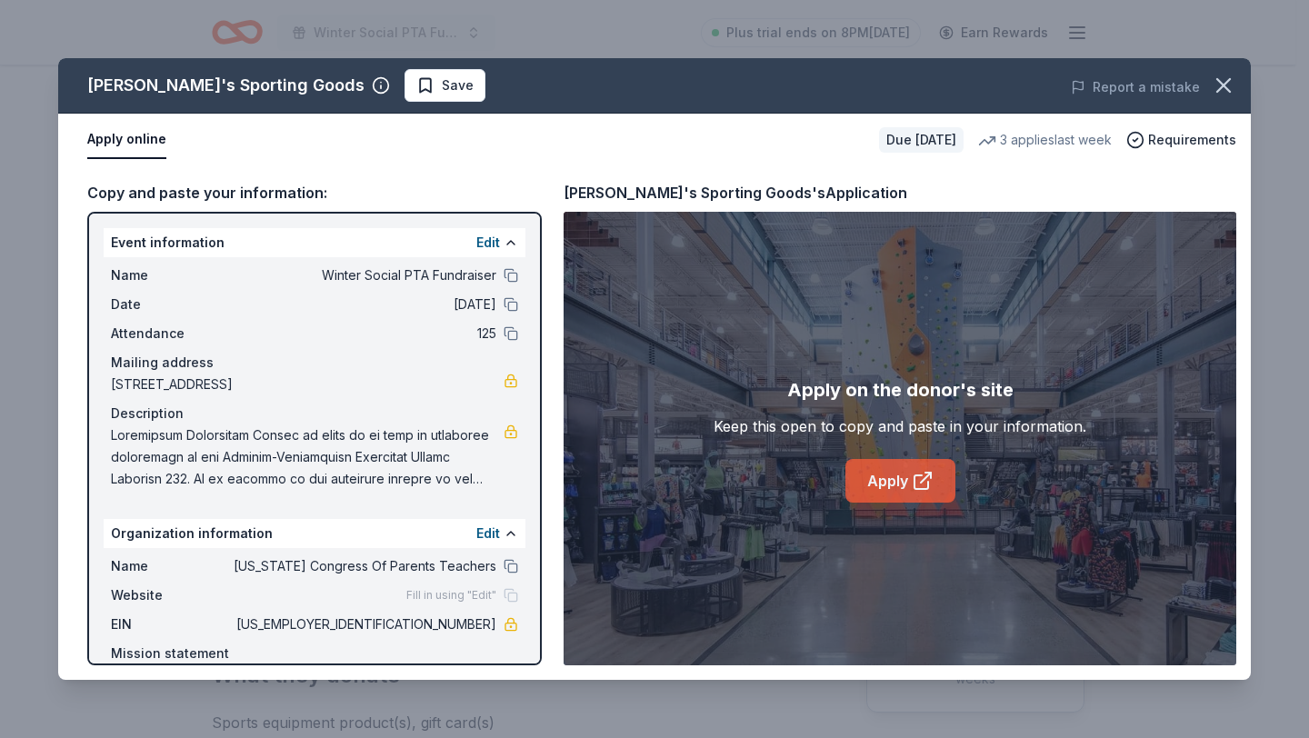
click at [905, 461] on link "Apply" at bounding box center [900, 481] width 110 height 44
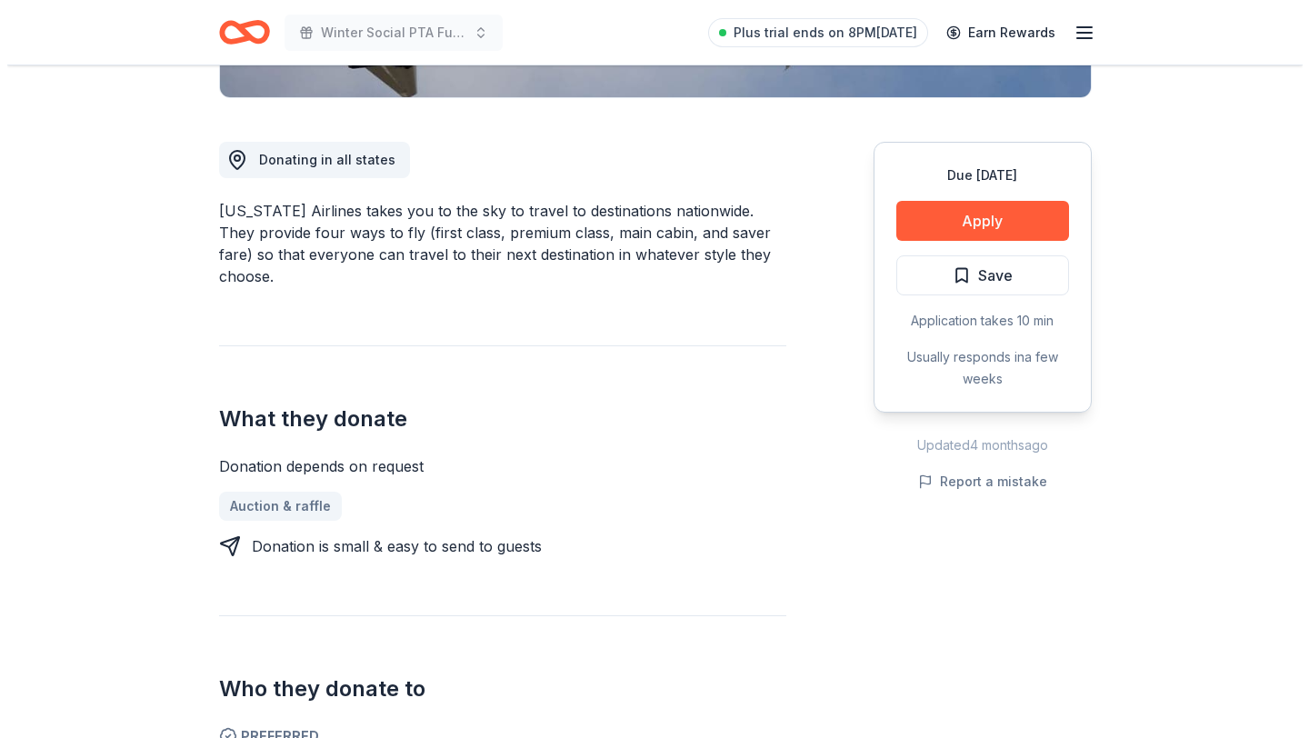
scroll to position [456, 0]
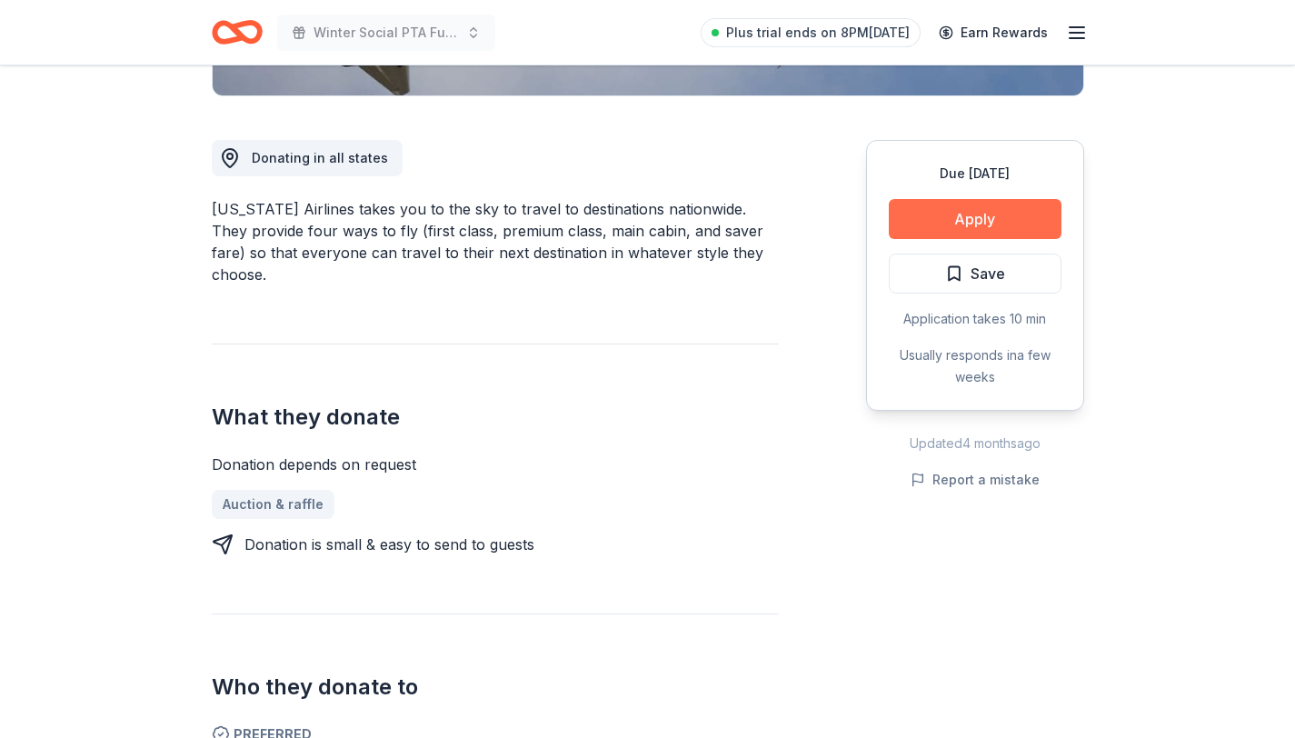
click at [972, 227] on button "Apply" at bounding box center [975, 219] width 173 height 40
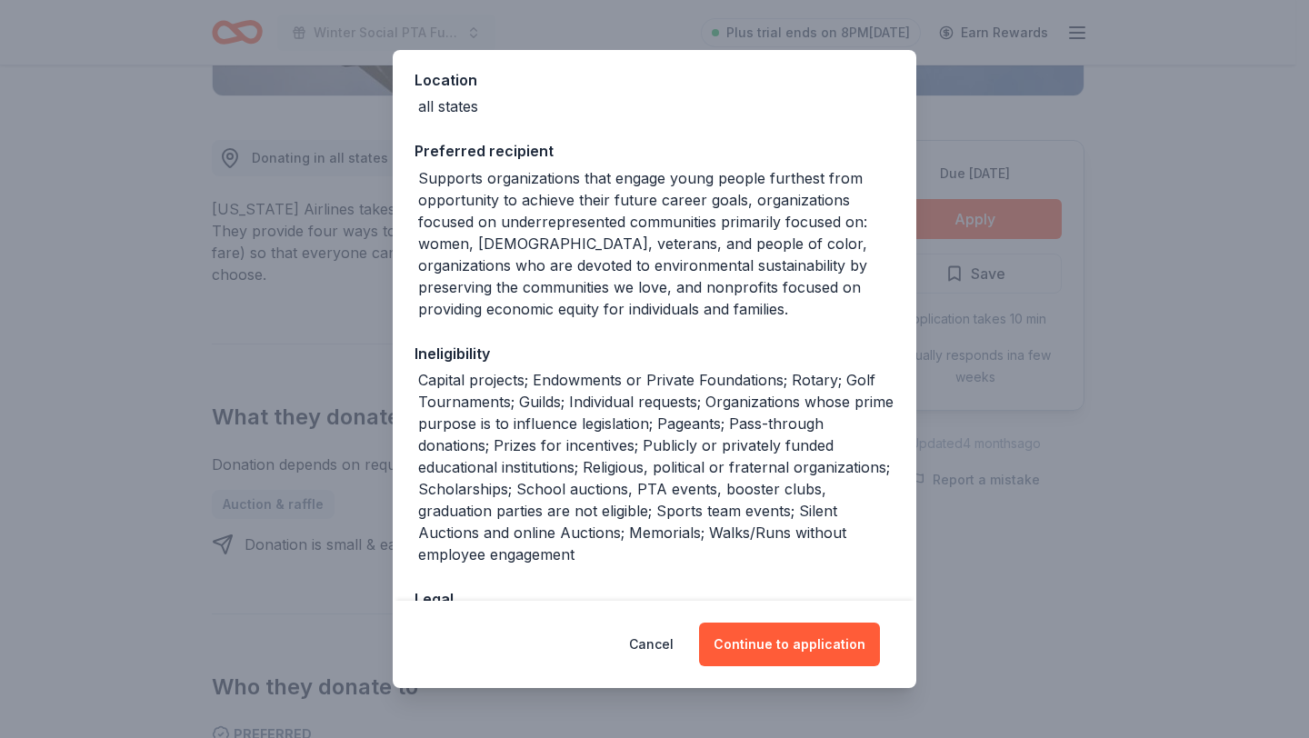
scroll to position [194, 0]
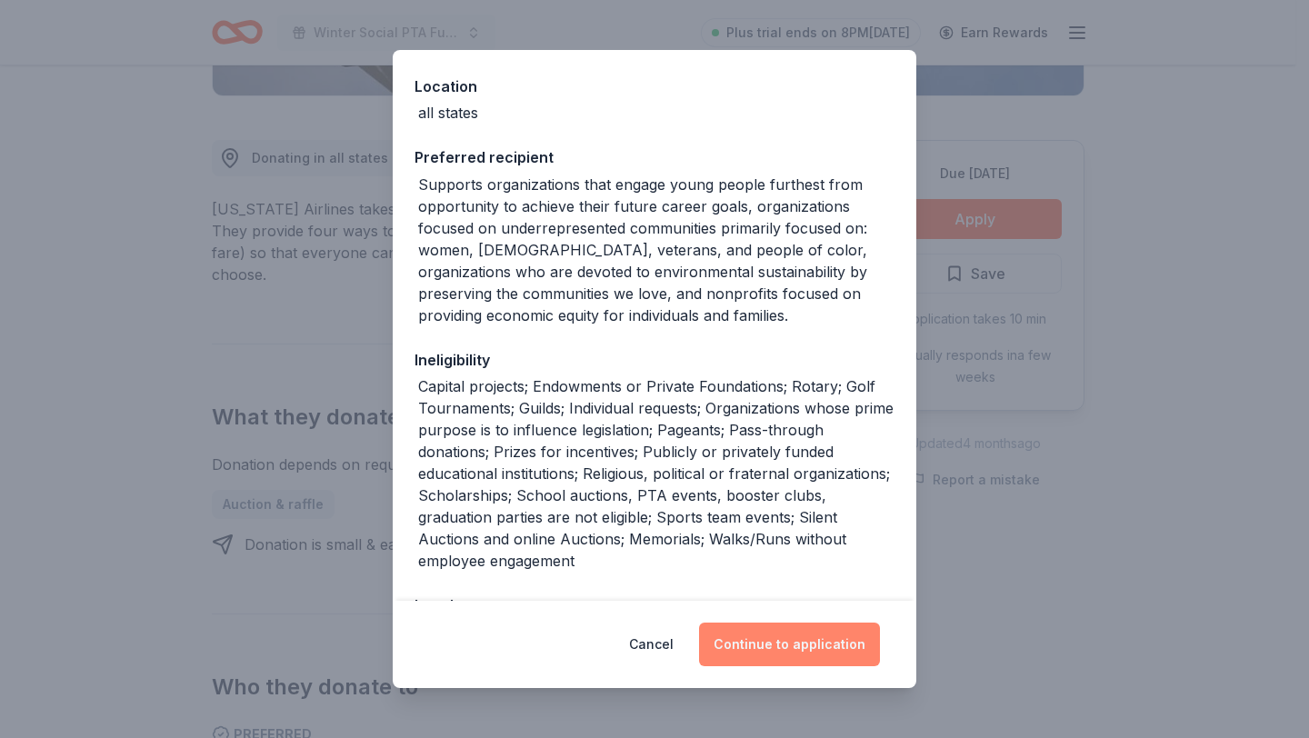
click at [796, 644] on button "Continue to application" at bounding box center [789, 645] width 181 height 44
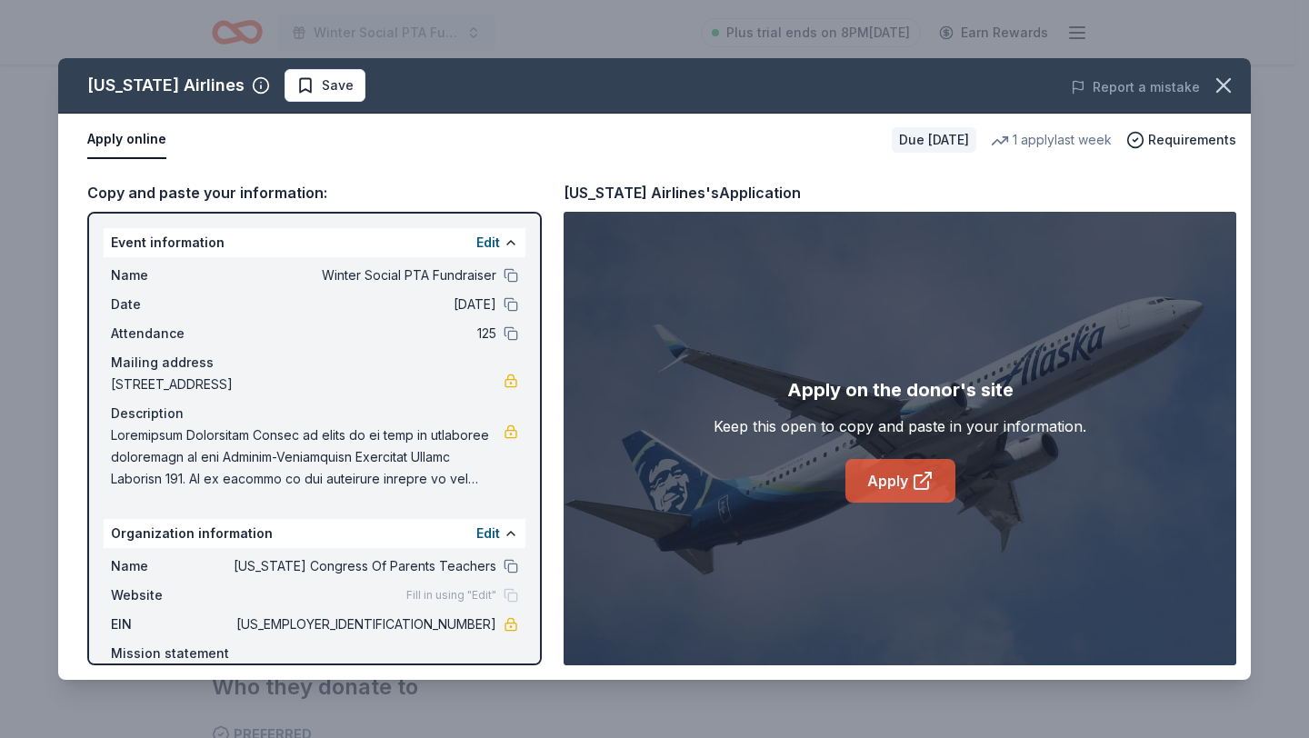
click at [894, 488] on link "Apply" at bounding box center [900, 481] width 110 height 44
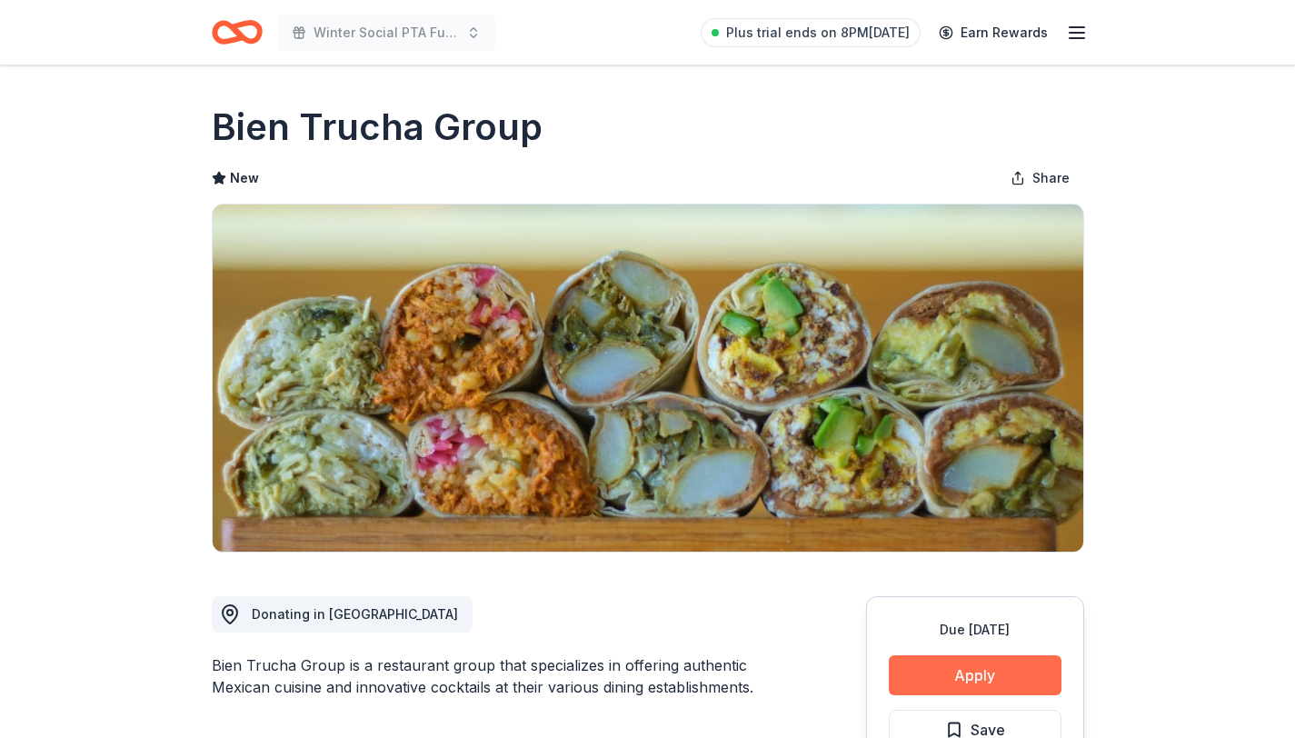
click at [994, 662] on button "Apply" at bounding box center [975, 675] width 173 height 40
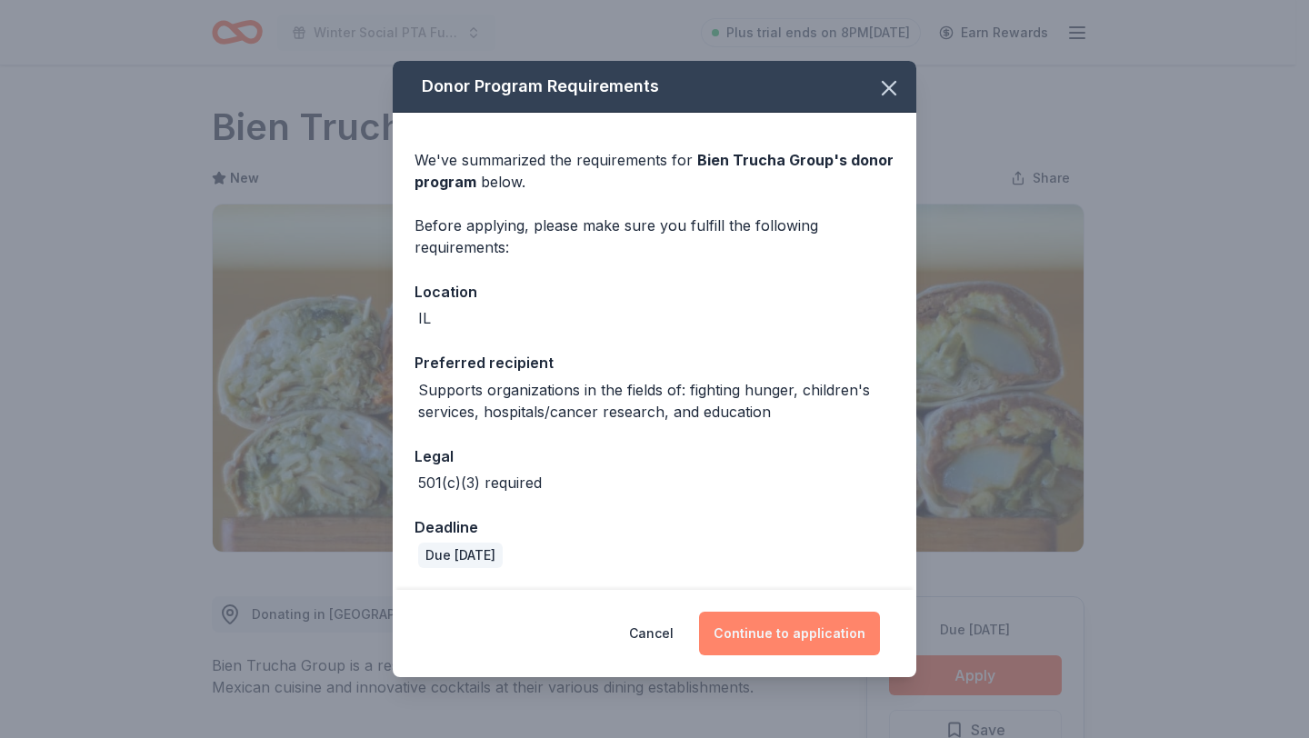
click at [773, 635] on button "Continue to application" at bounding box center [789, 634] width 181 height 44
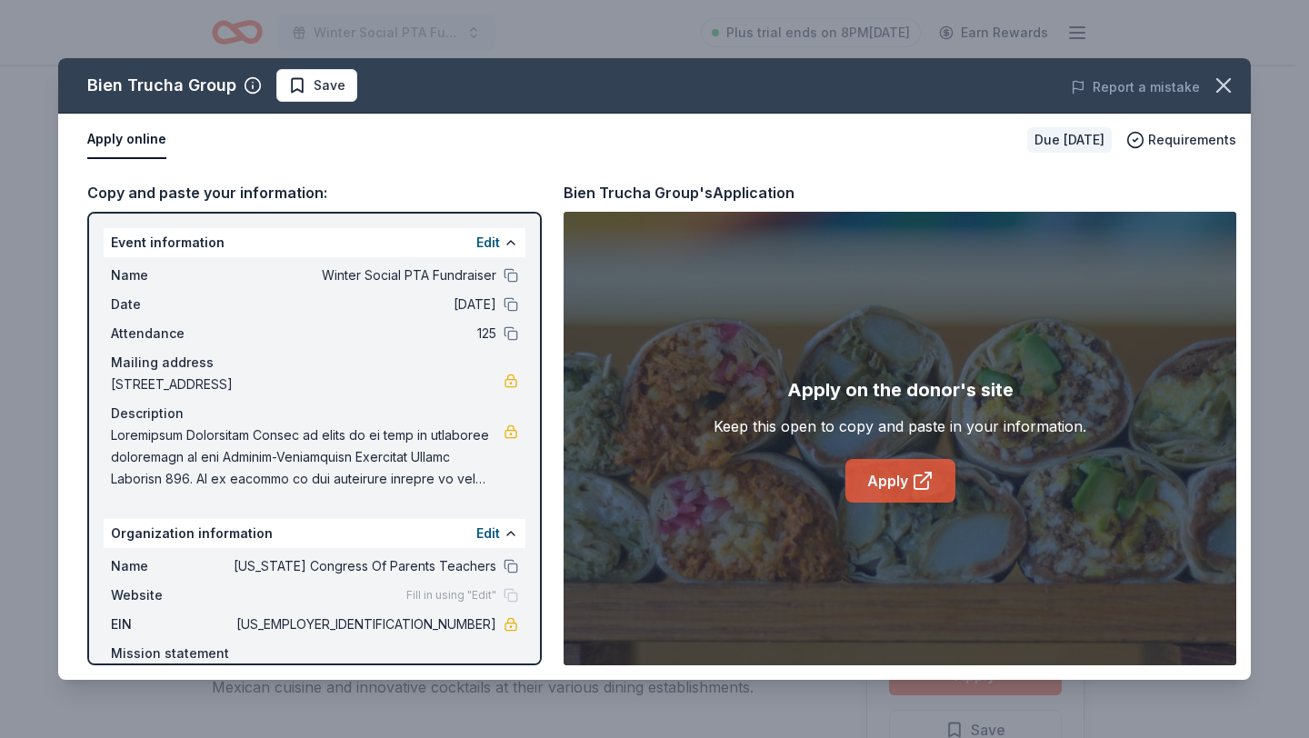
click at [879, 486] on link "Apply" at bounding box center [900, 481] width 110 height 44
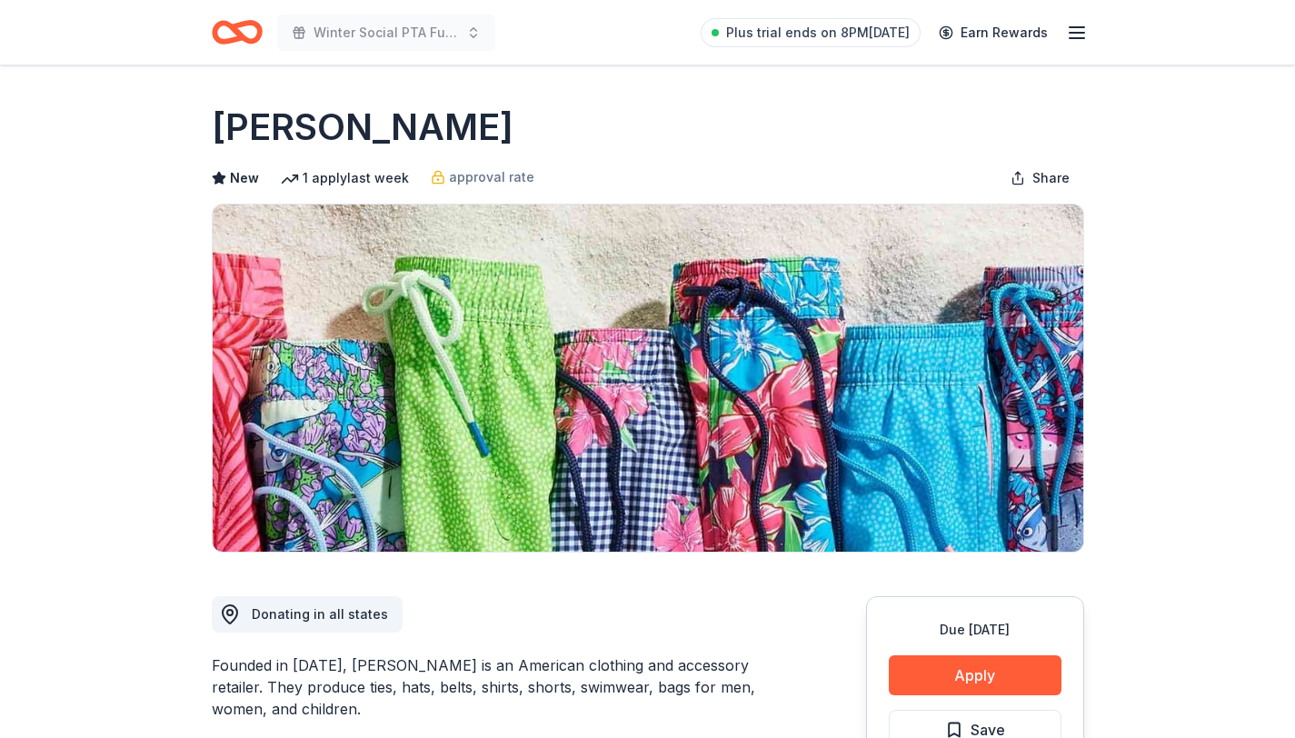
scroll to position [174, 0]
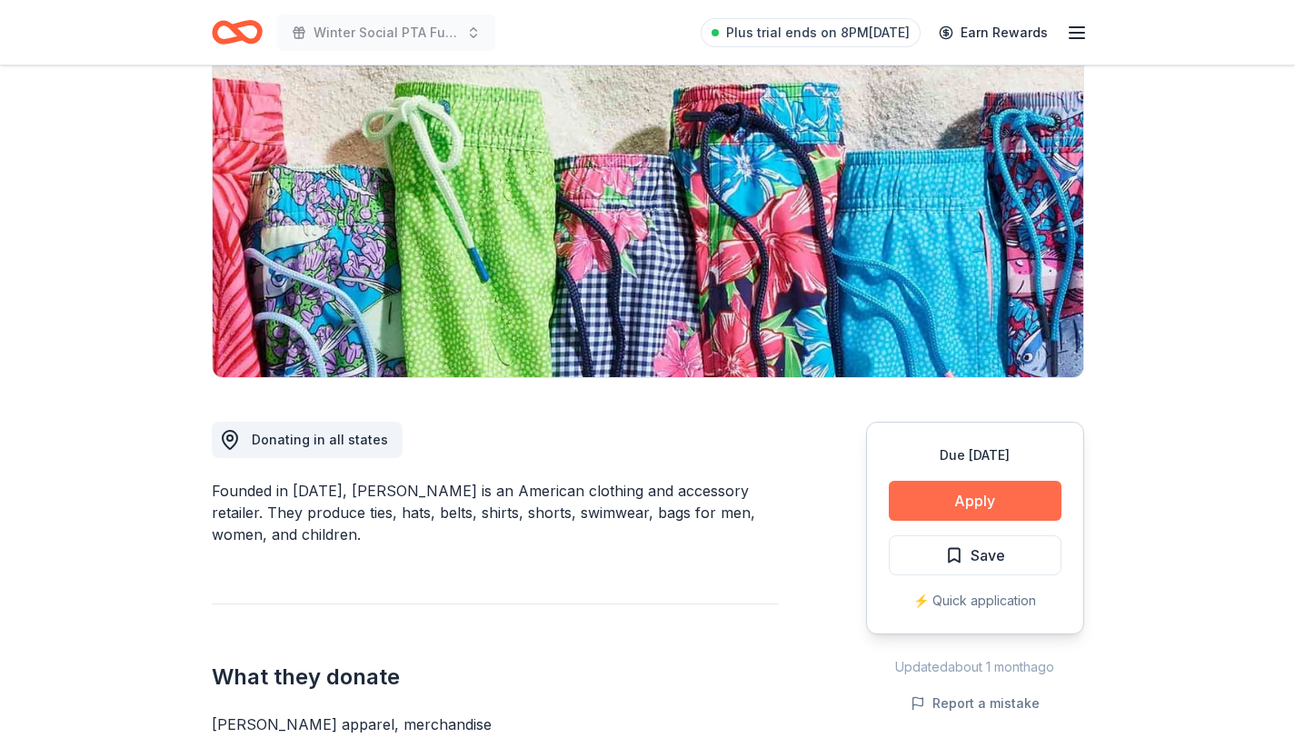
click at [1009, 515] on button "Apply" at bounding box center [975, 501] width 173 height 40
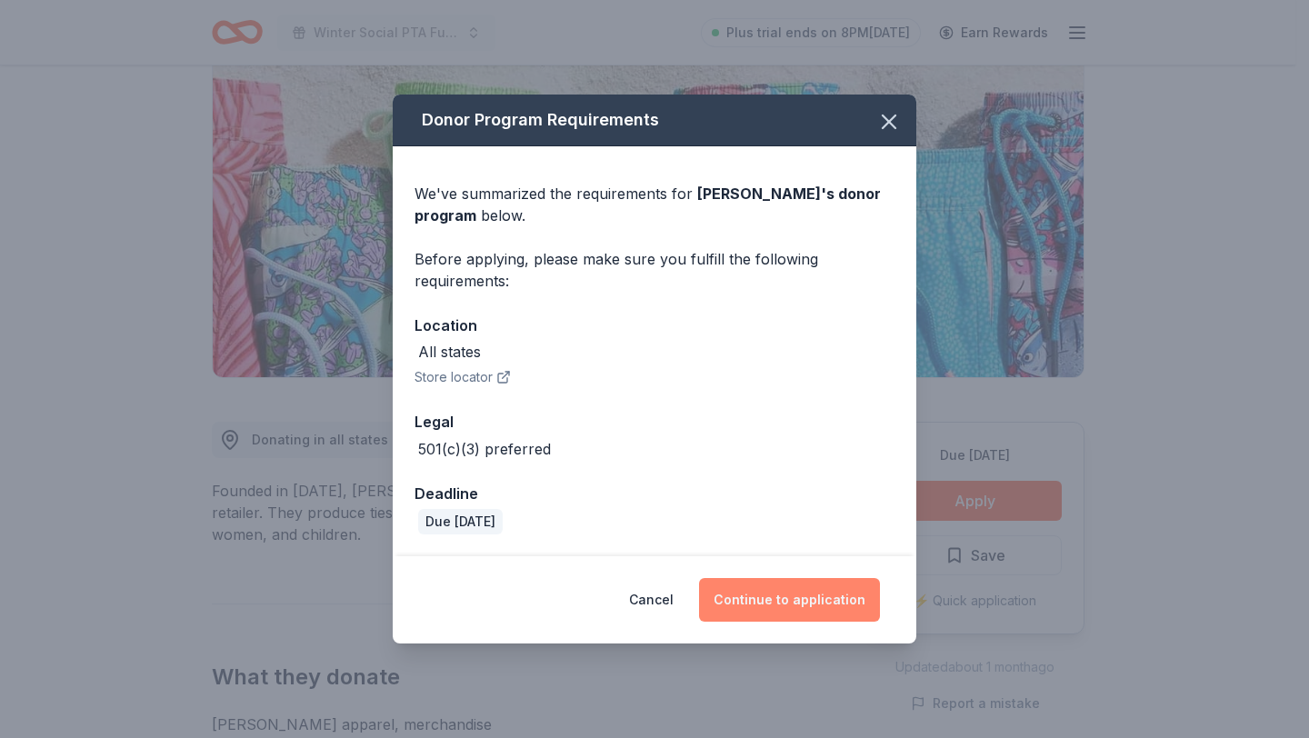
click at [811, 592] on button "Continue to application" at bounding box center [789, 600] width 181 height 44
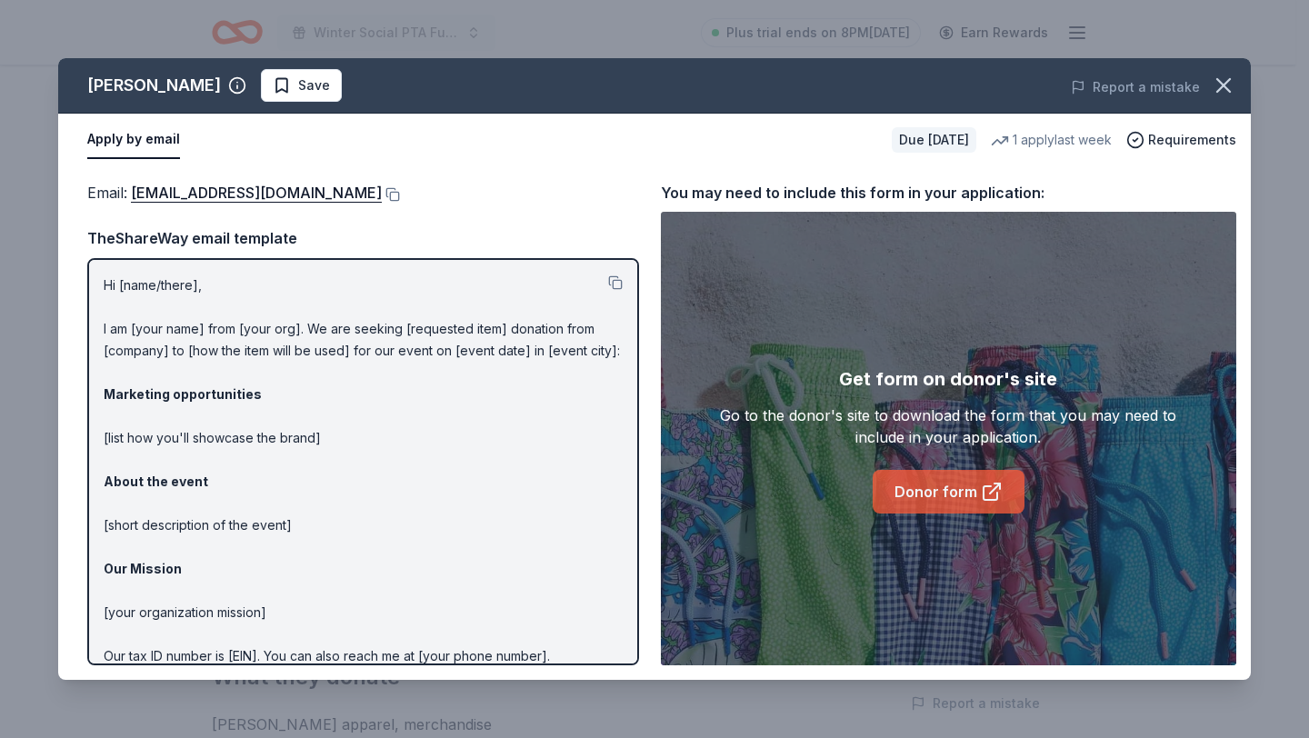
click at [914, 503] on link "Donor form" at bounding box center [948, 492] width 152 height 44
click at [1225, 80] on icon "button" at bounding box center [1223, 85] width 25 height 25
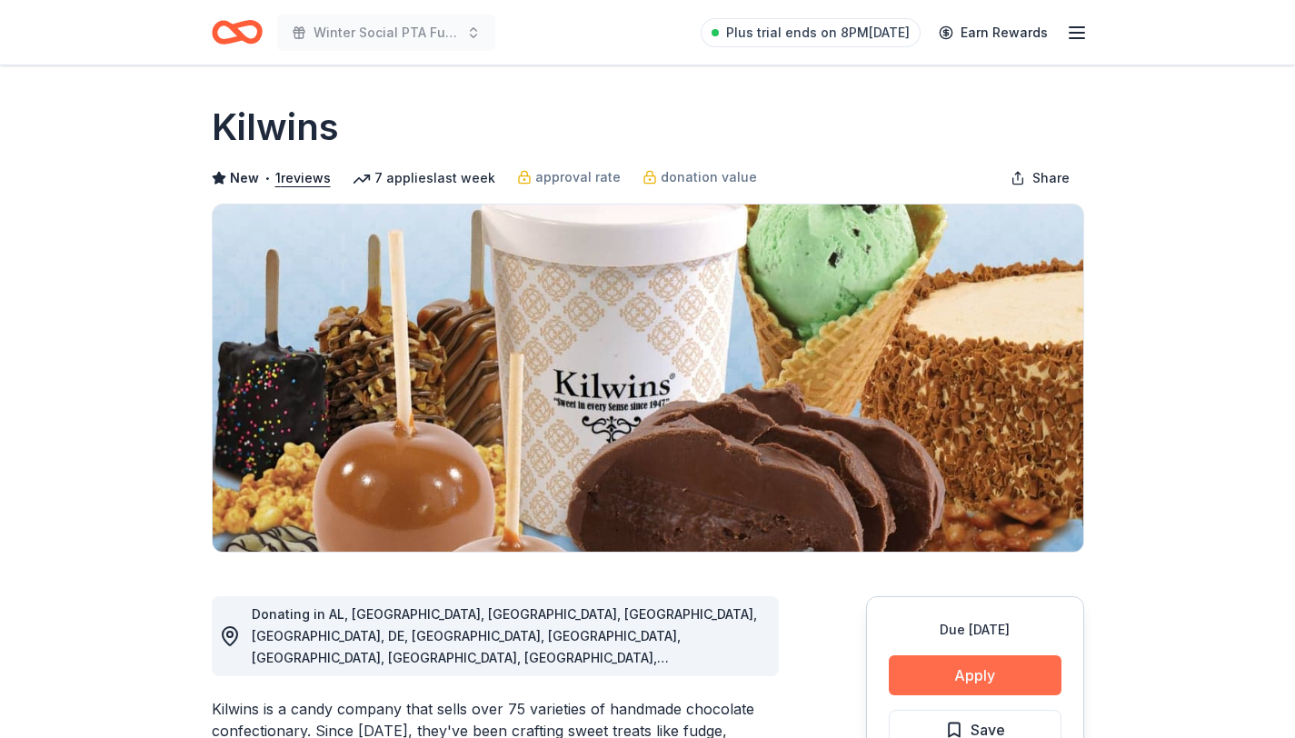
click at [984, 673] on button "Apply" at bounding box center [975, 675] width 173 height 40
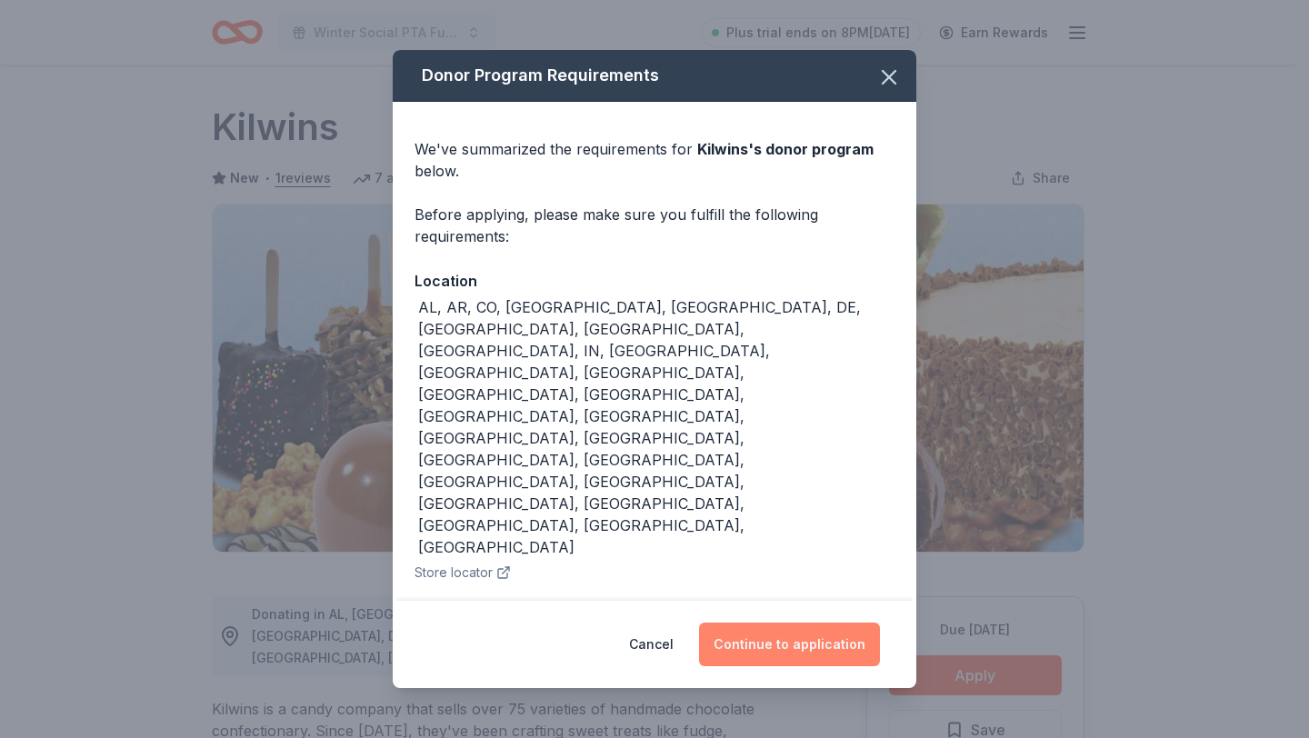
click at [788, 623] on button "Continue to application" at bounding box center [789, 645] width 181 height 44
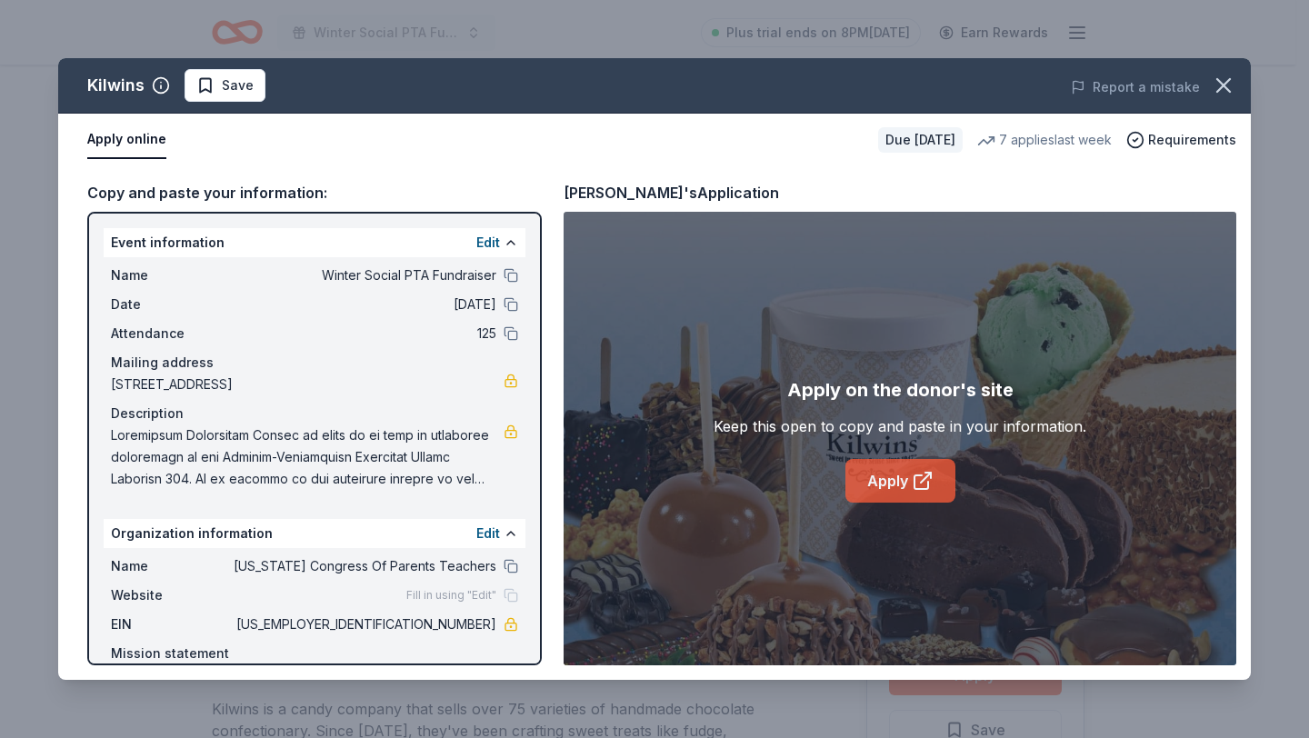
click at [893, 492] on link "Apply" at bounding box center [900, 481] width 110 height 44
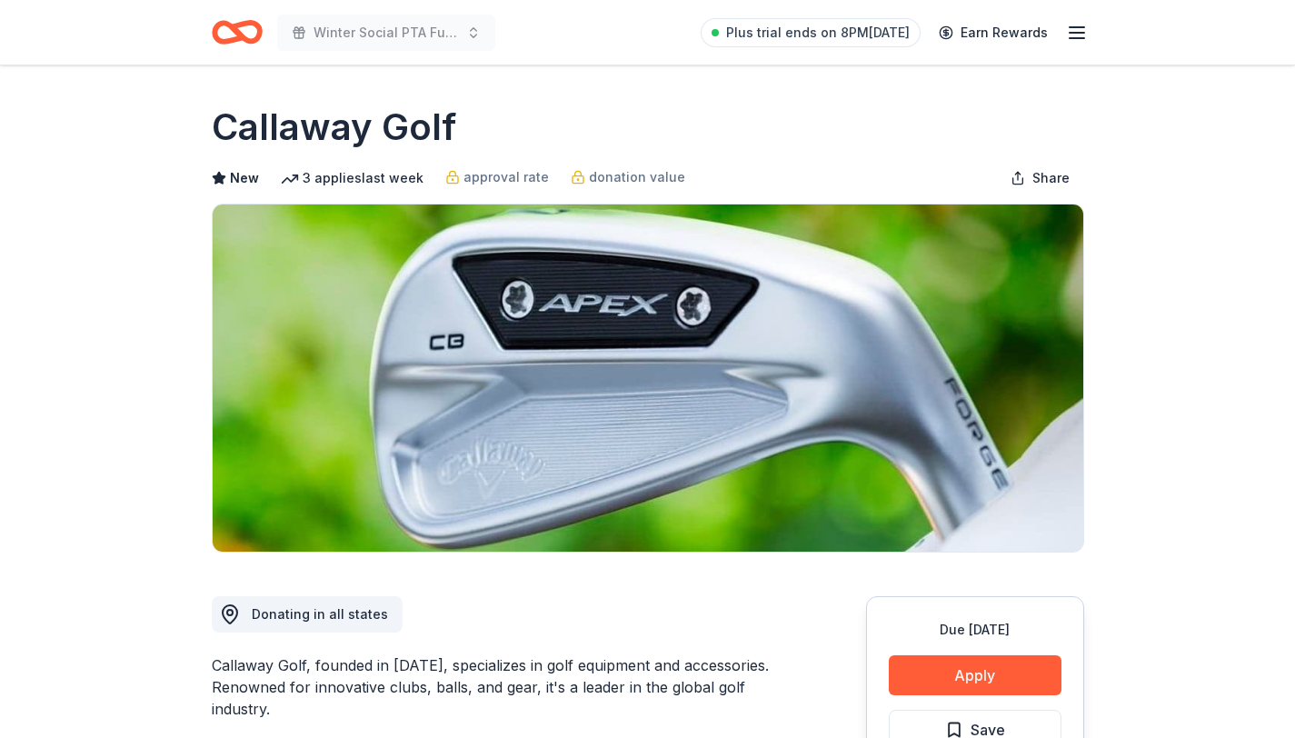
scroll to position [130, 0]
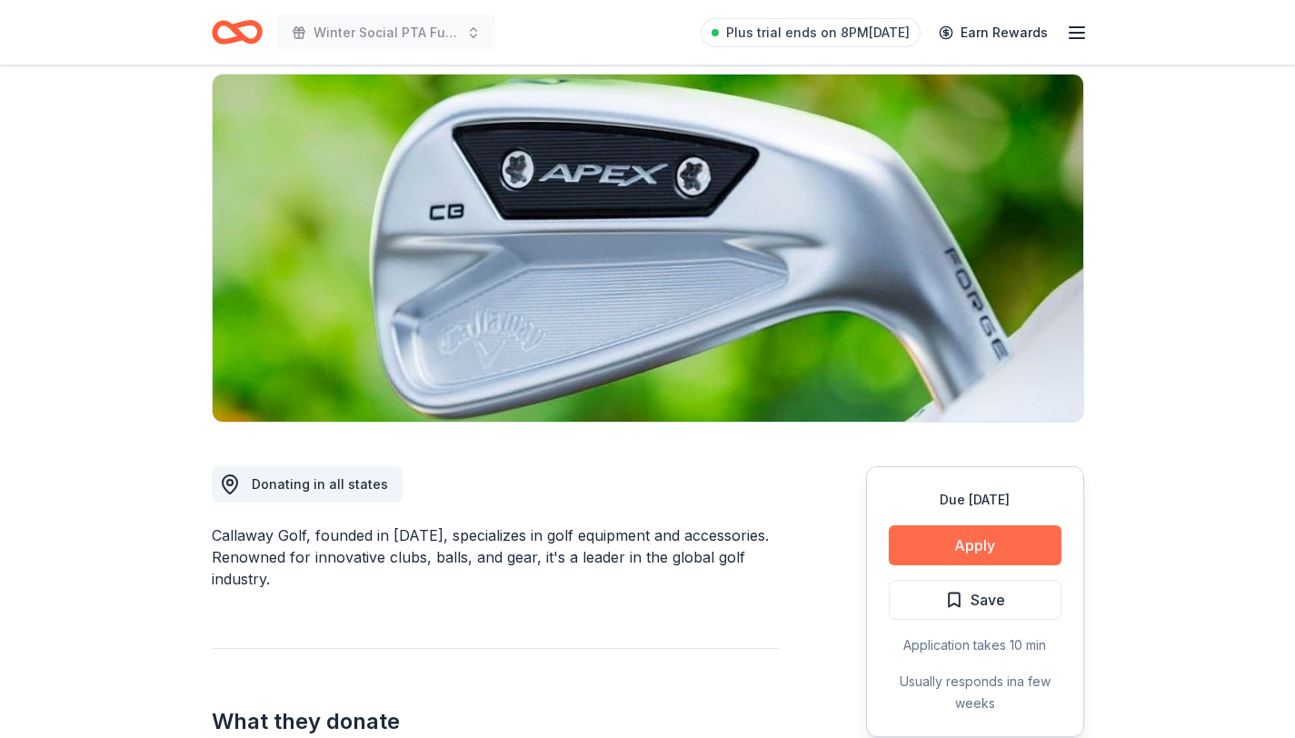
click at [997, 543] on button "Apply" at bounding box center [975, 545] width 173 height 40
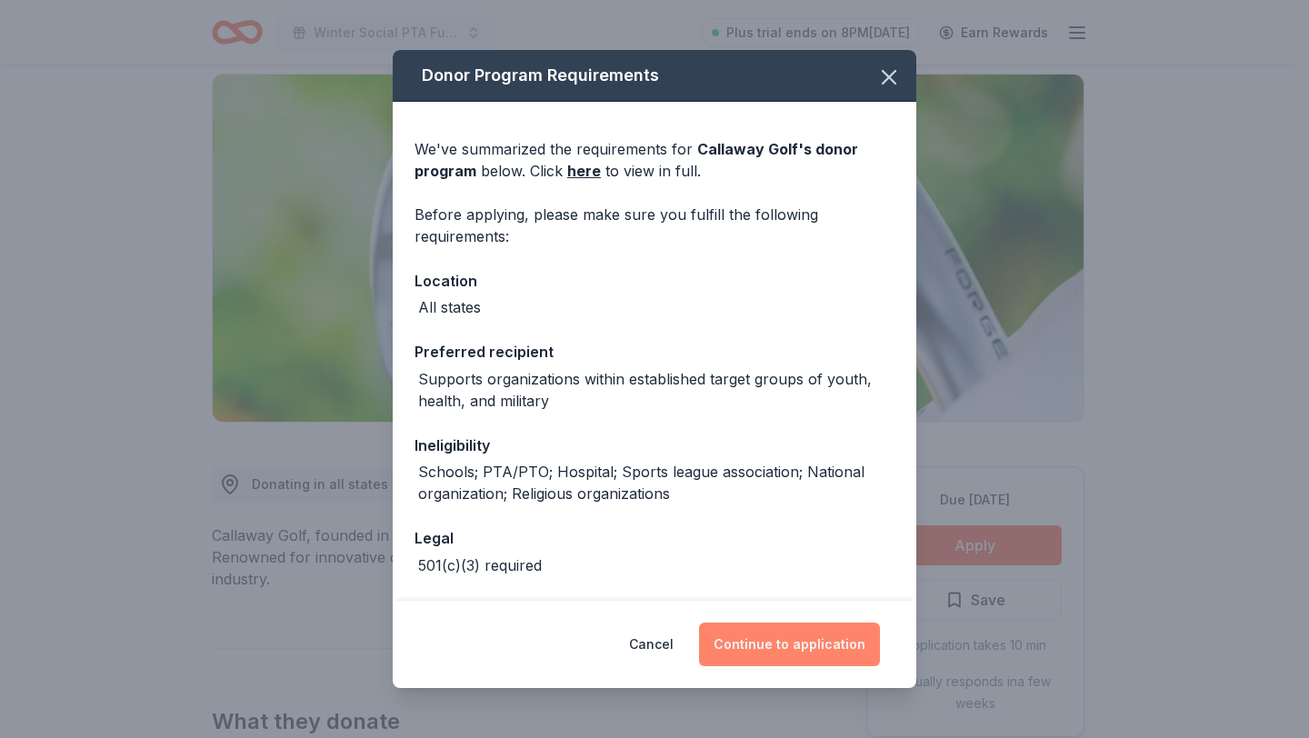
click at [792, 648] on button "Continue to application" at bounding box center [789, 645] width 181 height 44
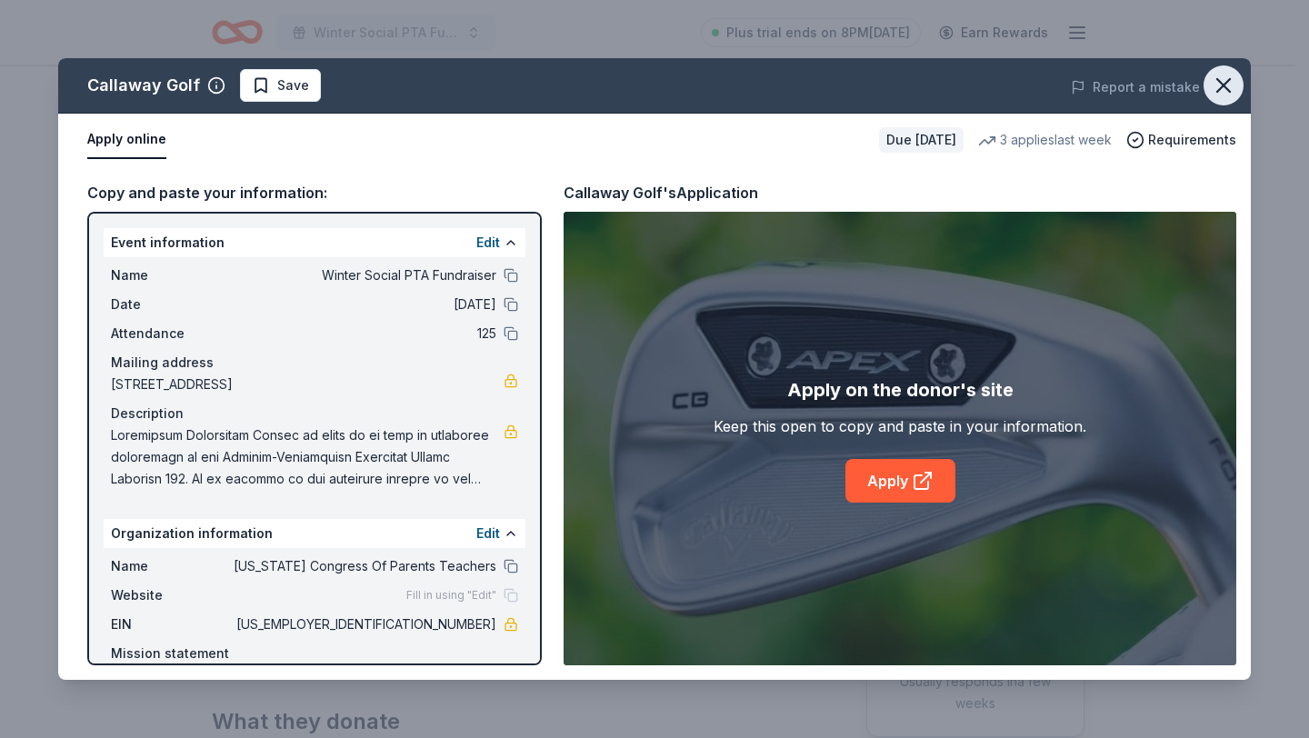
click at [1211, 89] on icon "button" at bounding box center [1223, 85] width 25 height 25
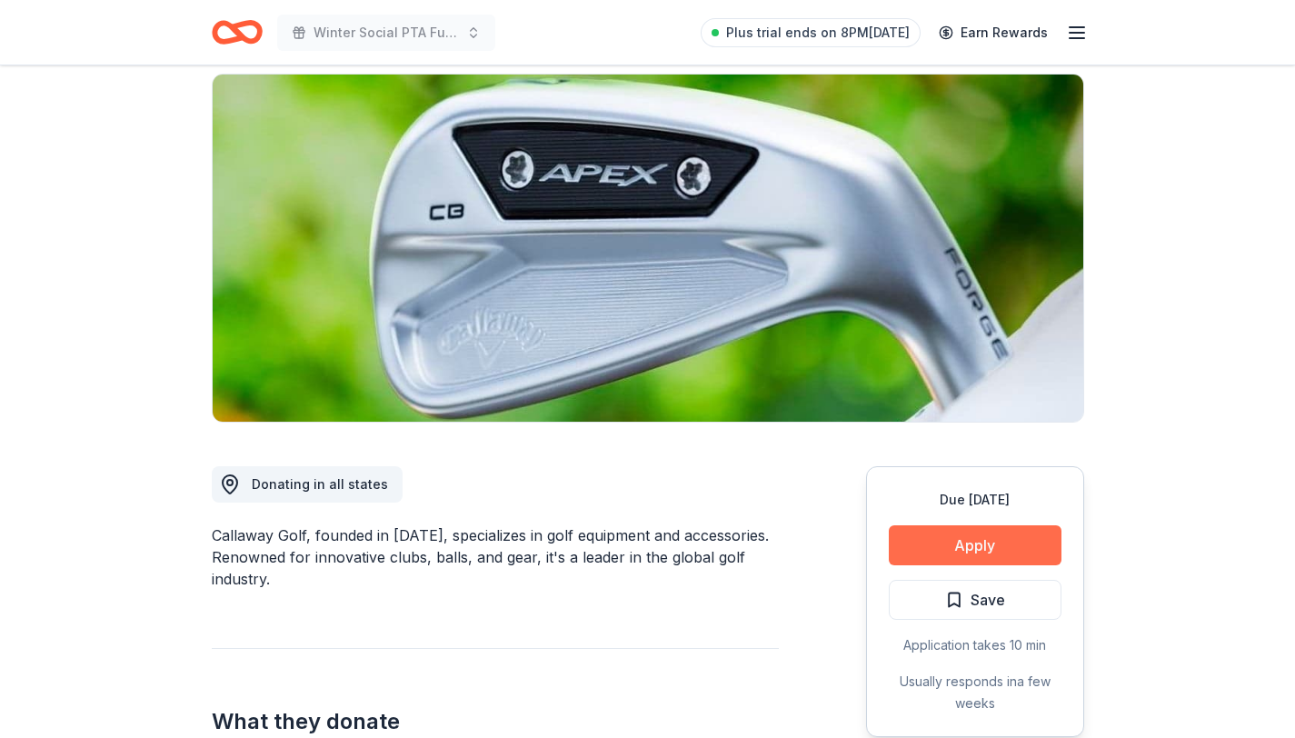
click at [972, 547] on button "Apply" at bounding box center [975, 545] width 173 height 40
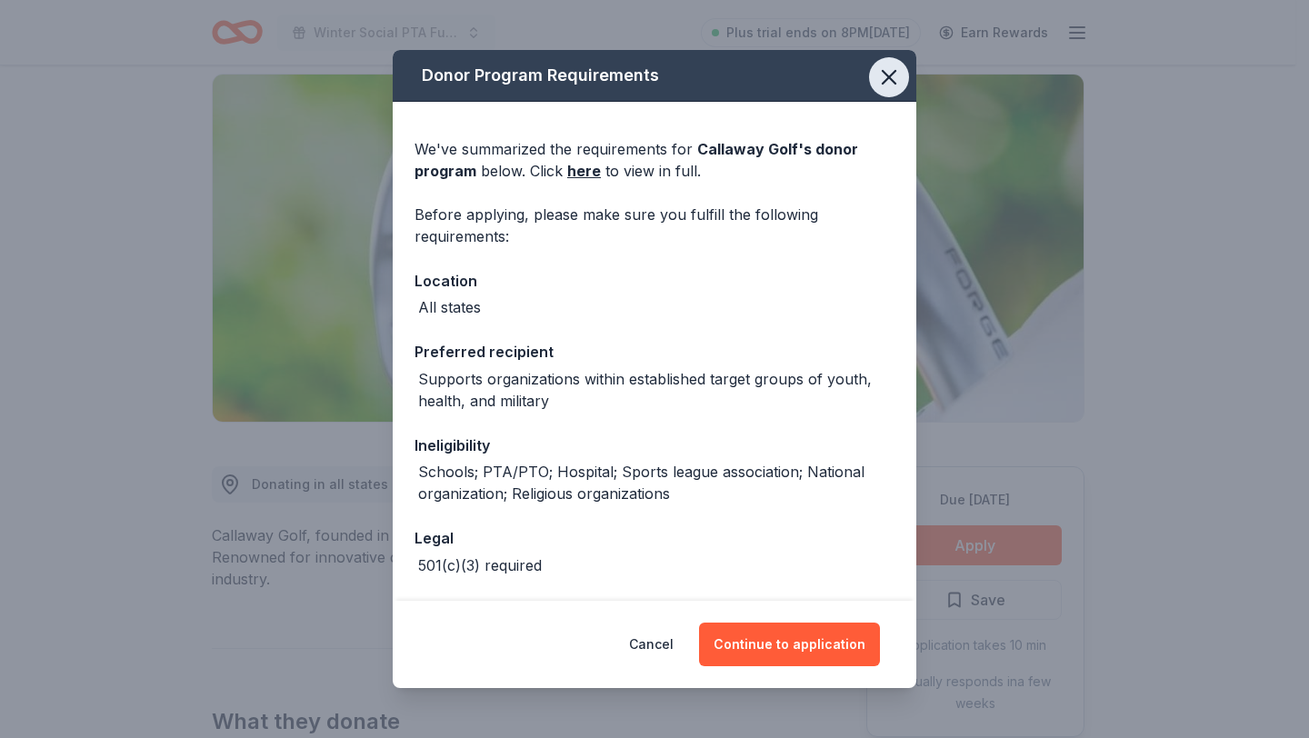
click at [876, 80] on icon "button" at bounding box center [888, 77] width 25 height 25
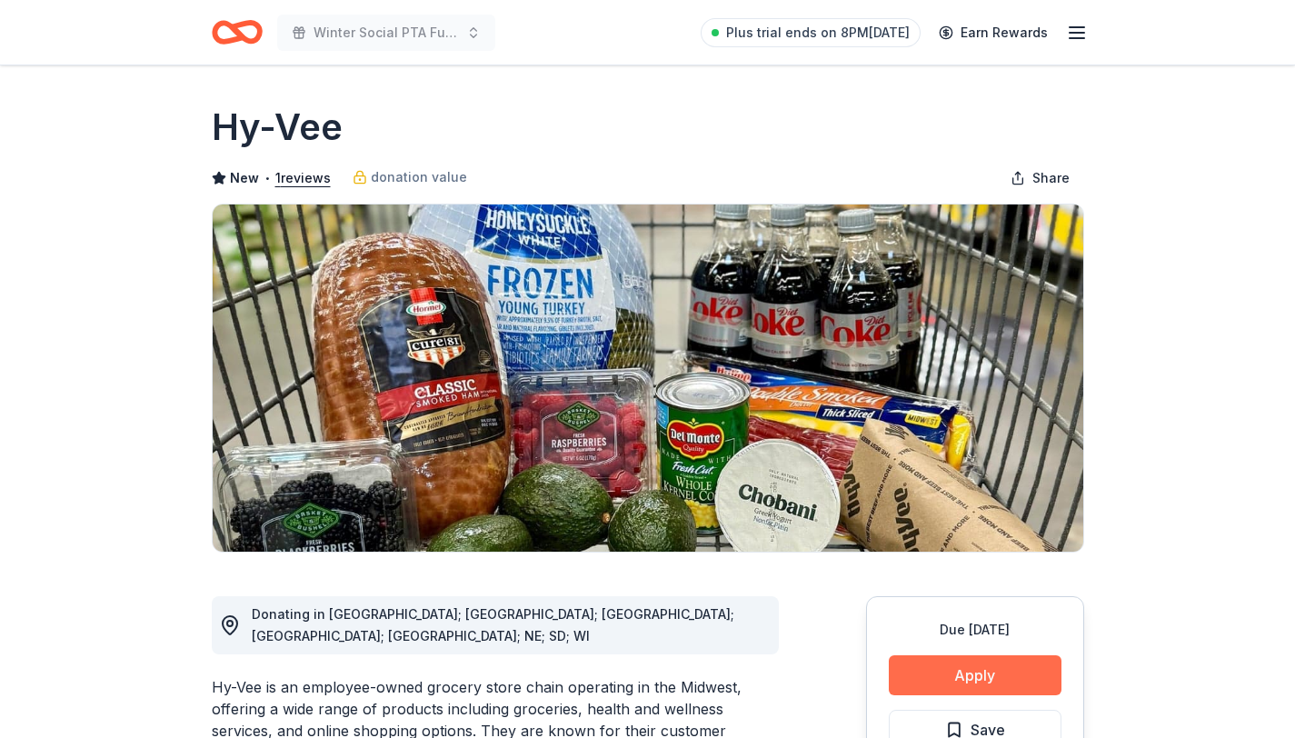
click at [948, 668] on button "Apply" at bounding box center [975, 675] width 173 height 40
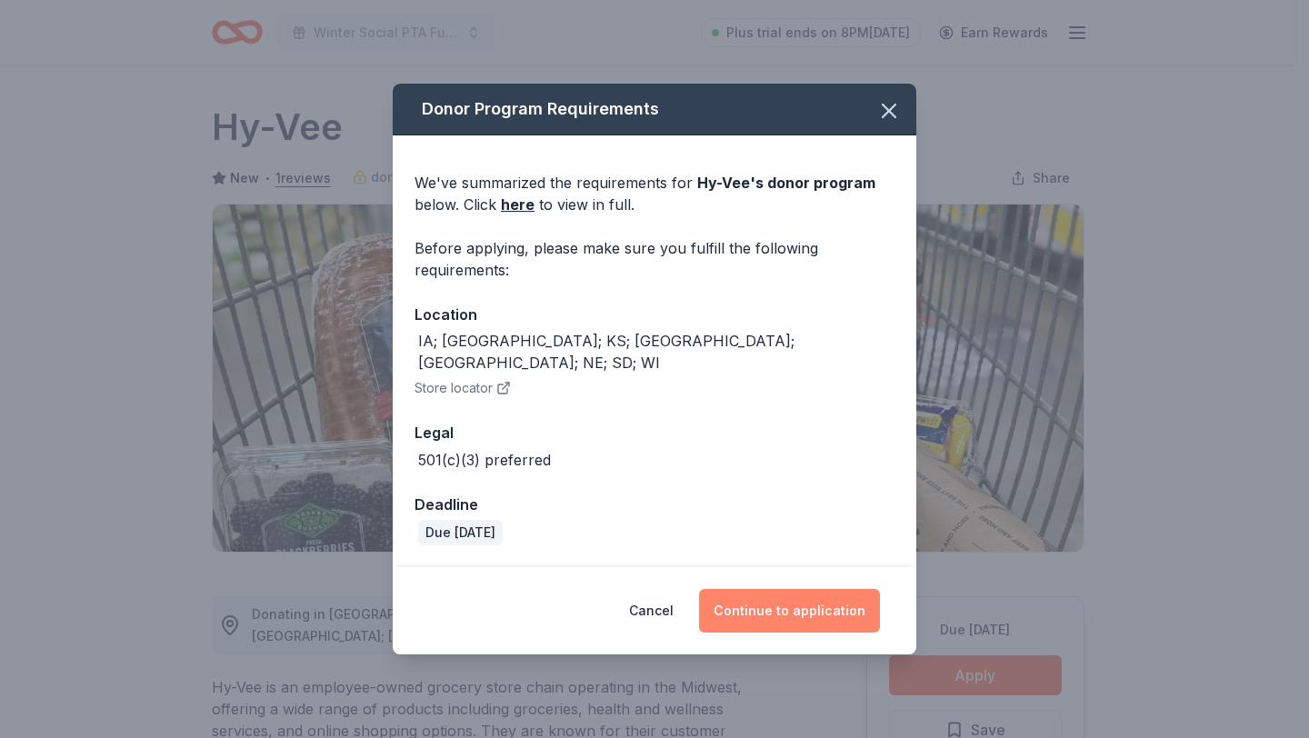
click at [760, 599] on button "Continue to application" at bounding box center [789, 611] width 181 height 44
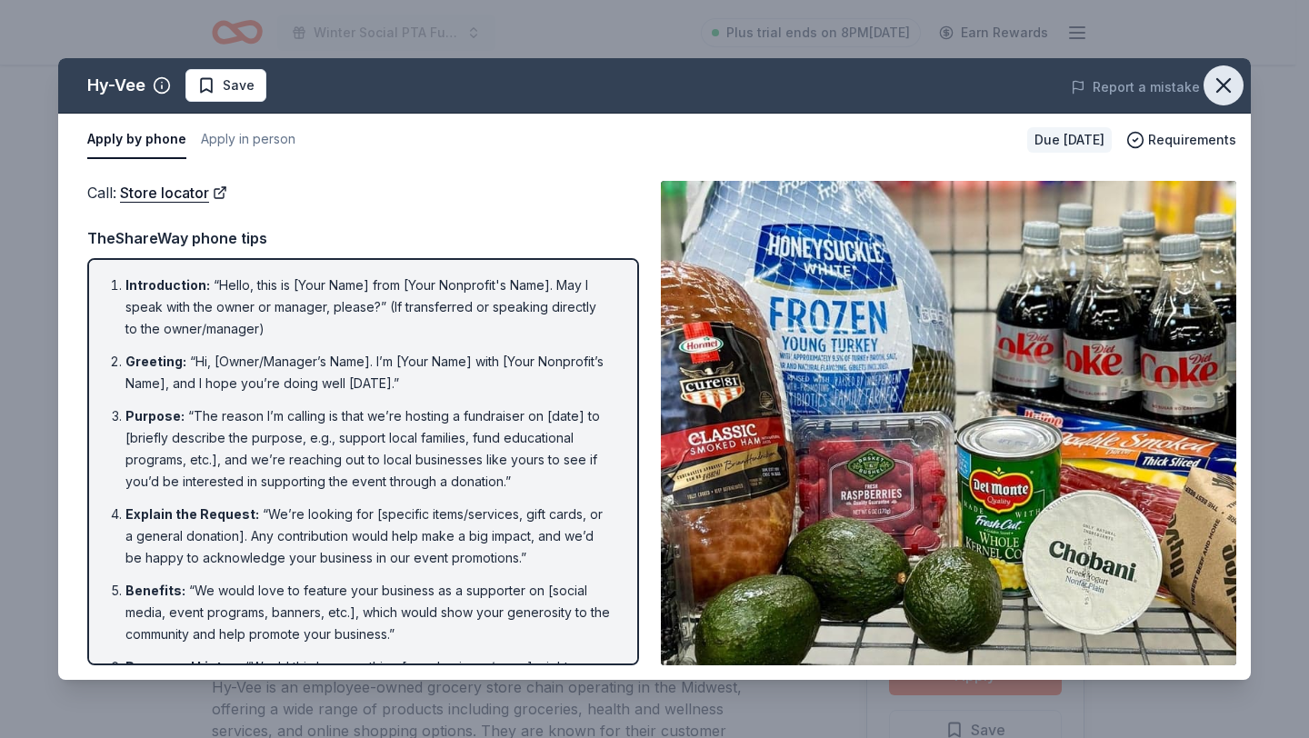
click at [1224, 87] on icon "button" at bounding box center [1223, 85] width 13 height 13
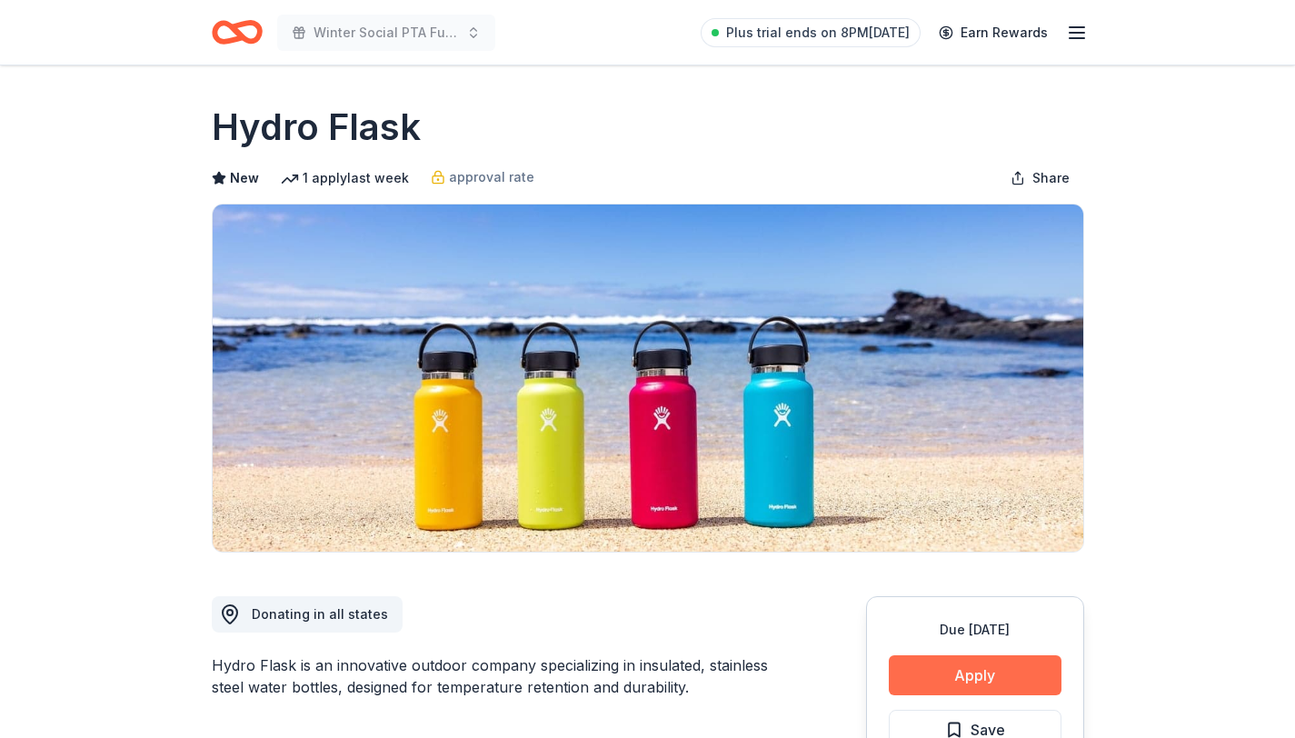
click at [1014, 673] on button "Apply" at bounding box center [975, 675] width 173 height 40
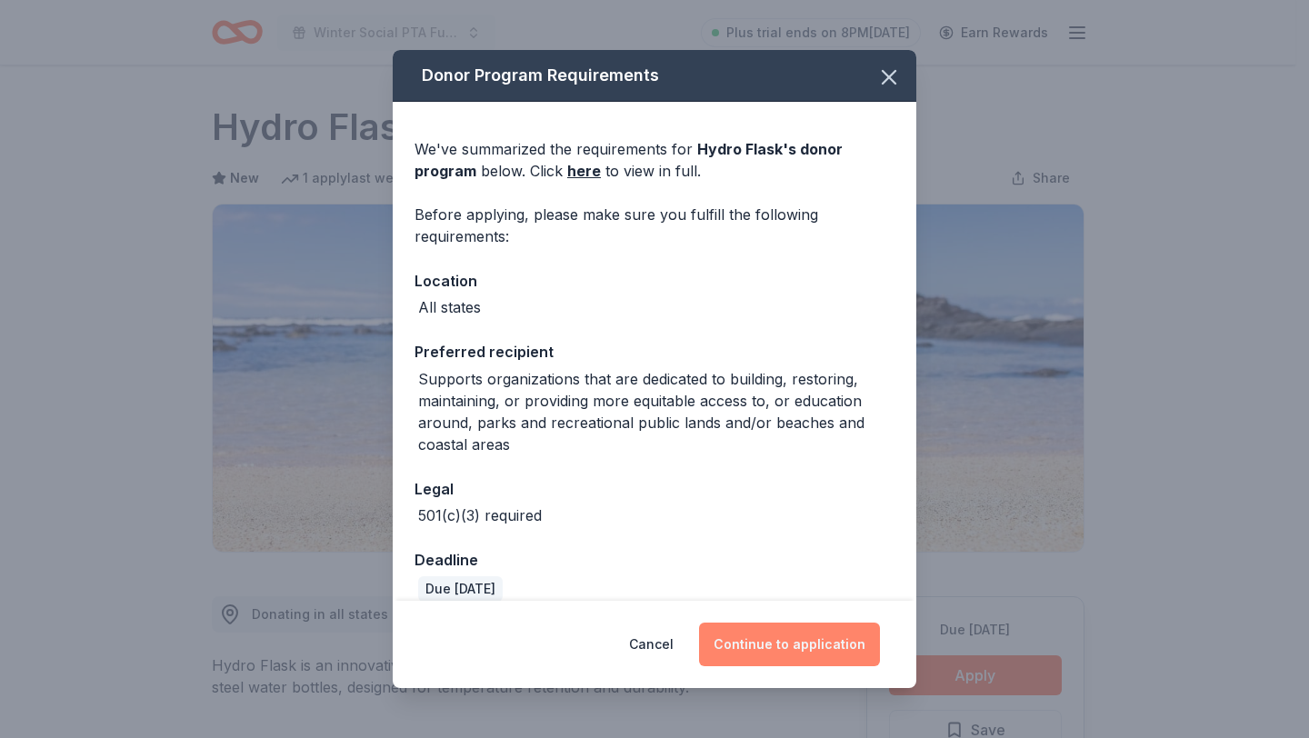
click at [804, 633] on button "Continue to application" at bounding box center [789, 645] width 181 height 44
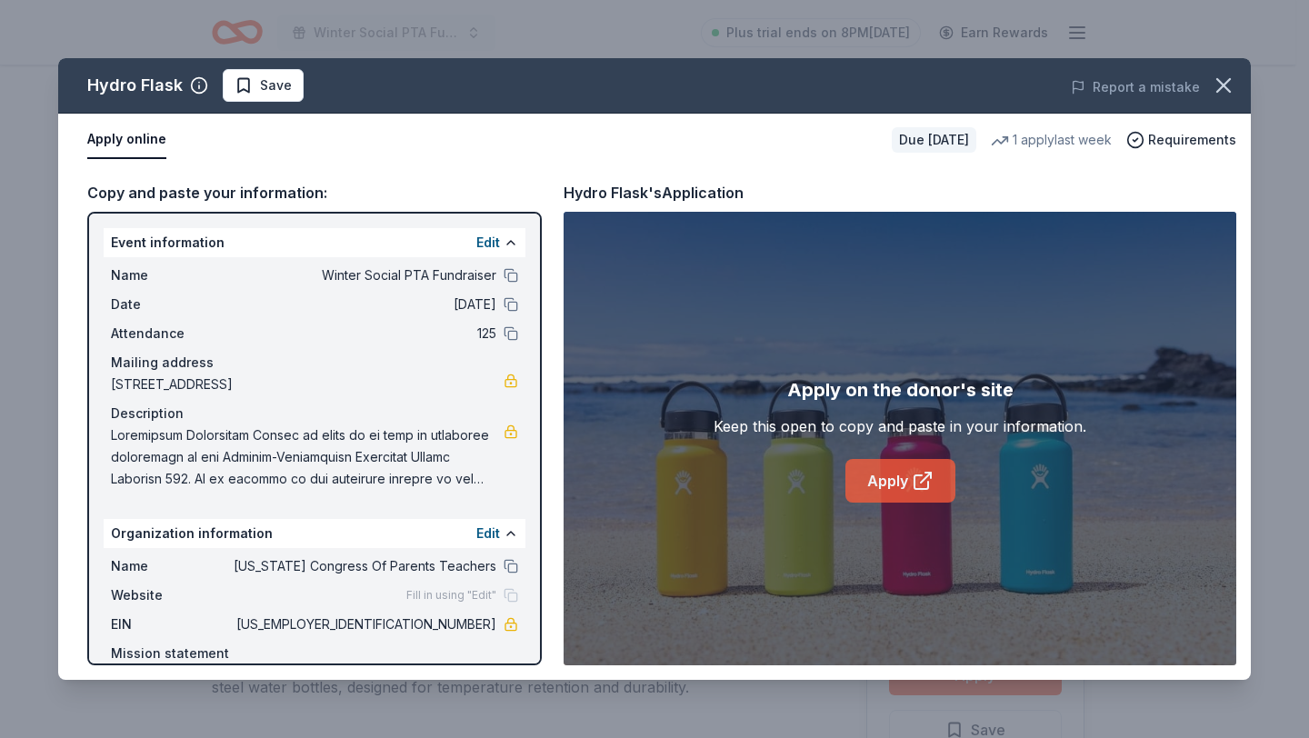
click at [892, 476] on link "Apply" at bounding box center [900, 481] width 110 height 44
